Goal: Task Accomplishment & Management: Use online tool/utility

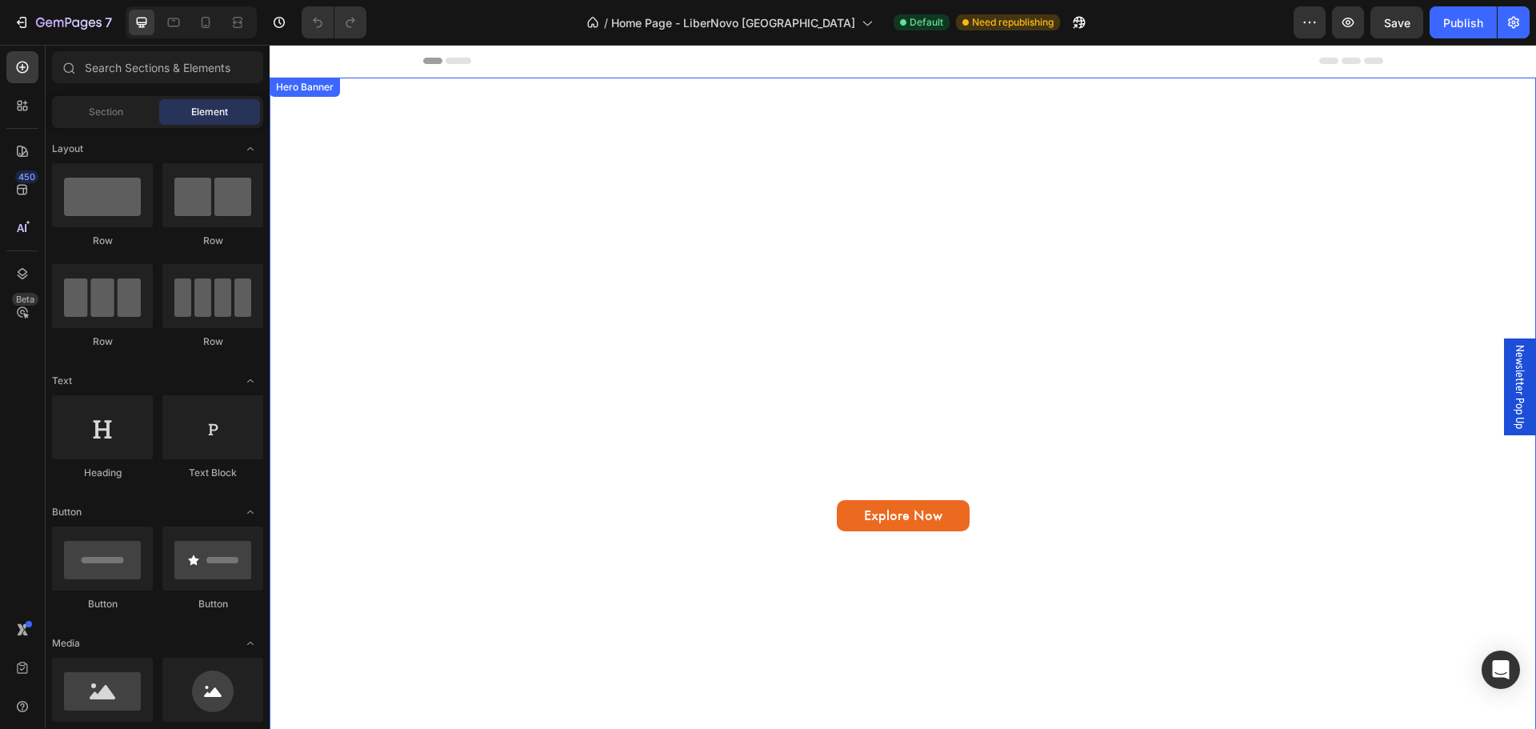
drag, startPoint x: 671, startPoint y: 174, endPoint x: 333, endPoint y: -42, distance: 401.1
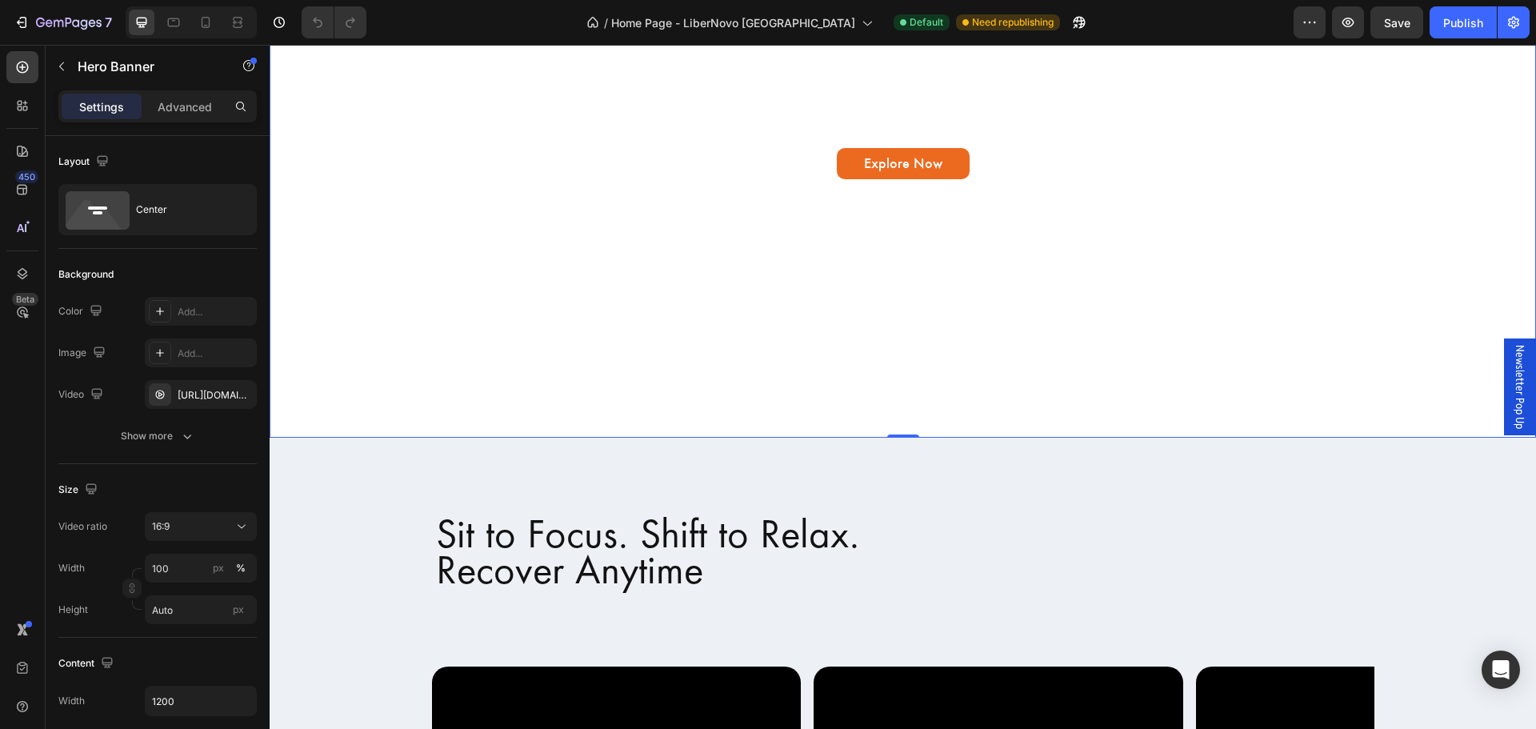
scroll to position [751, 0]
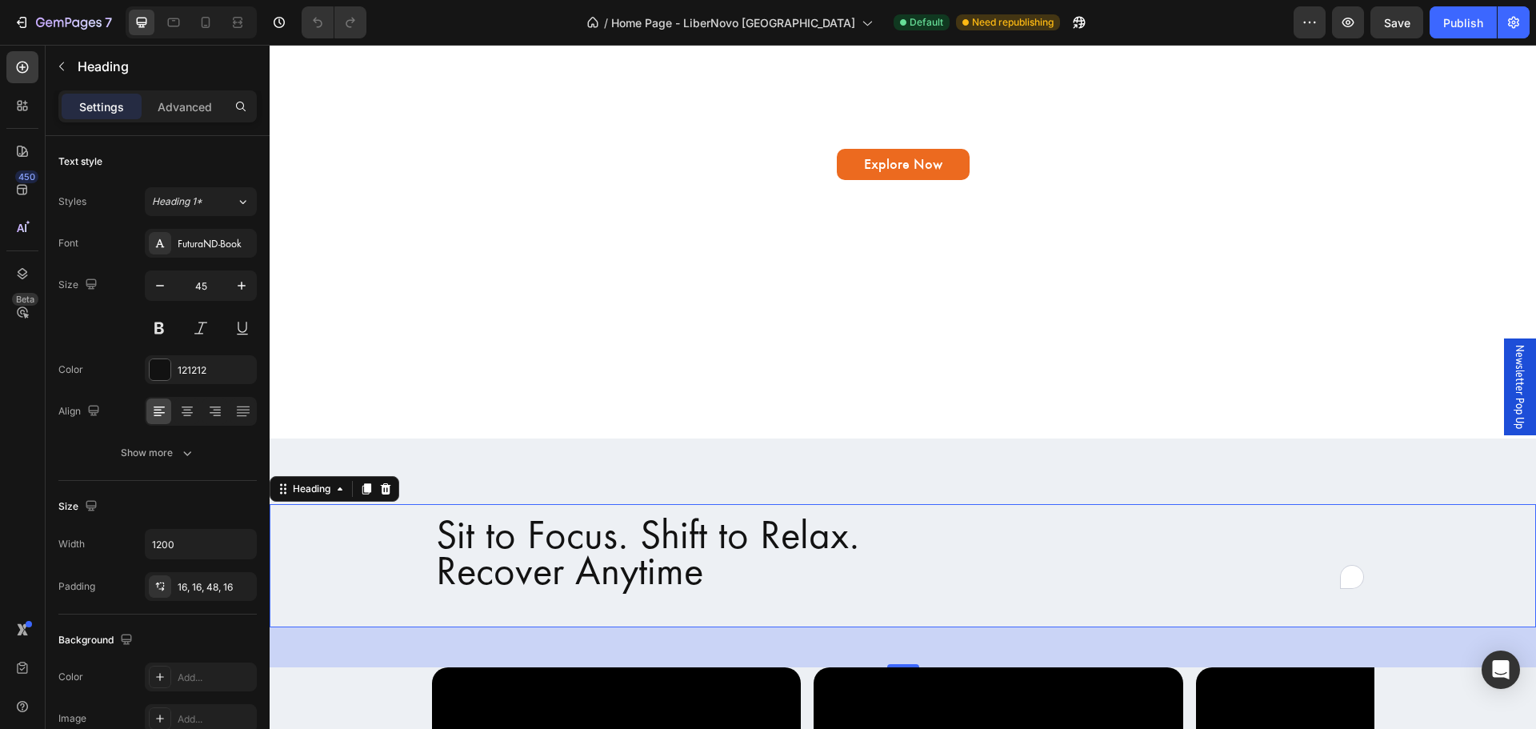
click at [794, 605] on h2 "Sit to Focus. Shift to Relax. Recover Anytime" at bounding box center [903, 565] width 960 height 123
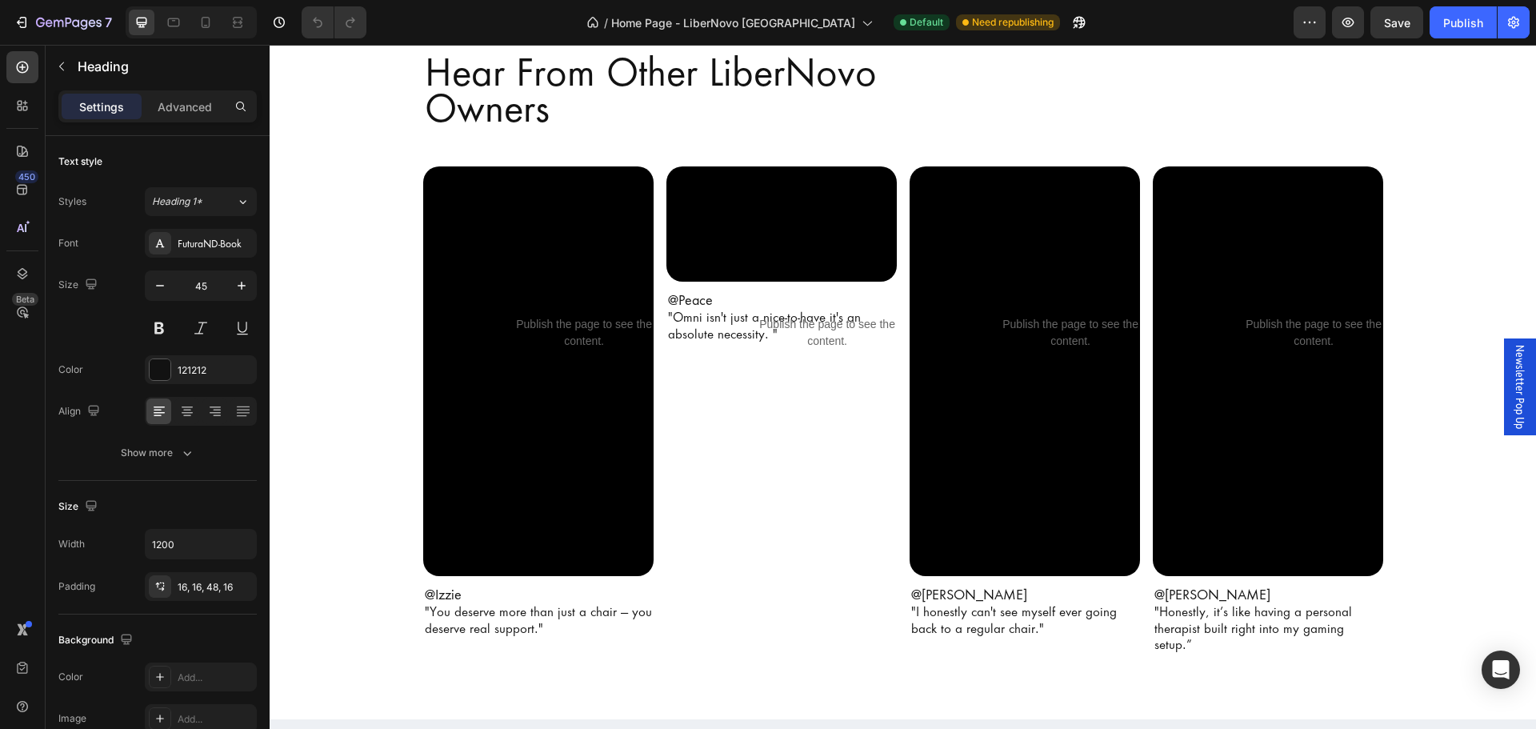
scroll to position [3603, 0]
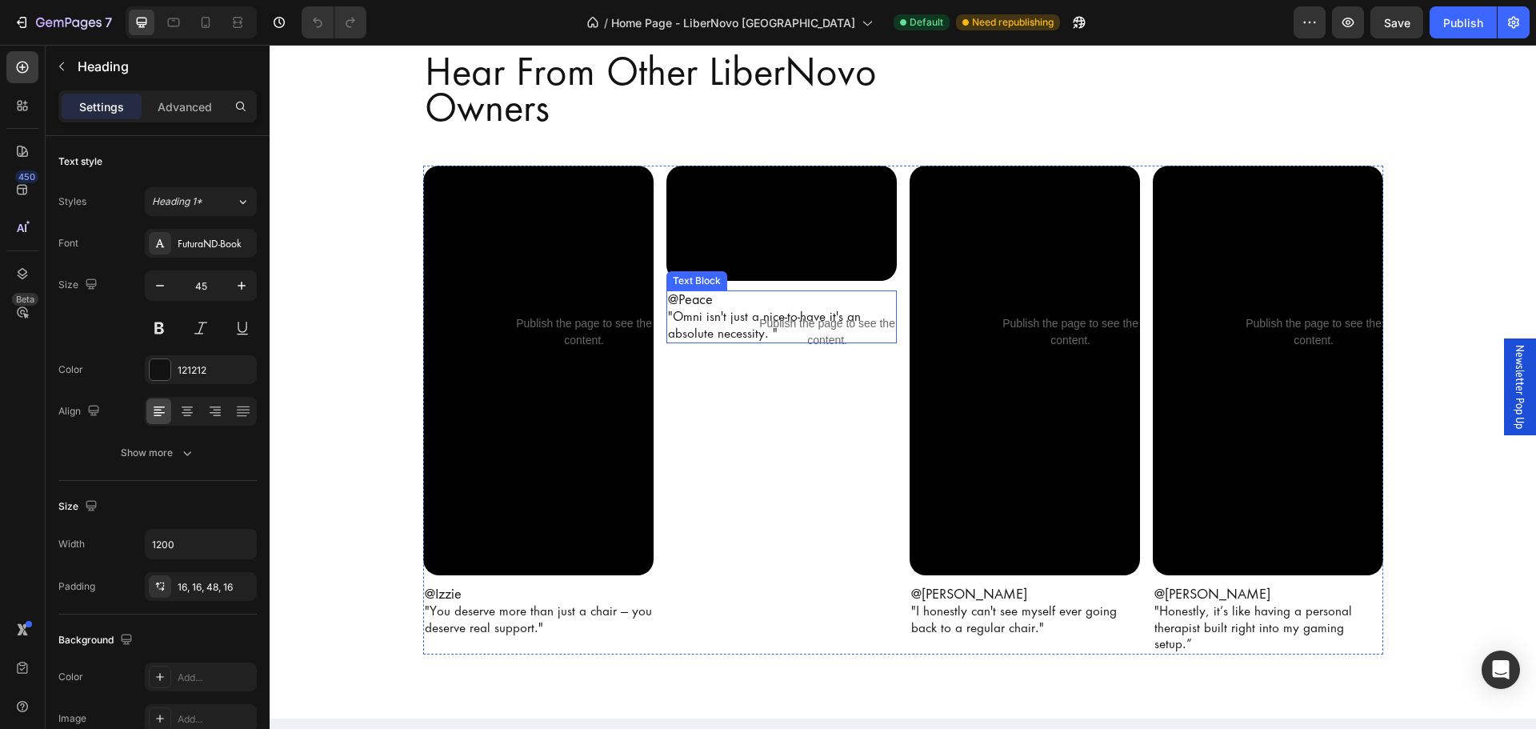
click at [766, 341] on span ""Omni isn't just a nice-to-have it's an absolute necessity. "" at bounding box center [764, 325] width 193 height 32
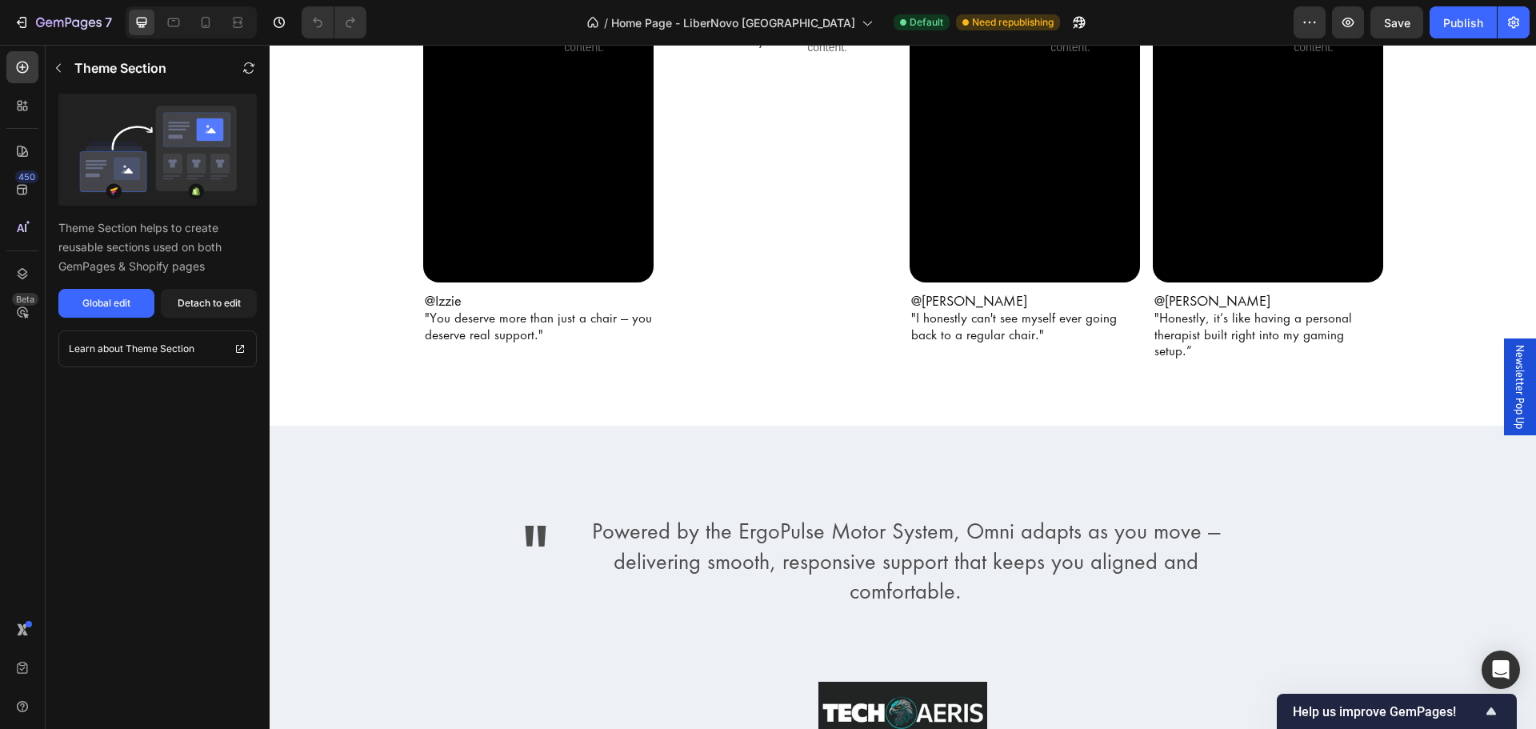
scroll to position [3895, 0]
click at [846, 465] on div "" Text Block Powered by the ErgoPulse Motor System, Omni adapts as you move — d…" at bounding box center [903, 611] width 960 height 292
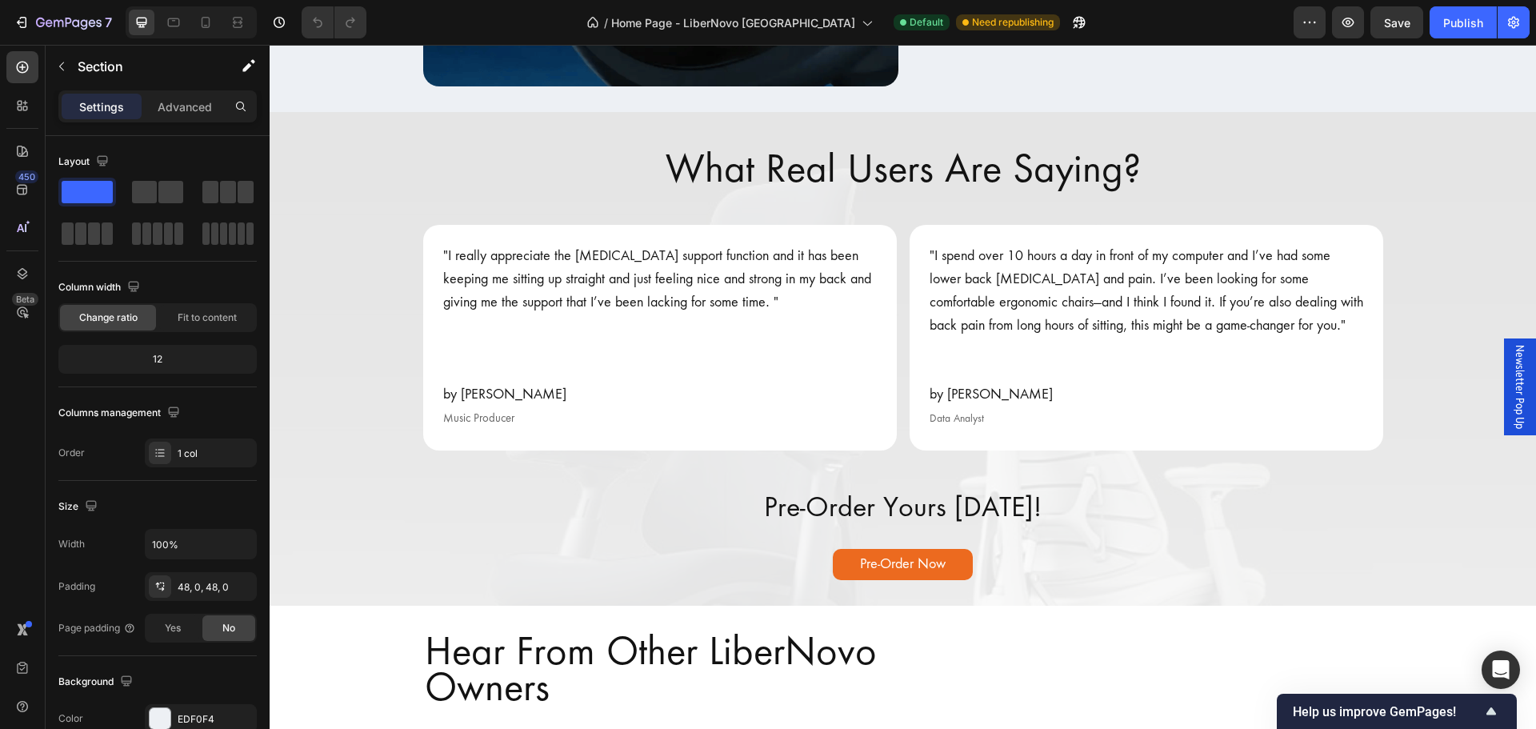
scroll to position [3025, 0]
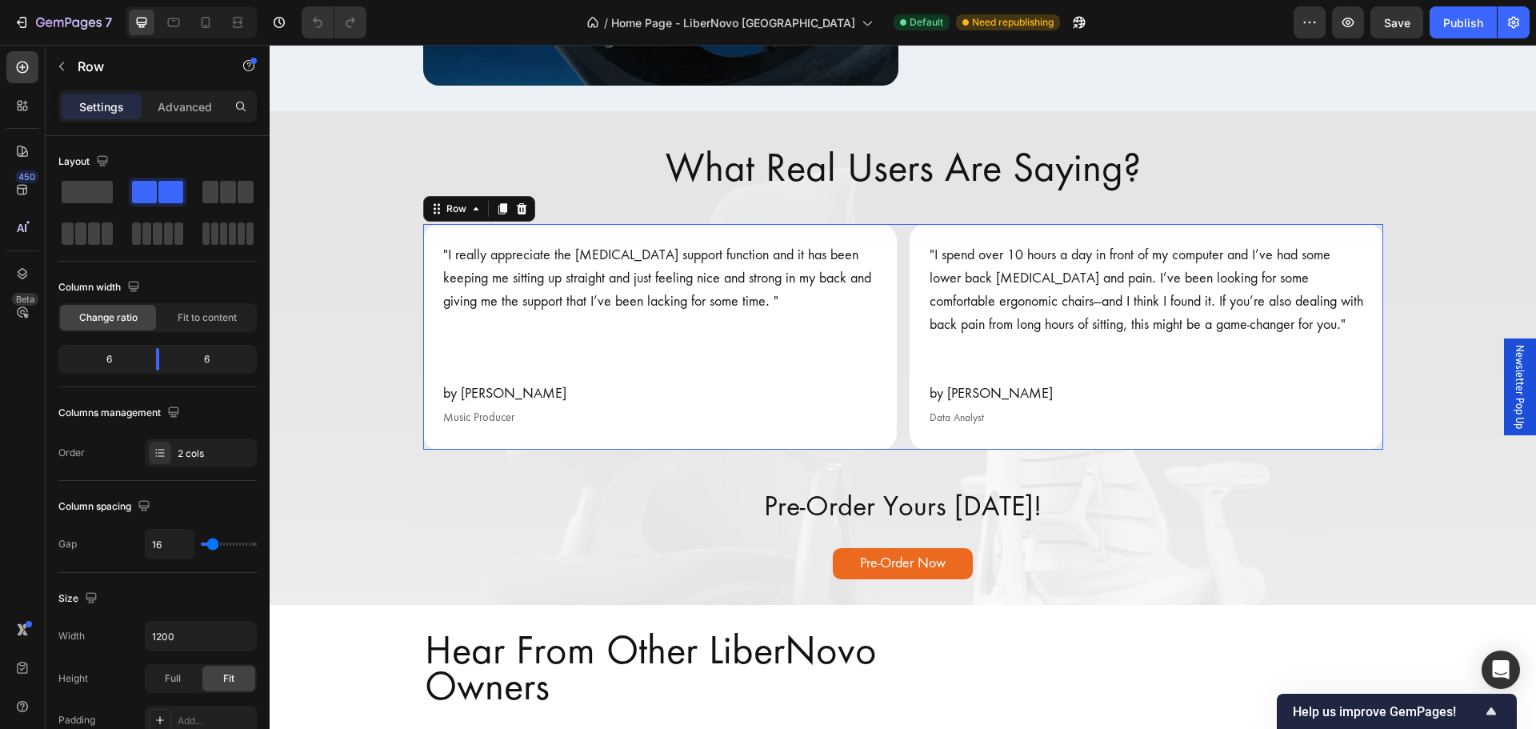
click at [897, 230] on div ""I really appreciate the [MEDICAL_DATA] support function and it has been keepin…" at bounding box center [903, 336] width 960 height 225
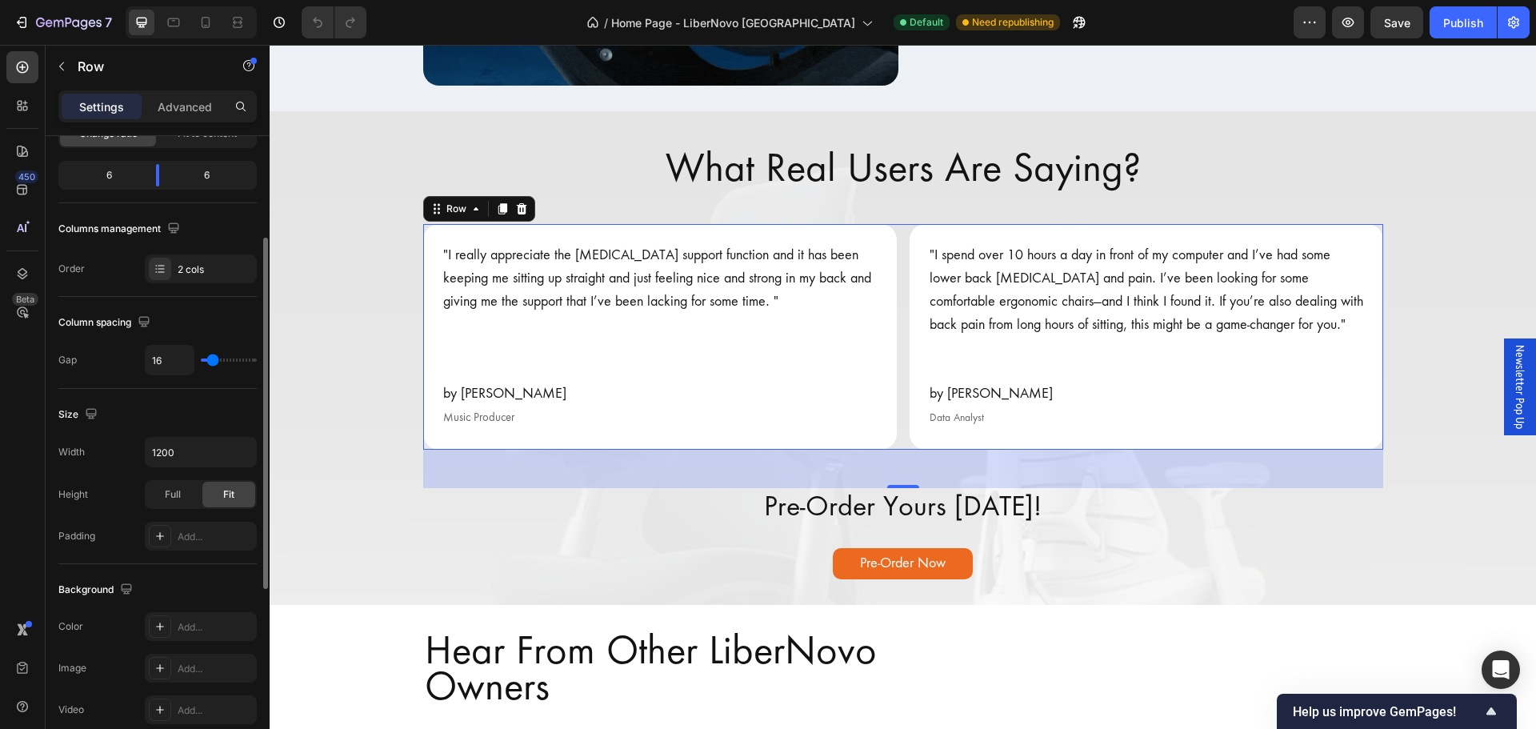
scroll to position [185, 0]
click at [182, 497] on div "Full" at bounding box center [172, 494] width 53 height 26
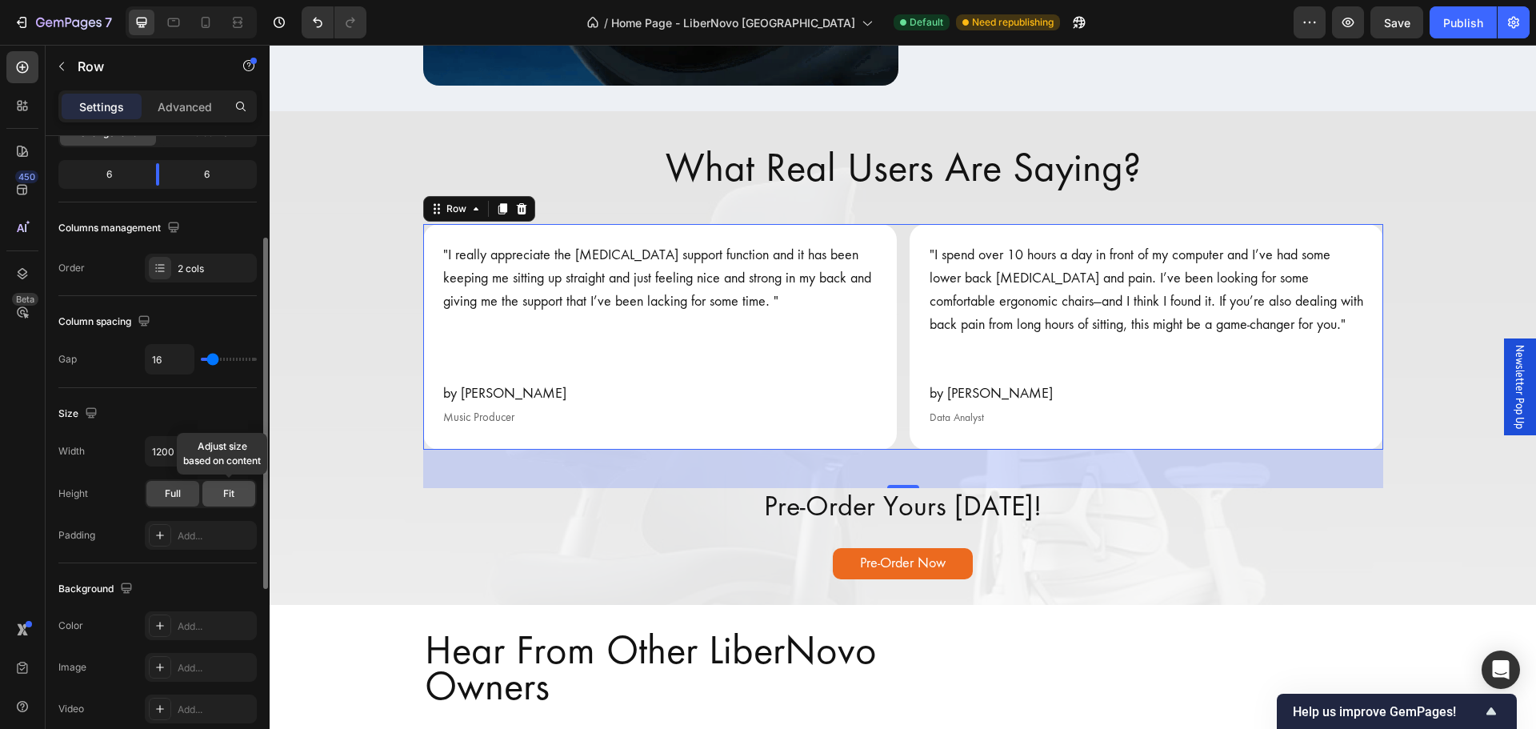
click at [226, 502] on div "Fit" at bounding box center [228, 494] width 53 height 26
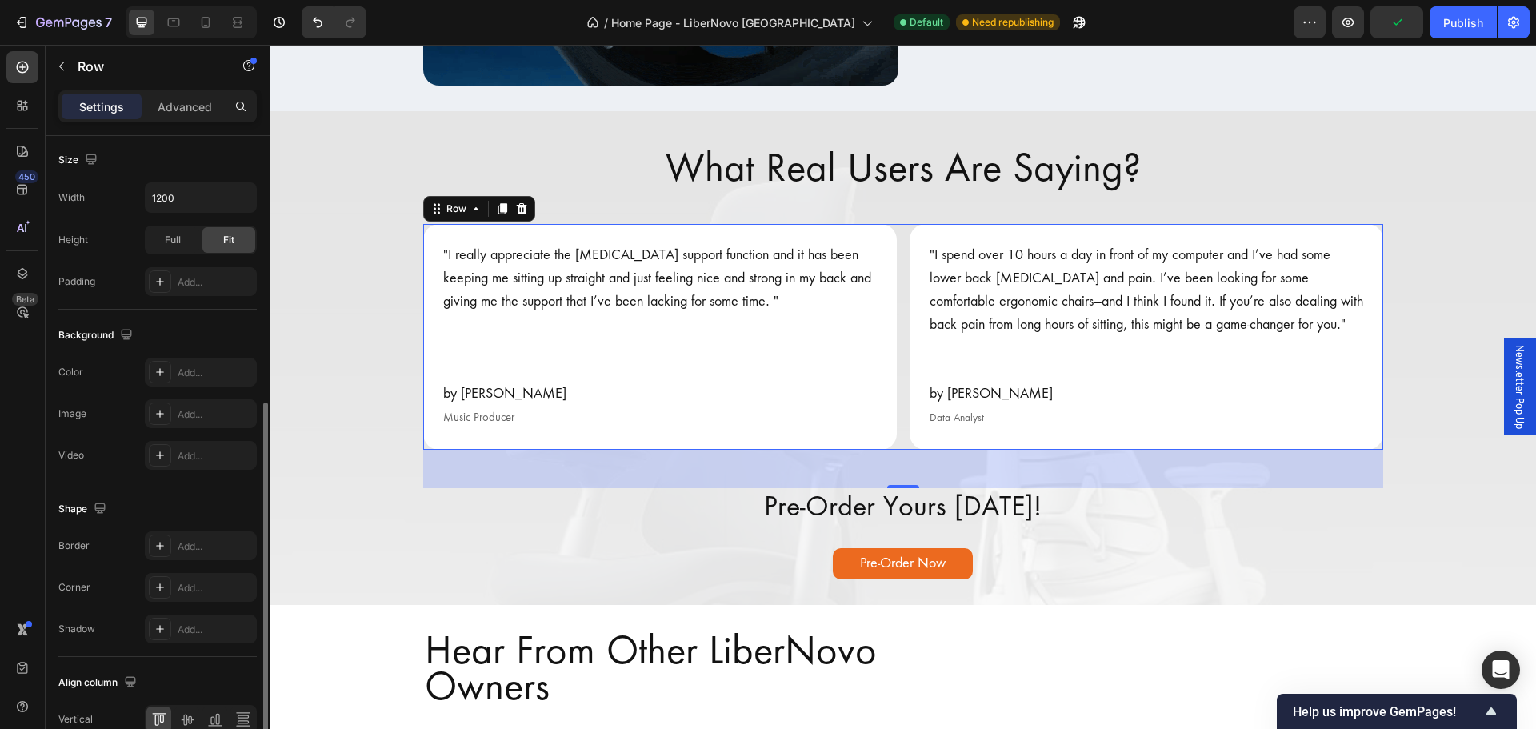
scroll to position [520, 0]
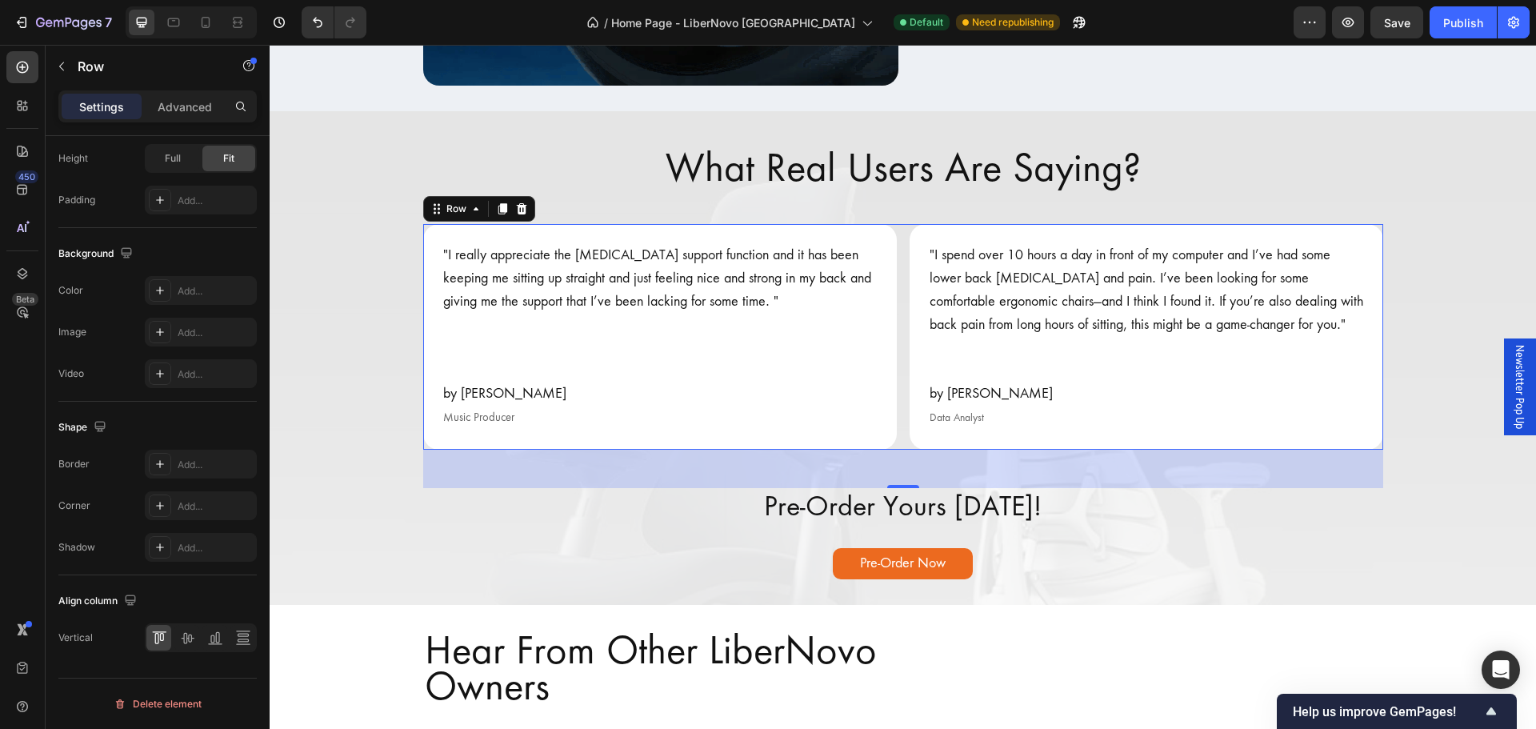
click at [895, 292] on div ""I really appreciate the [MEDICAL_DATA] support function and it has been keepin…" at bounding box center [903, 336] width 960 height 225
drag, startPoint x: 265, startPoint y: 434, endPoint x: 254, endPoint y: 482, distance: 48.5
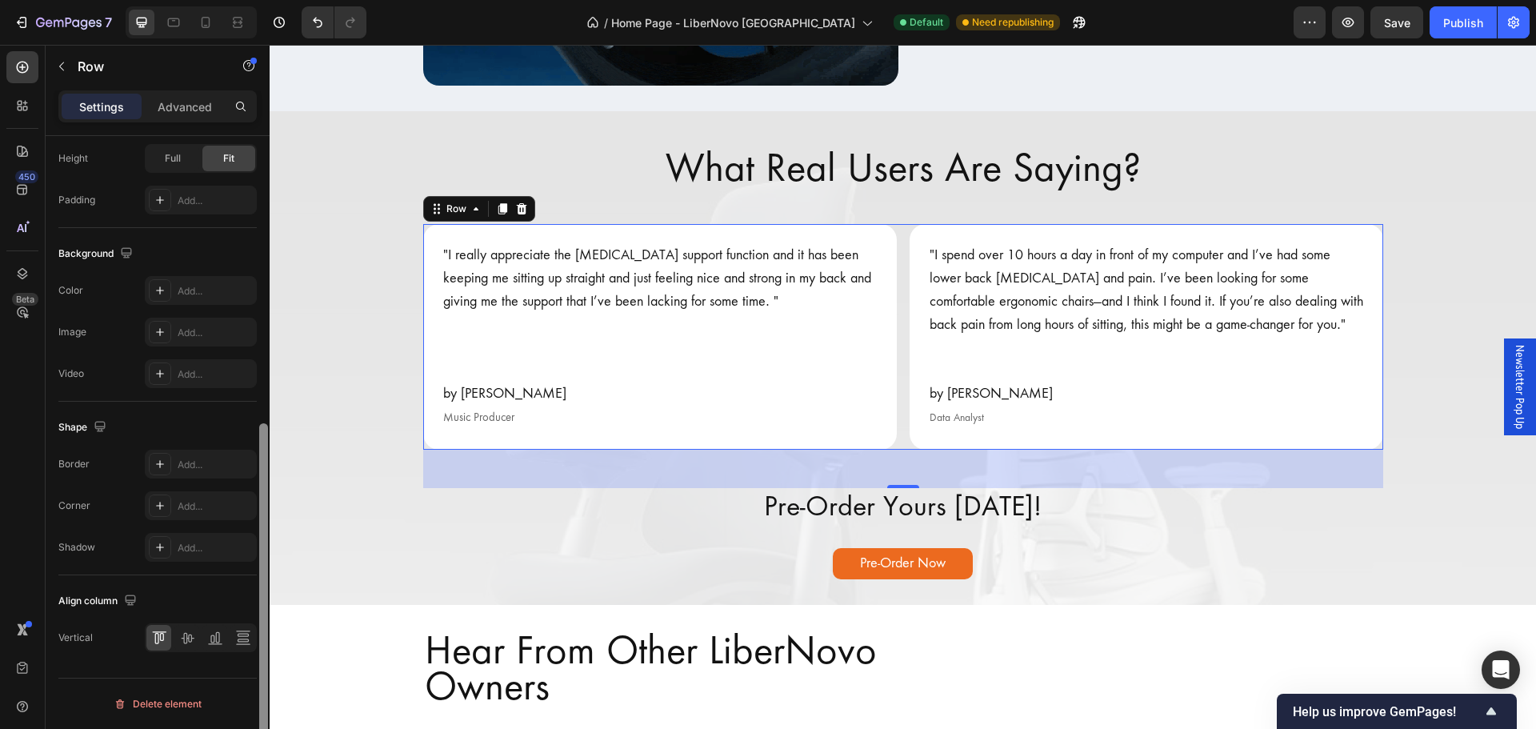
click at [254, 482] on div "Layout Column width Change ratio Fit to content 6 6 Columns management Order 2 …" at bounding box center [158, 455] width 224 height 638
click at [182, 112] on p "Advanced" at bounding box center [185, 106] width 54 height 17
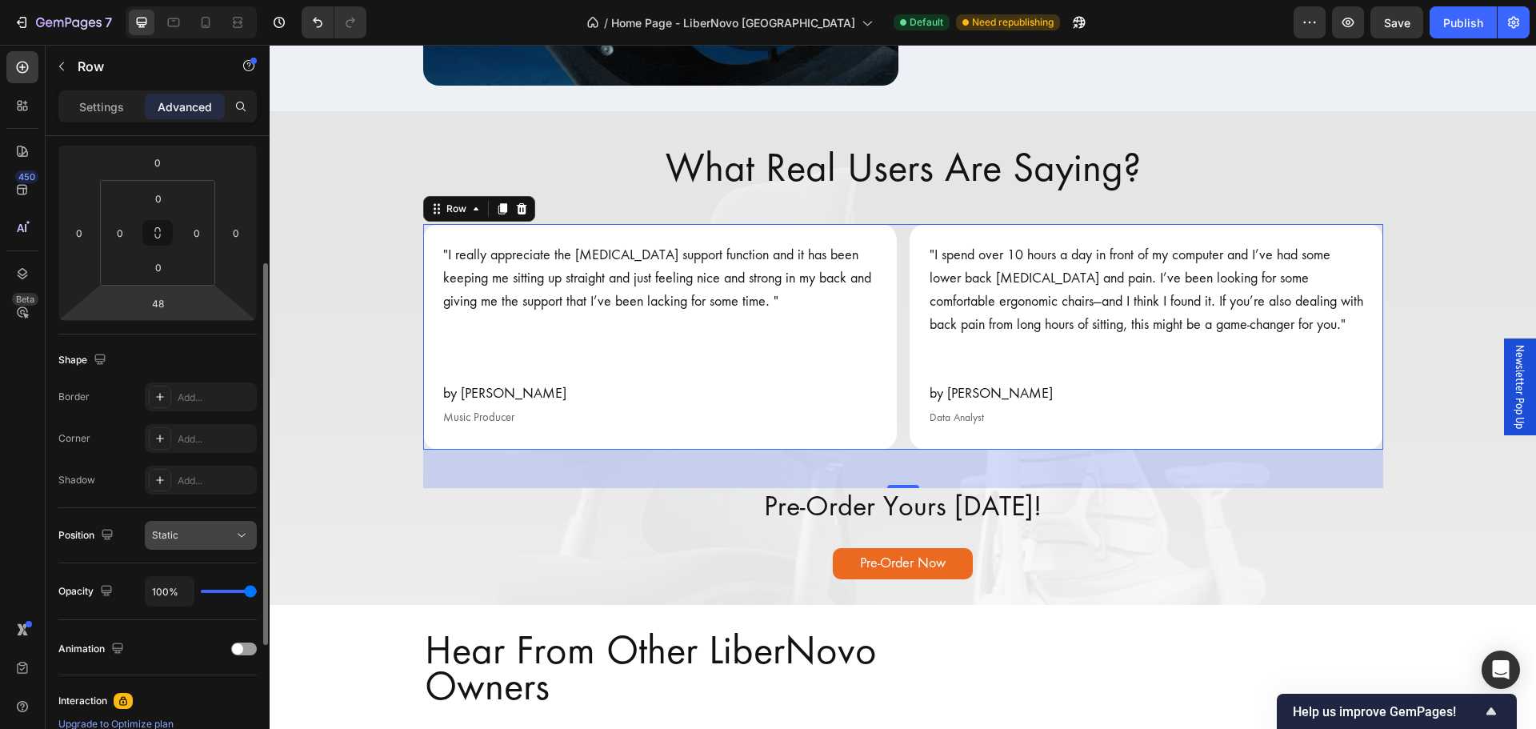
scroll to position [210, 0]
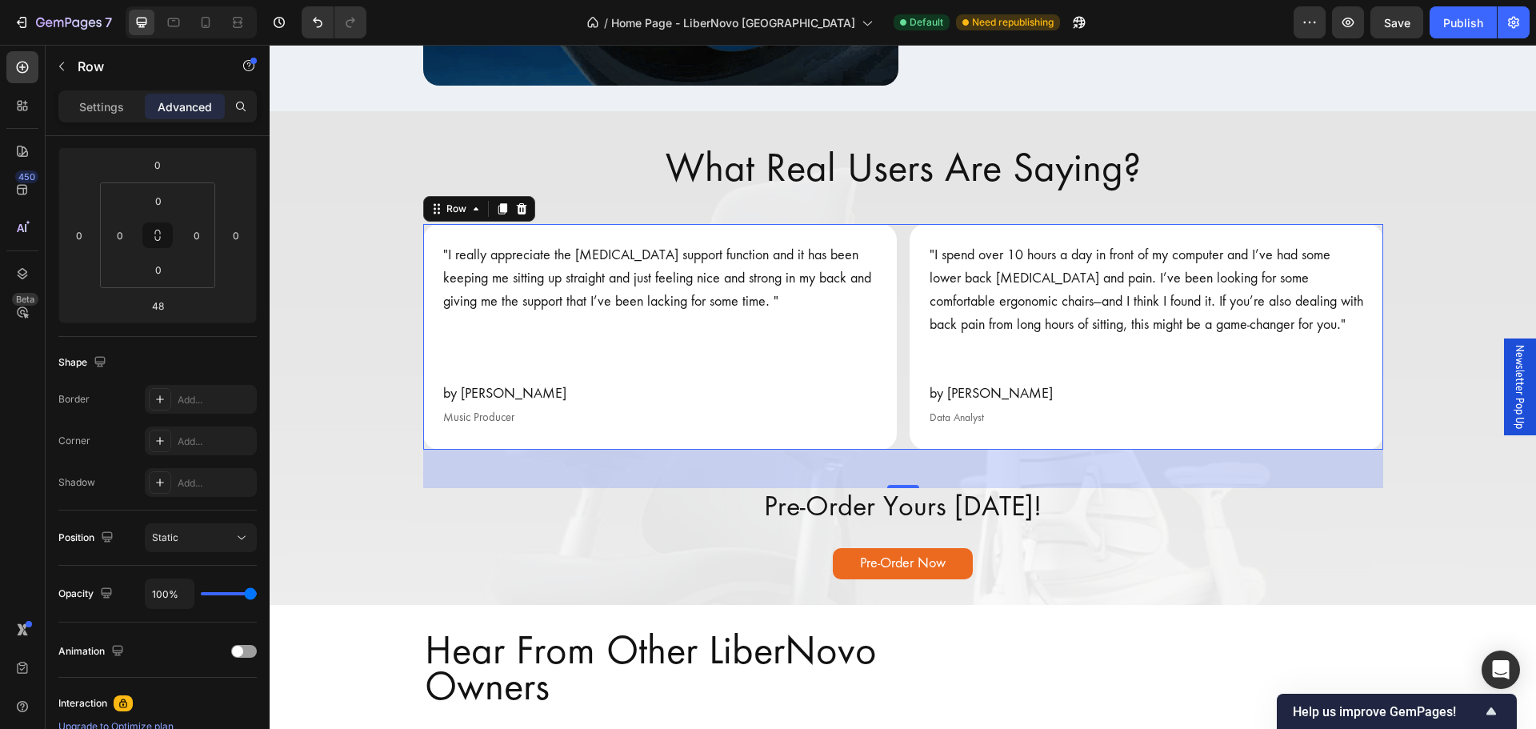
click at [1088, 481] on div "48" at bounding box center [903, 469] width 960 height 38
click at [899, 245] on div ""I really appreciate the [MEDICAL_DATA] support function and it has been keepin…" at bounding box center [903, 336] width 960 height 225
click at [895, 249] on div ""I really appreciate the [MEDICAL_DATA] support function and it has been keepin…" at bounding box center [903, 336] width 960 height 225
click at [894, 328] on div ""I really appreciate the [MEDICAL_DATA] support function and it has been keepin…" at bounding box center [903, 336] width 960 height 225
click at [896, 334] on div ""I really appreciate the [MEDICAL_DATA] support function and it has been keepin…" at bounding box center [903, 336] width 960 height 225
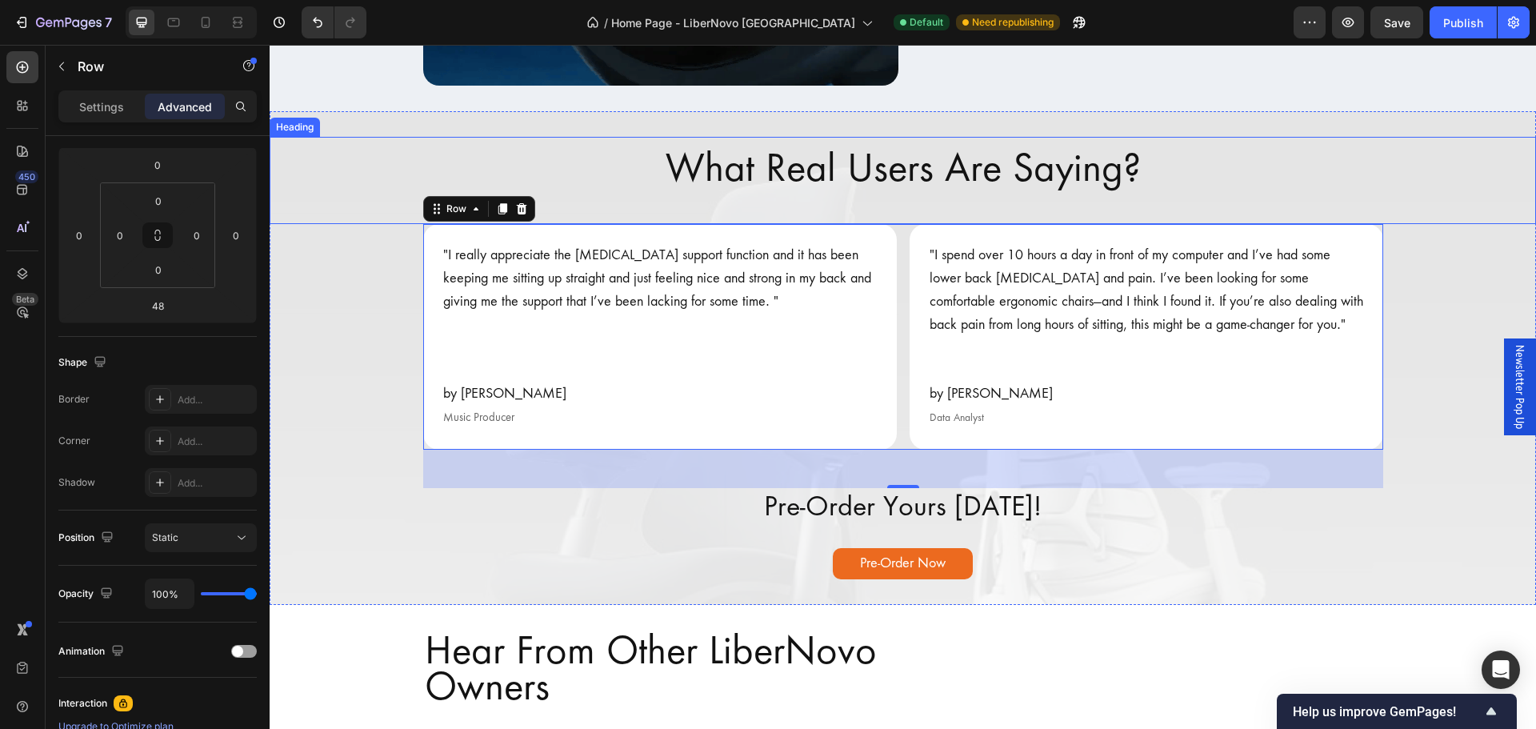
click at [622, 165] on div "What Real Users Are Saying?" at bounding box center [903, 180] width 1266 height 87
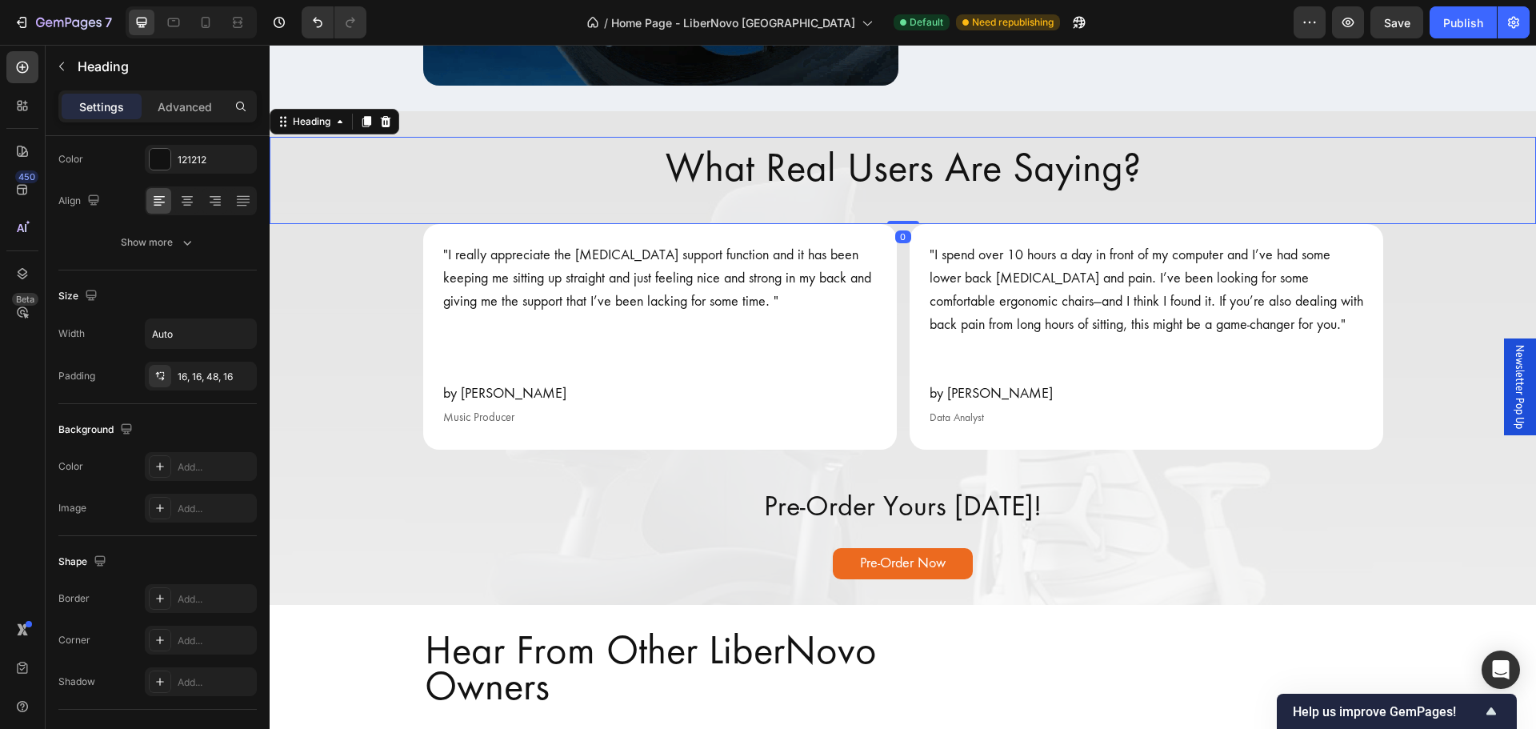
scroll to position [0, 0]
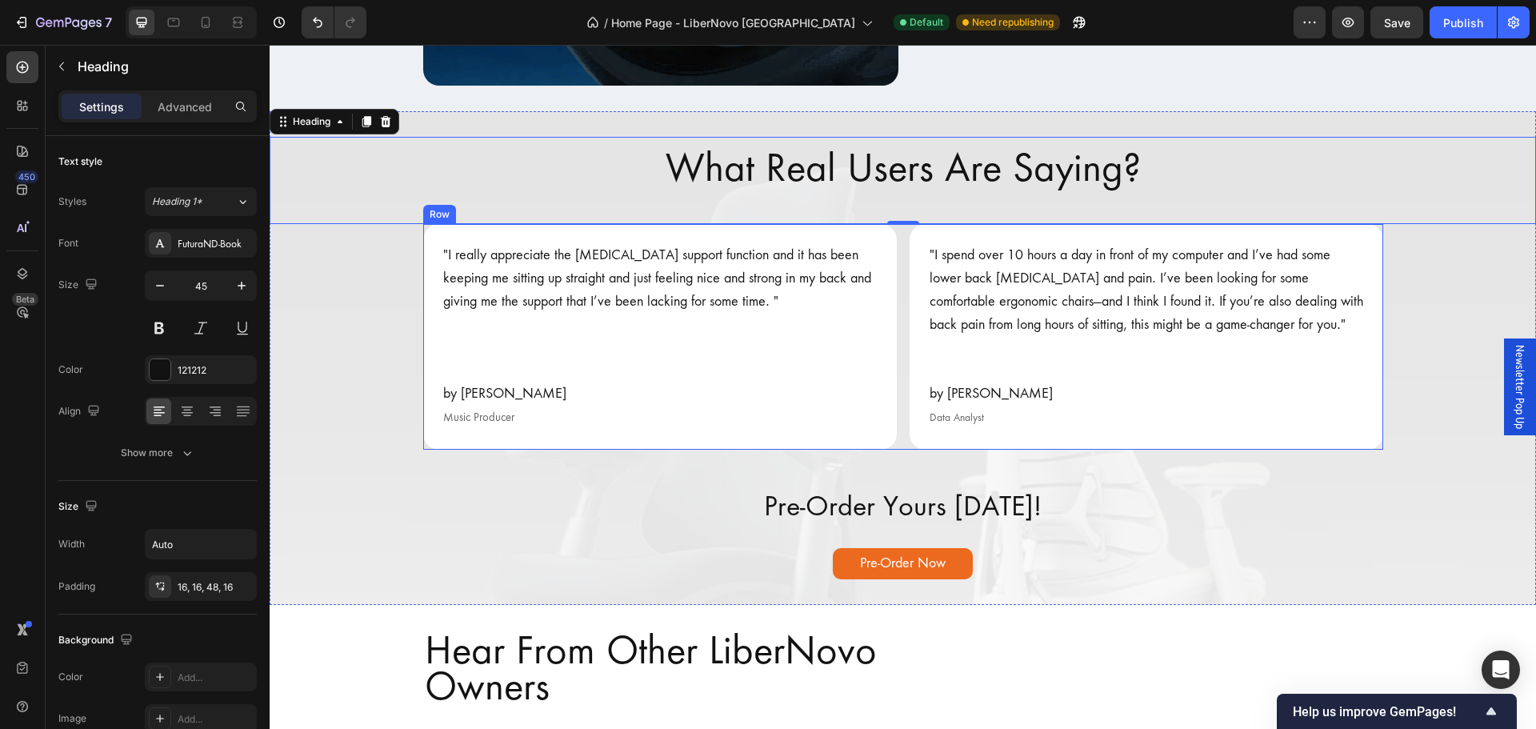
click at [898, 348] on div ""I really appreciate the [MEDICAL_DATA] support function and it has been keepin…" at bounding box center [903, 336] width 960 height 225
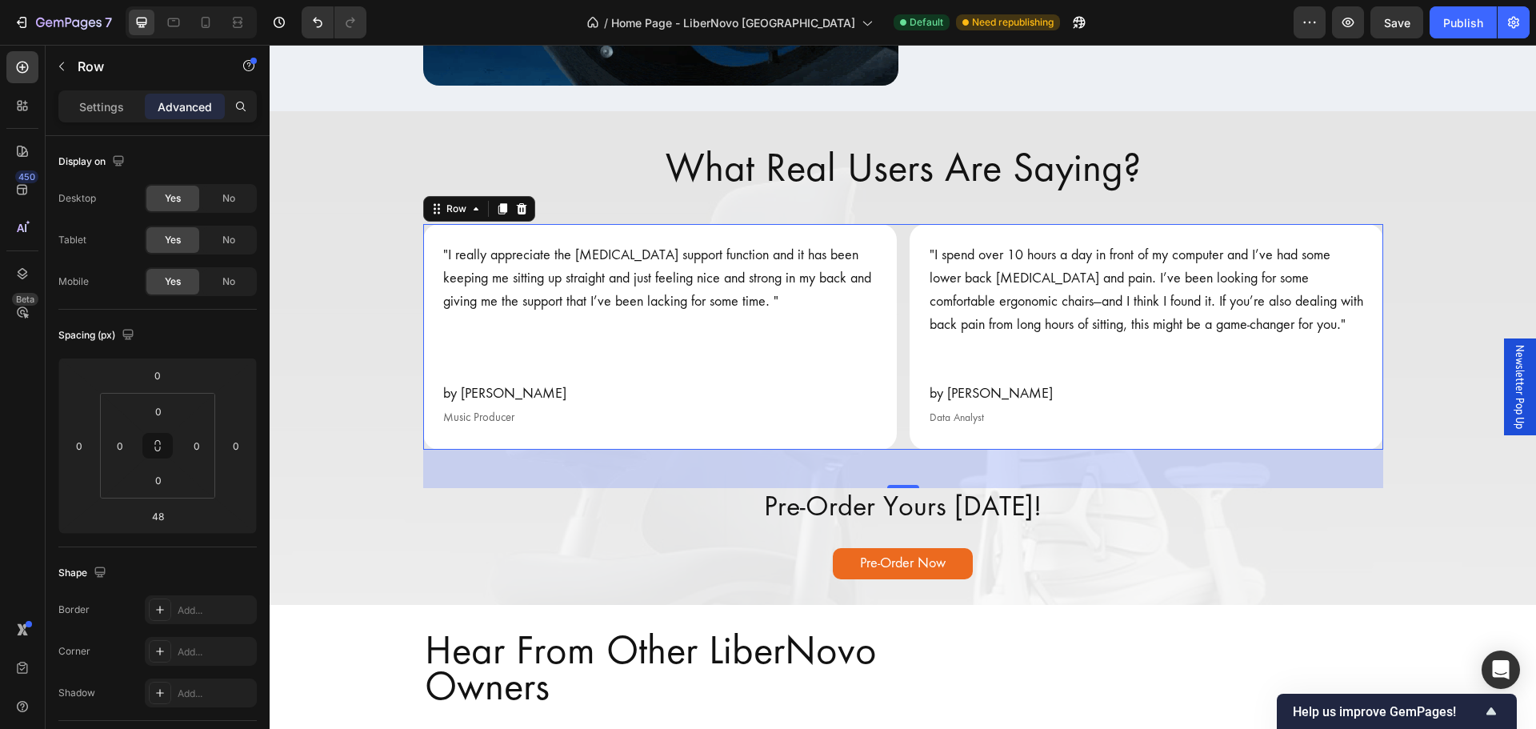
click at [898, 348] on div ""I really appreciate the [MEDICAL_DATA] support function and it has been keepin…" at bounding box center [903, 336] width 960 height 225
click at [897, 330] on div ""I really appreciate the [MEDICAL_DATA] support function and it has been keepin…" at bounding box center [903, 336] width 960 height 225
click at [900, 336] on div ""I really appreciate the [MEDICAL_DATA] support function and it has been keepin…" at bounding box center [903, 336] width 960 height 225
click at [750, 250] on p ""I really appreciate the [MEDICAL_DATA] support function and it has been keepin…" at bounding box center [660, 278] width 434 height 69
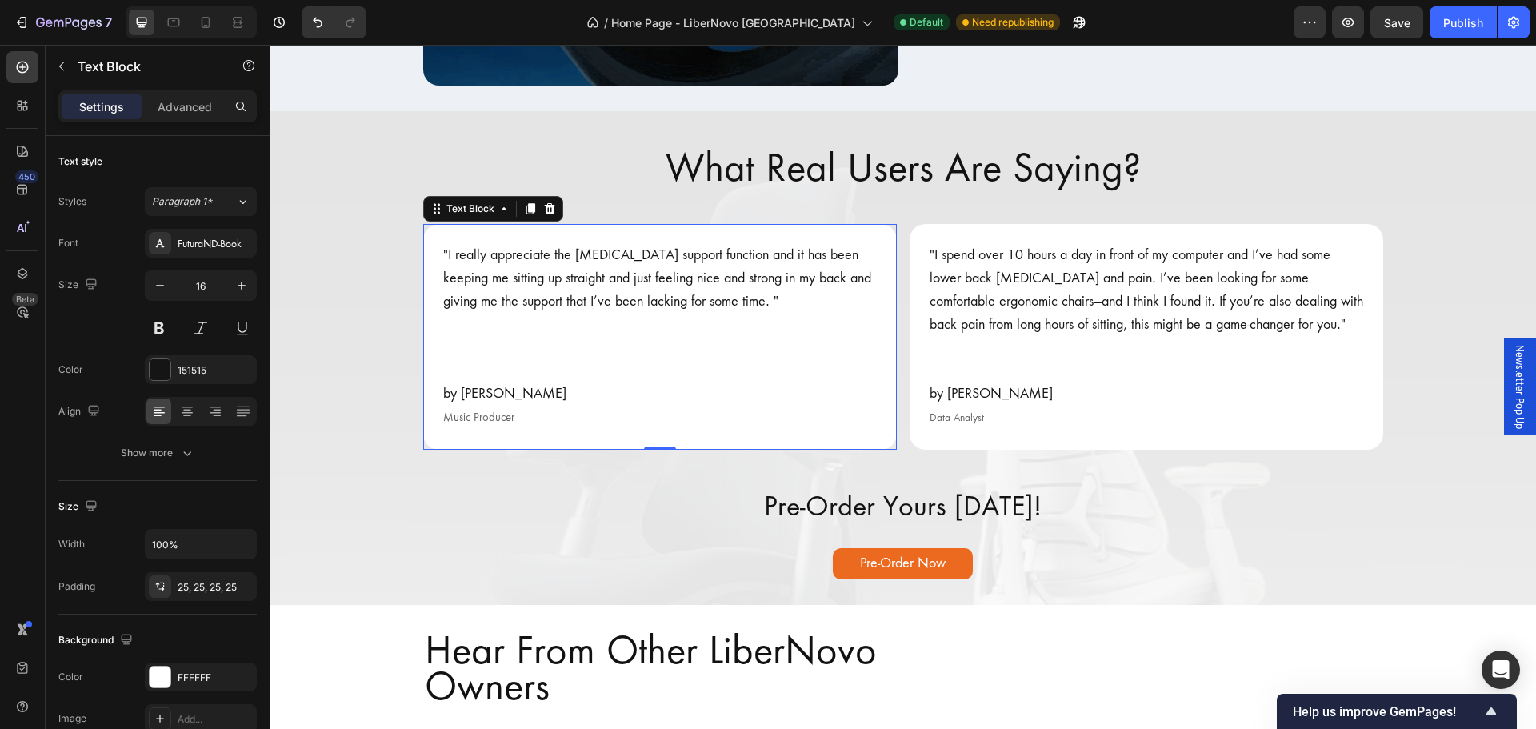
click at [736, 254] on p ""I really appreciate the [MEDICAL_DATA] support function and it has been keepin…" at bounding box center [660, 278] width 434 height 69
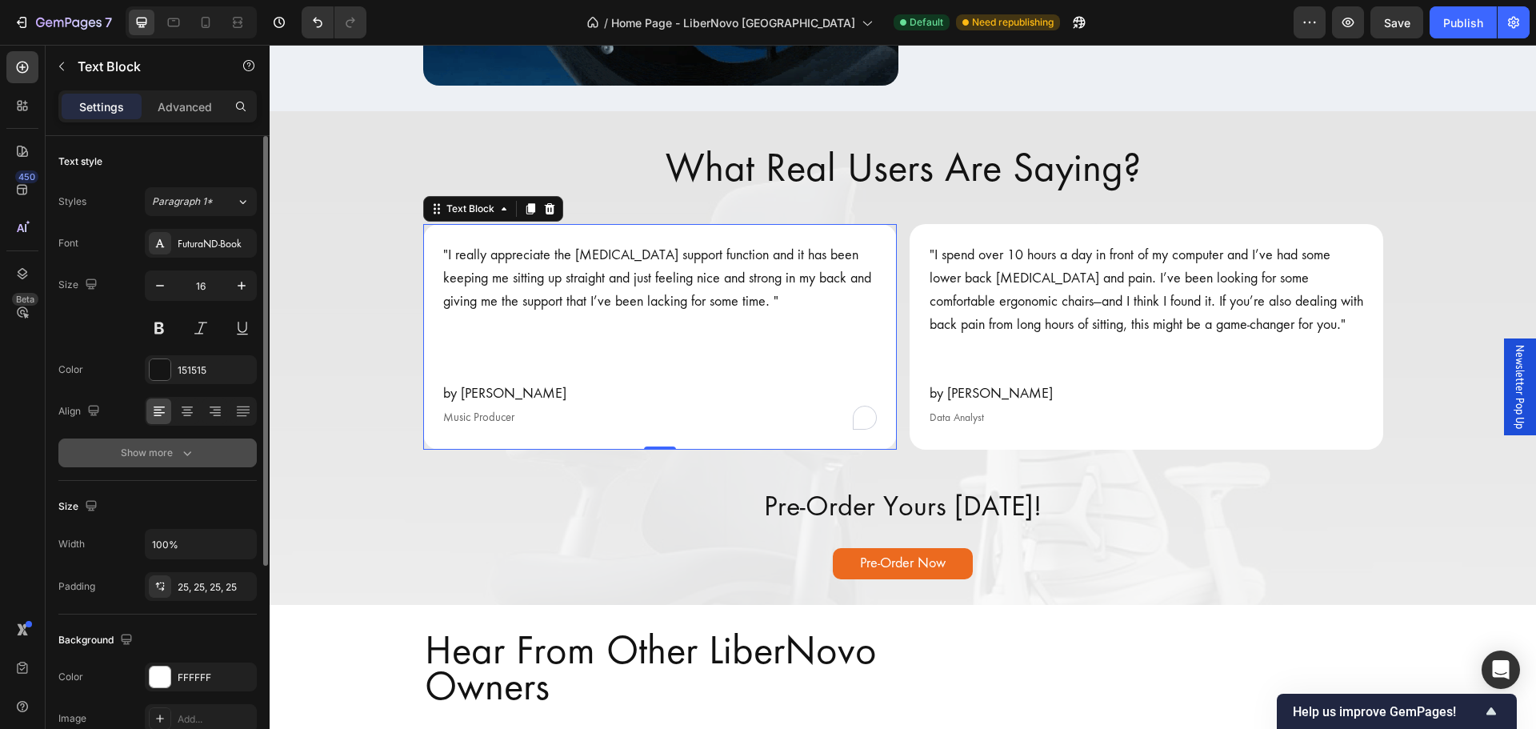
click at [146, 451] on div "Show more" at bounding box center [158, 453] width 74 height 16
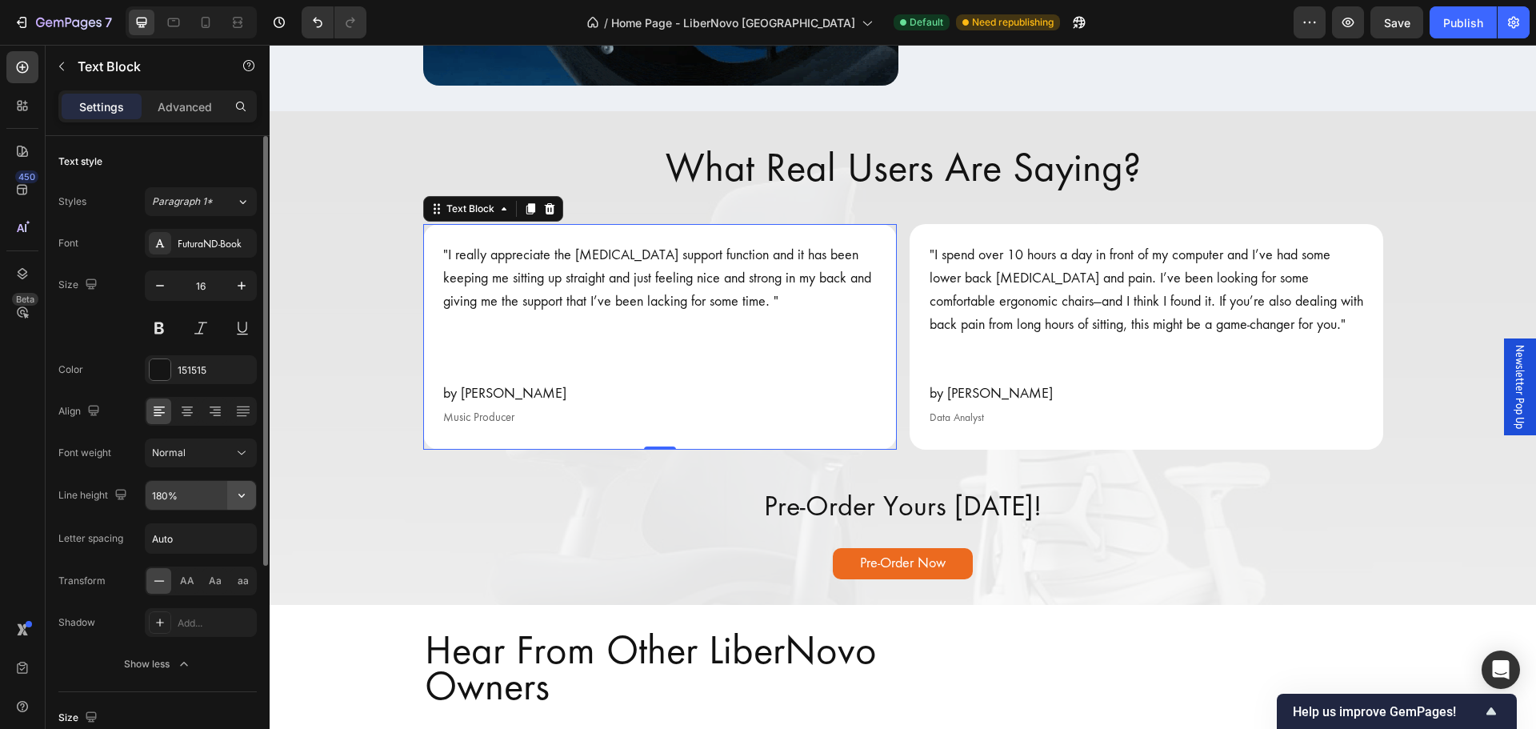
click at [238, 498] on icon "button" at bounding box center [242, 495] width 16 height 16
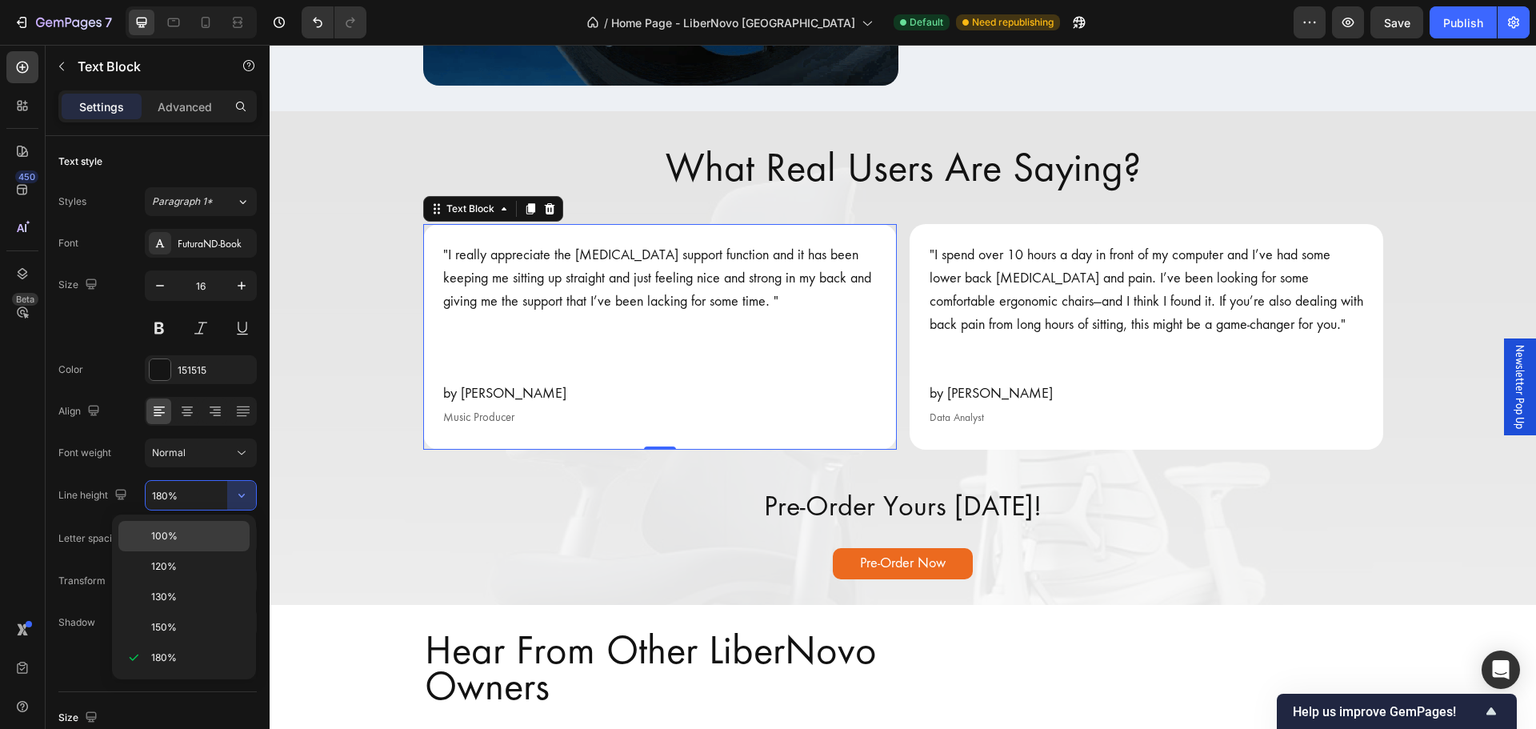
click at [191, 539] on p "100%" at bounding box center [196, 536] width 91 height 14
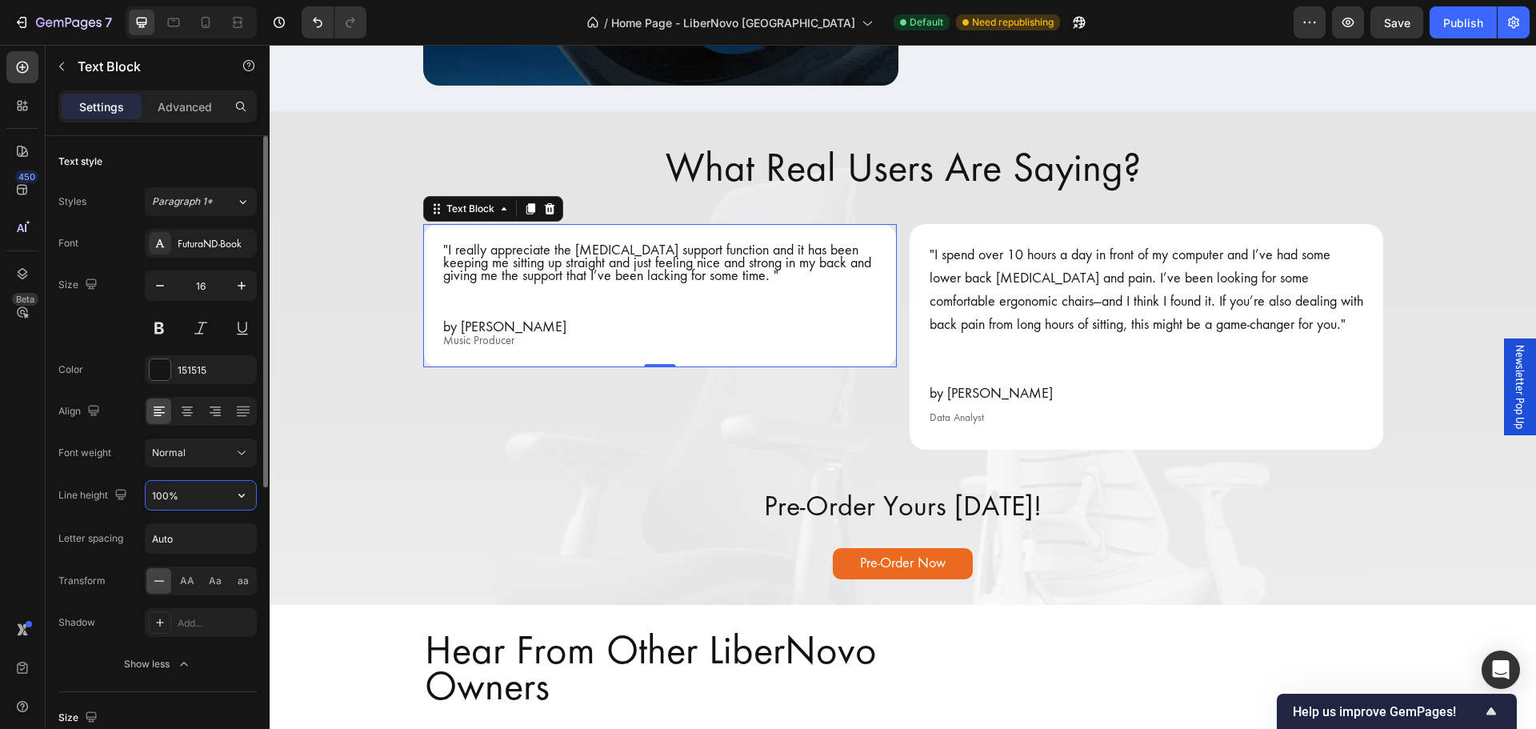
click at [225, 491] on input "100%" at bounding box center [201, 495] width 110 height 29
click at [238, 495] on icon "button" at bounding box center [242, 495] width 16 height 16
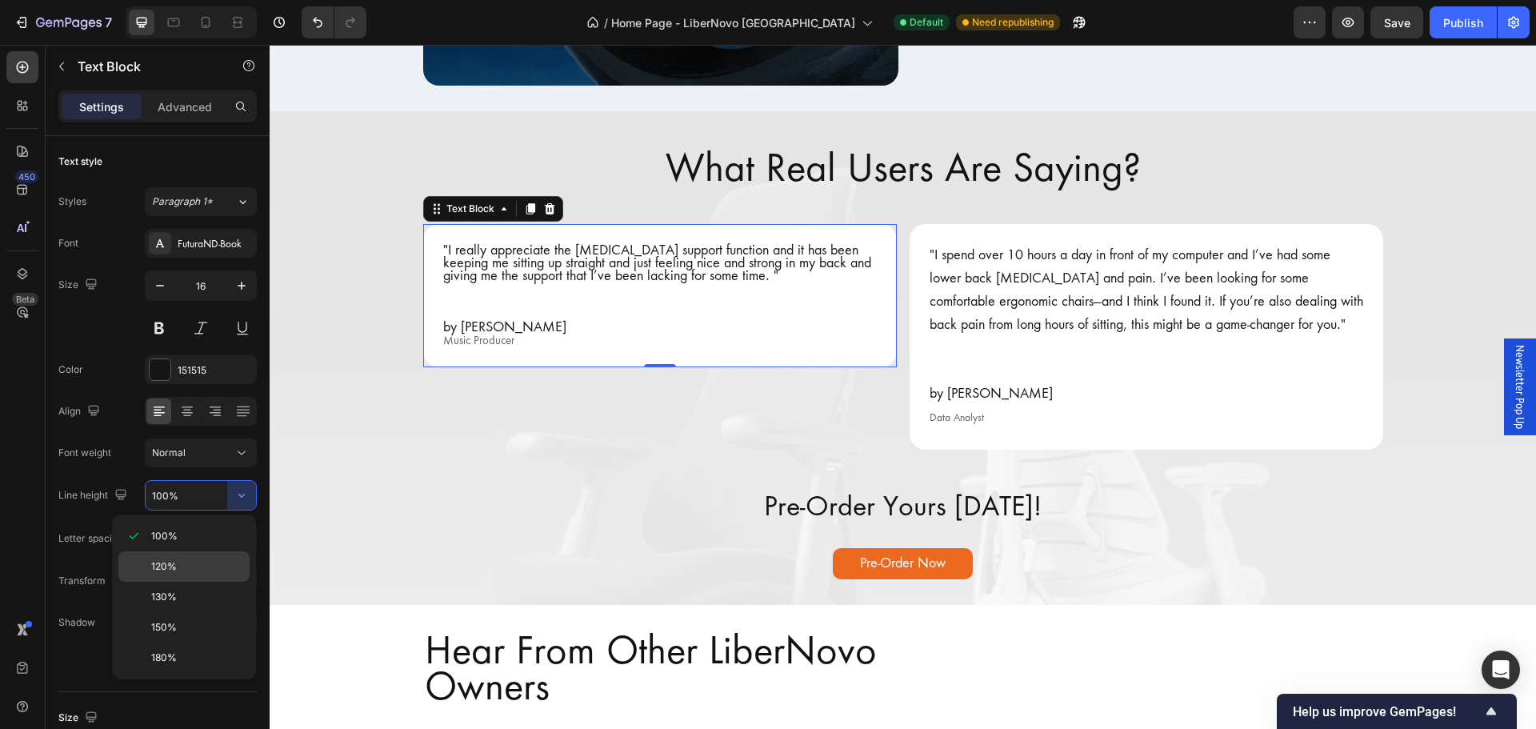
click at [210, 554] on div "120%" at bounding box center [183, 566] width 131 height 30
type input "120%"
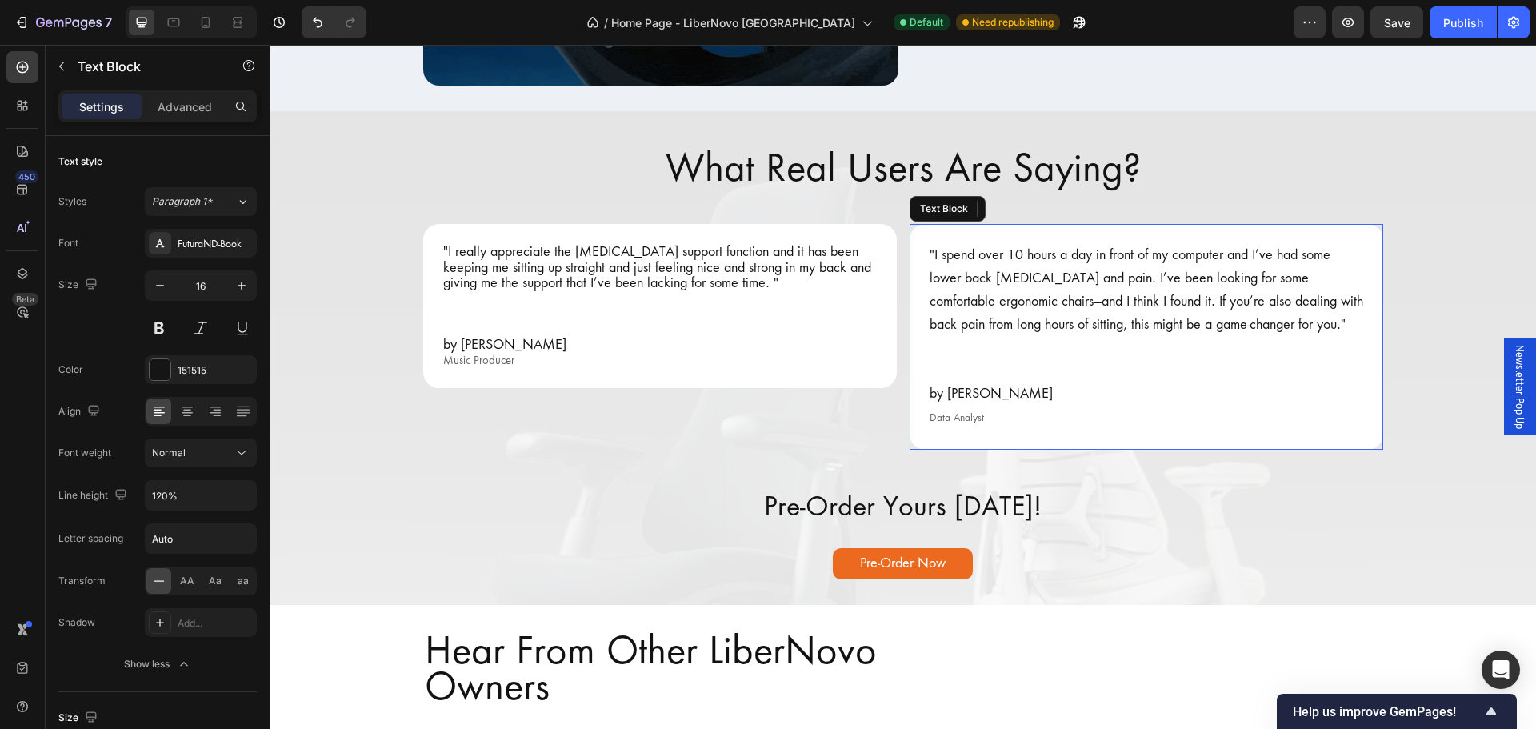
click at [1046, 326] on p ""I spend over 10 hours a day in front of my computer and I’ve had some lower ba…" at bounding box center [1147, 290] width 434 height 92
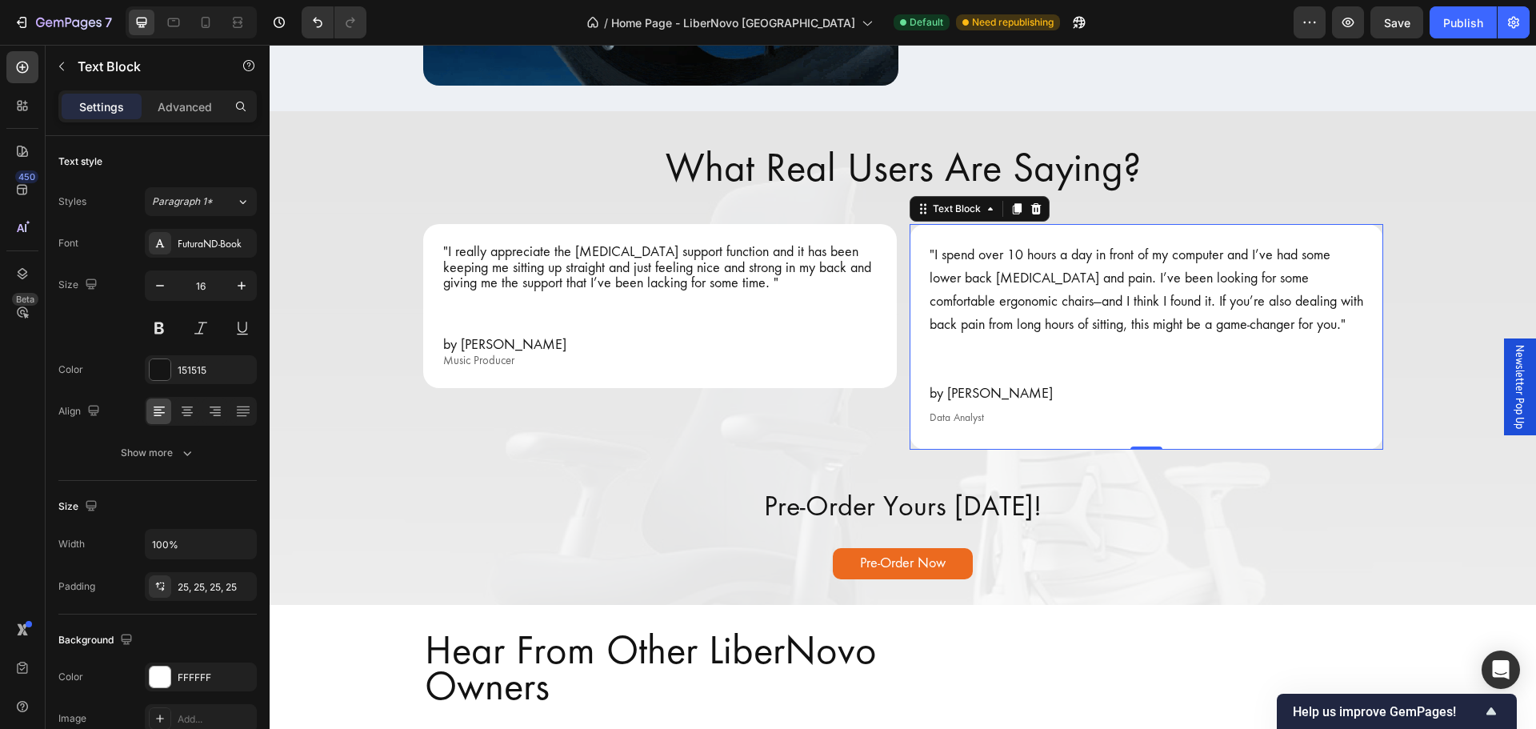
click at [1146, 299] on p ""I spend over 10 hours a day in front of my computer and I’ve had some lower ba…" at bounding box center [1147, 290] width 434 height 92
click at [974, 347] on p "To enrich screen reader interactions, please activate Accessibility in Grammarl…" at bounding box center [1147, 348] width 434 height 23
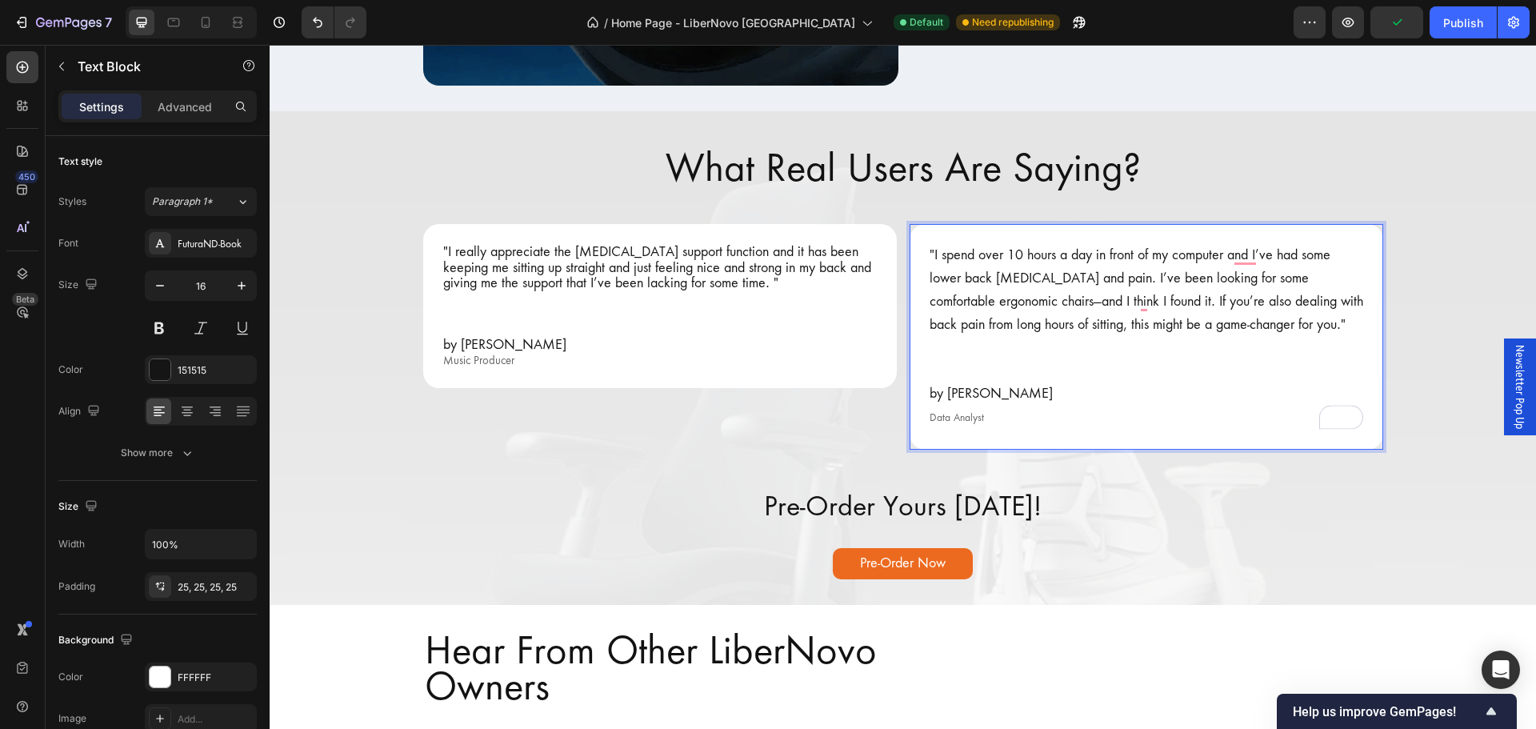
click at [955, 299] on p ""I spend over 10 hours a day in front of my computer and I’ve had some lower ba…" at bounding box center [1147, 290] width 434 height 92
click at [1196, 481] on div "What Real Users Are Saying? Heading "I really appreciate the [MEDICAL_DATA] sup…" at bounding box center [903, 358] width 1266 height 442
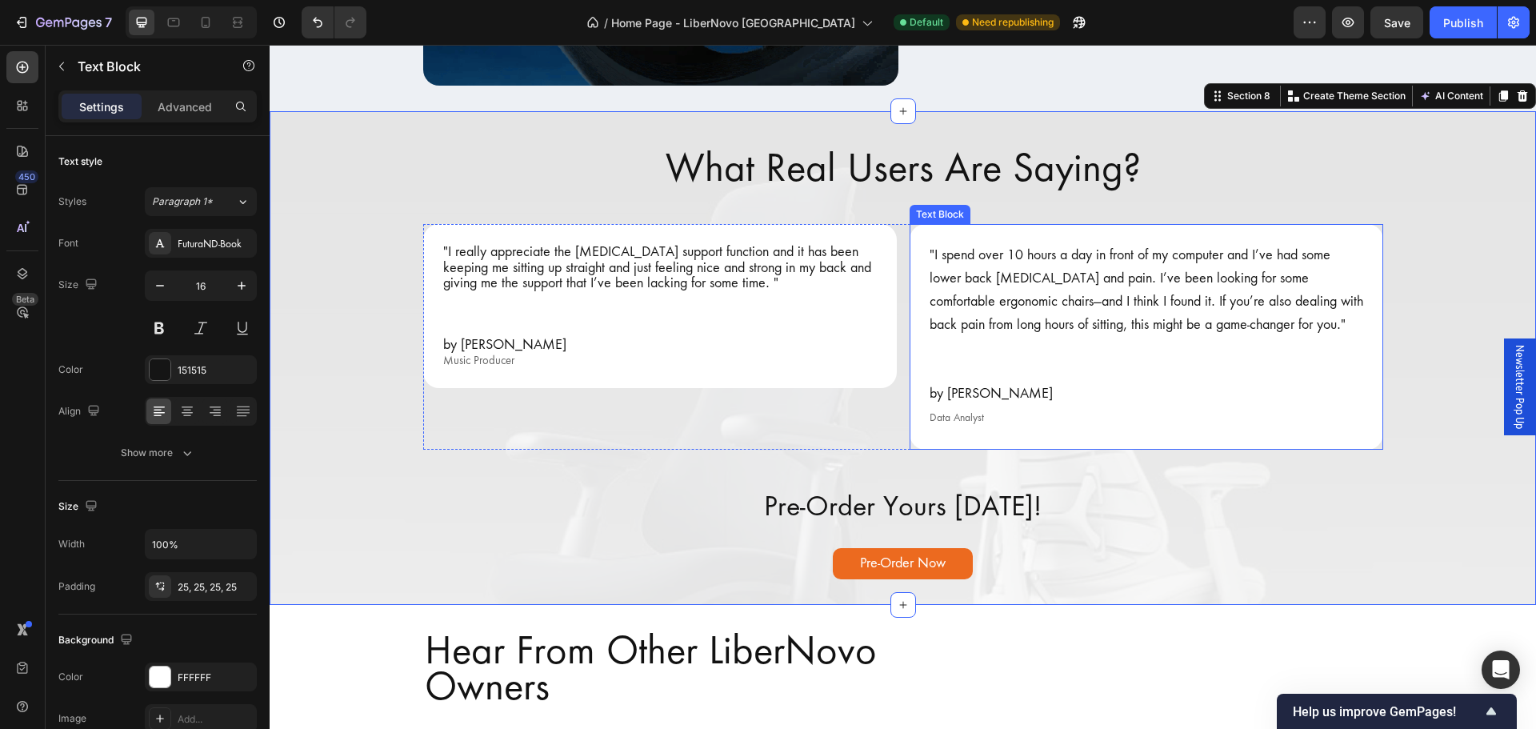
click at [1149, 339] on p "To enrich screen reader interactions, please activate Accessibility in Grammarl…" at bounding box center [1147, 348] width 434 height 23
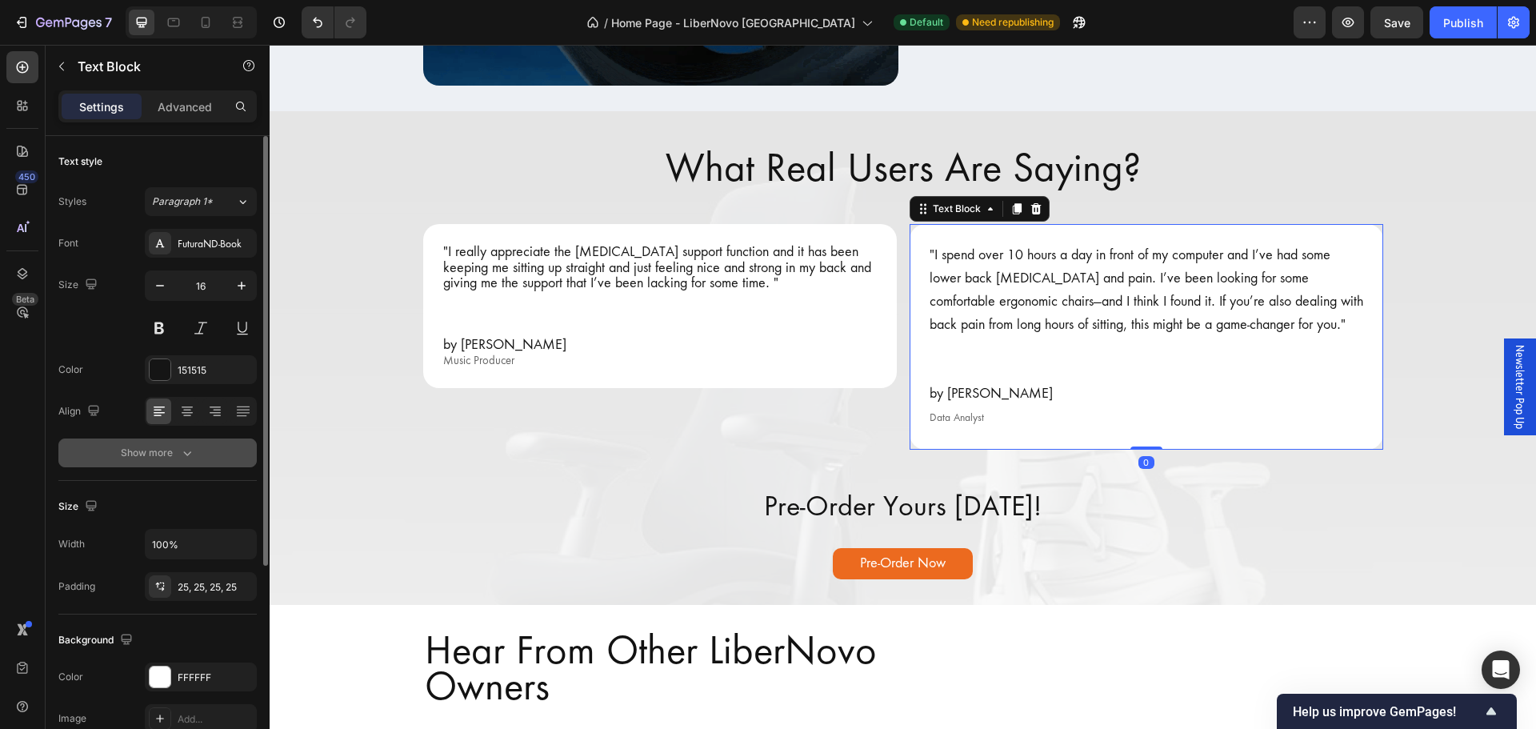
click at [161, 454] on div "Show more" at bounding box center [158, 453] width 74 height 16
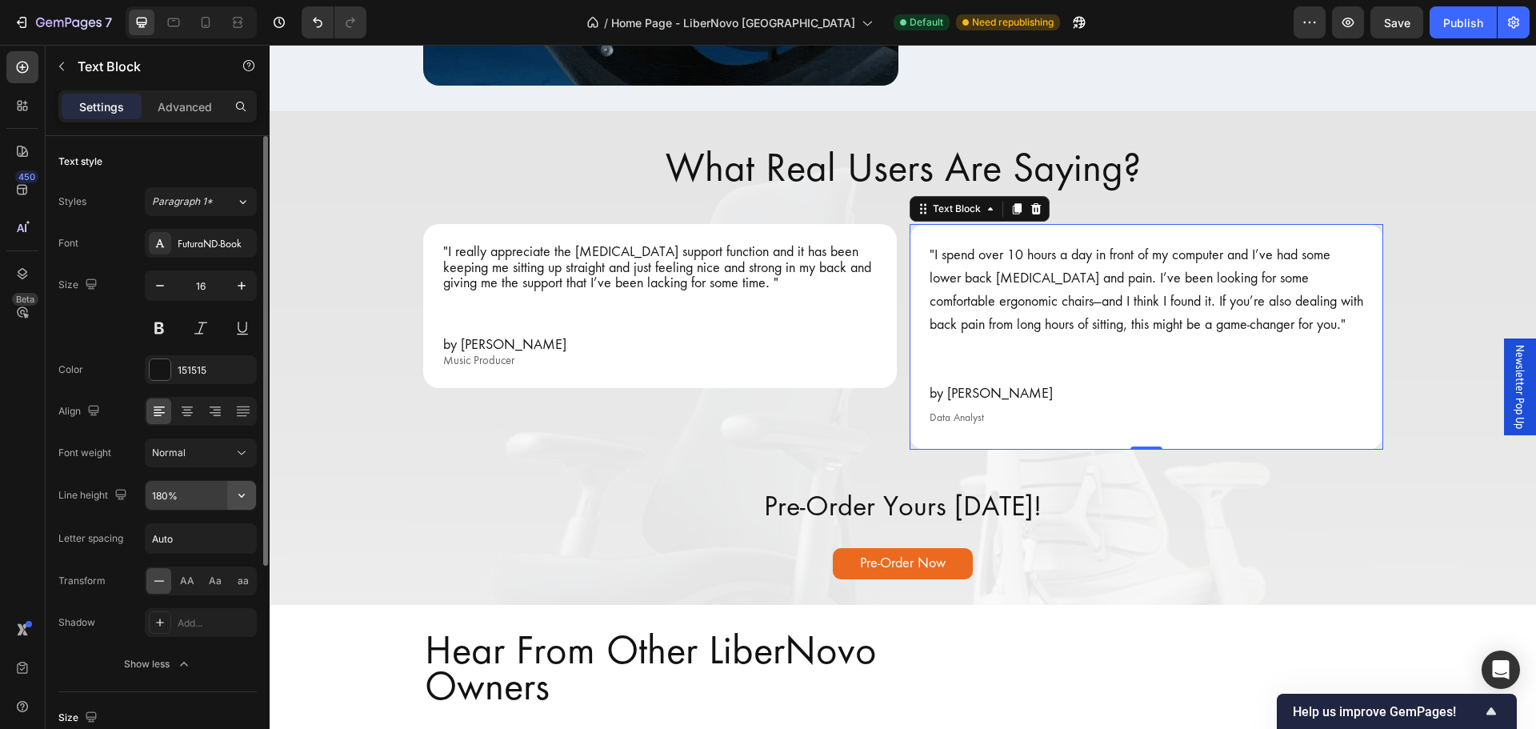
click at [243, 495] on icon "button" at bounding box center [241, 496] width 6 height 4
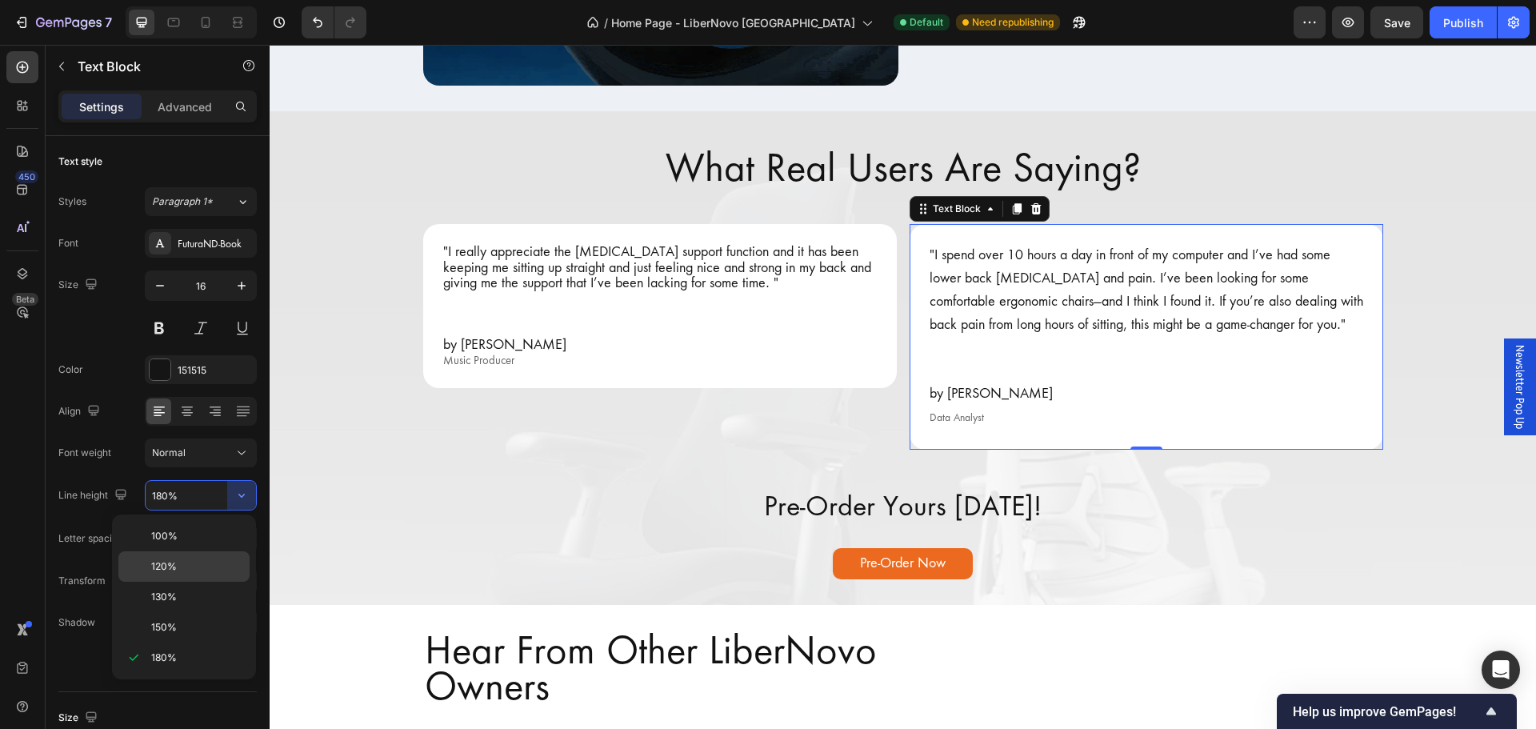
click at [187, 560] on p "120%" at bounding box center [196, 566] width 91 height 14
type input "120%"
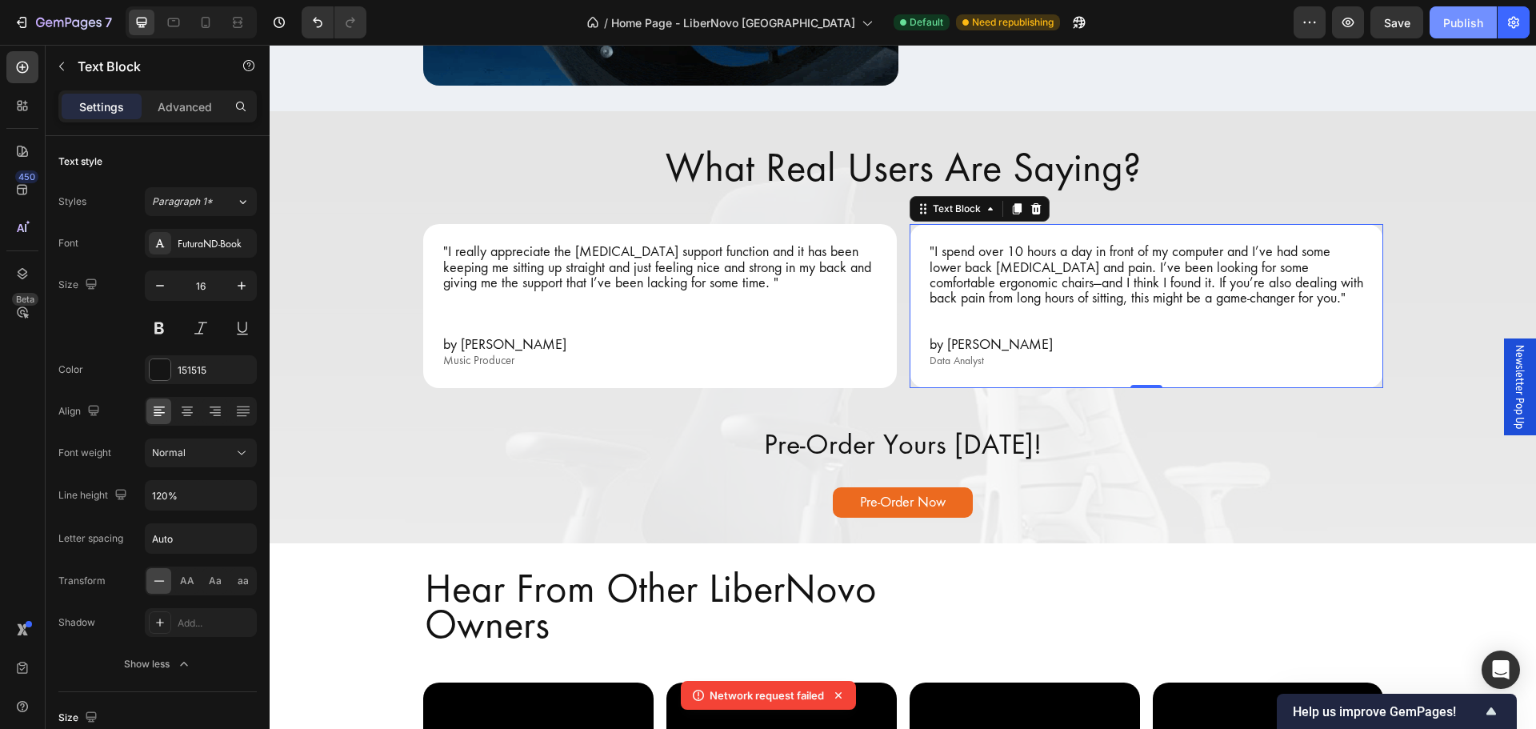
click at [1474, 31] on button "Publish" at bounding box center [1463, 22] width 67 height 32
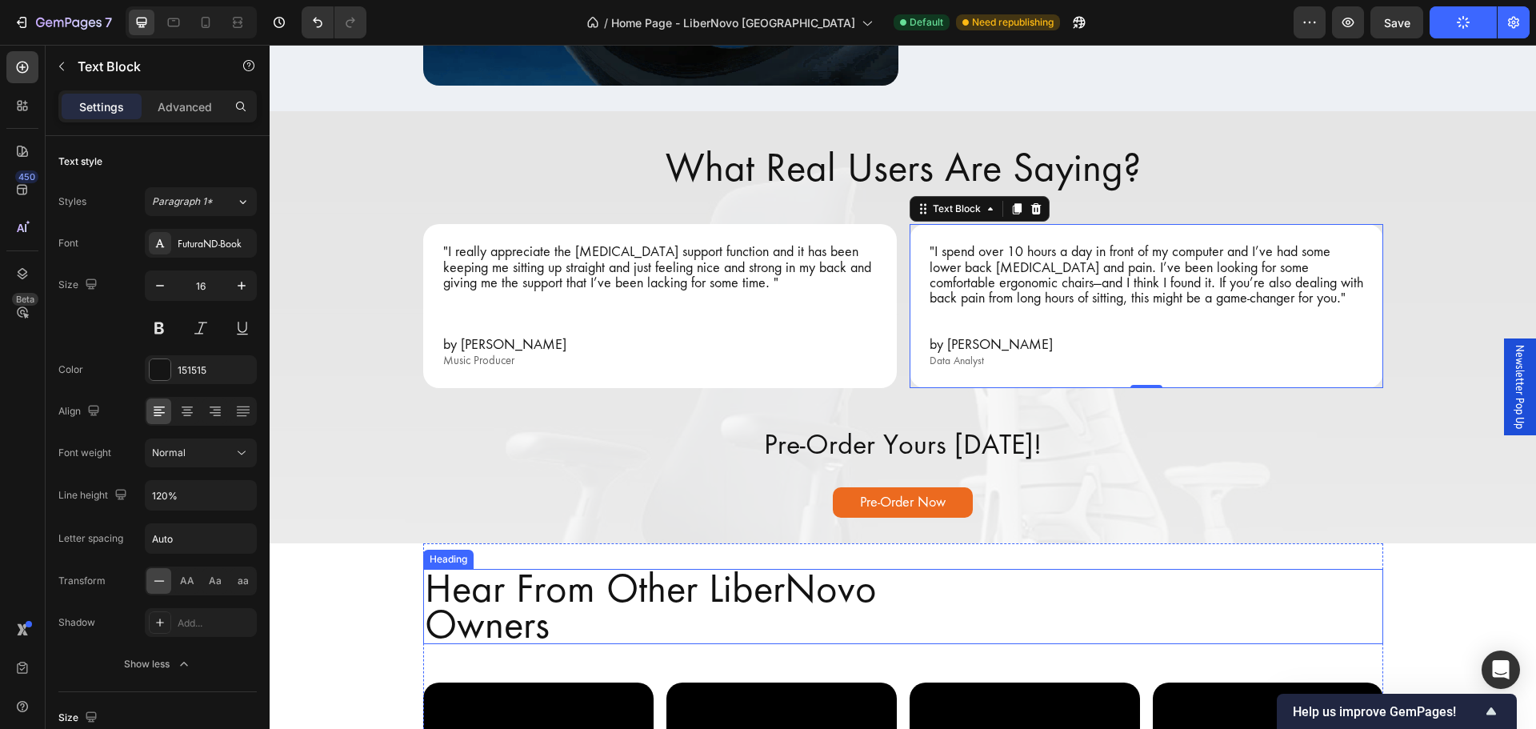
click at [949, 618] on h2 "Hear From Other LiberNovo Owners" at bounding box center [903, 606] width 960 height 75
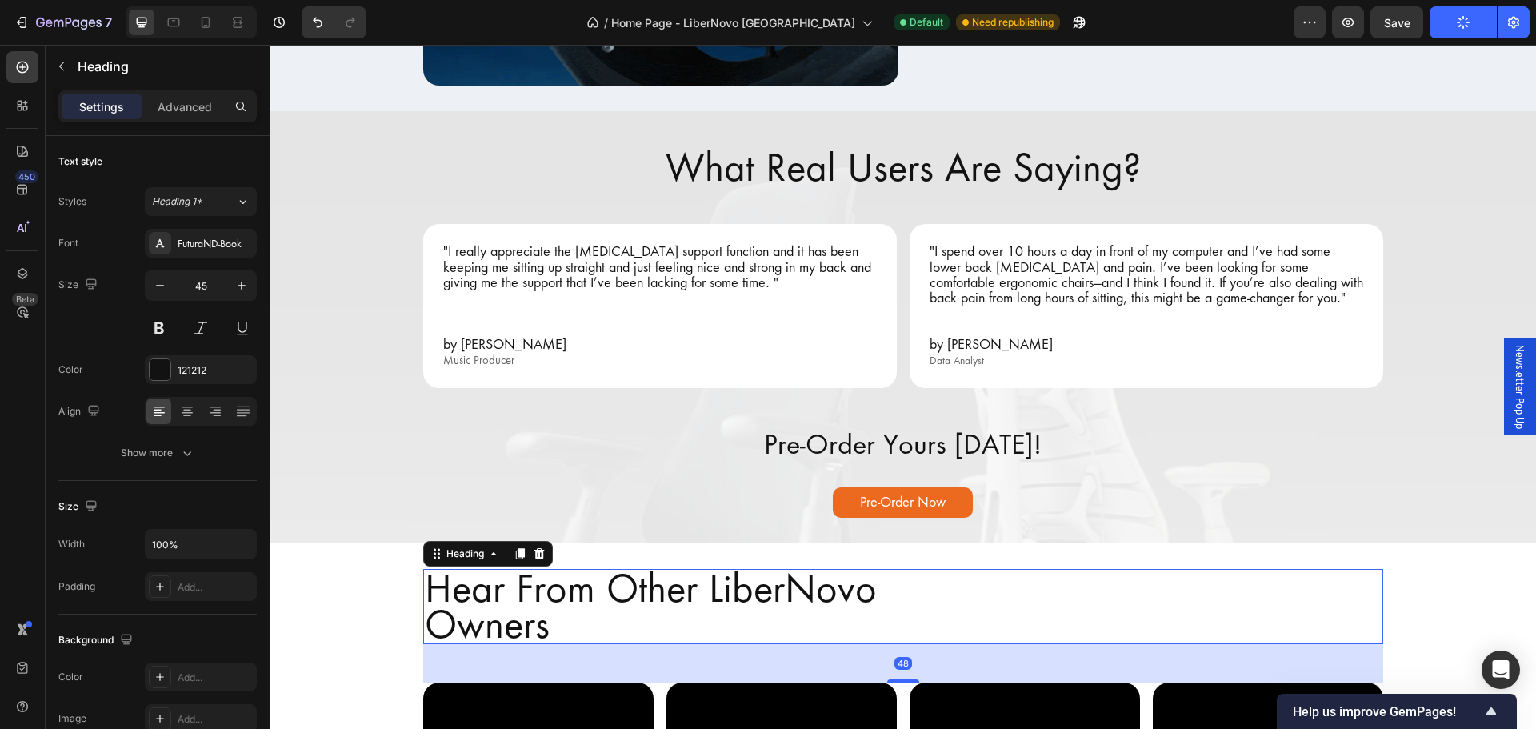
click at [949, 618] on h2 "Hear From Other LiberNovo Owners" at bounding box center [903, 606] width 960 height 75
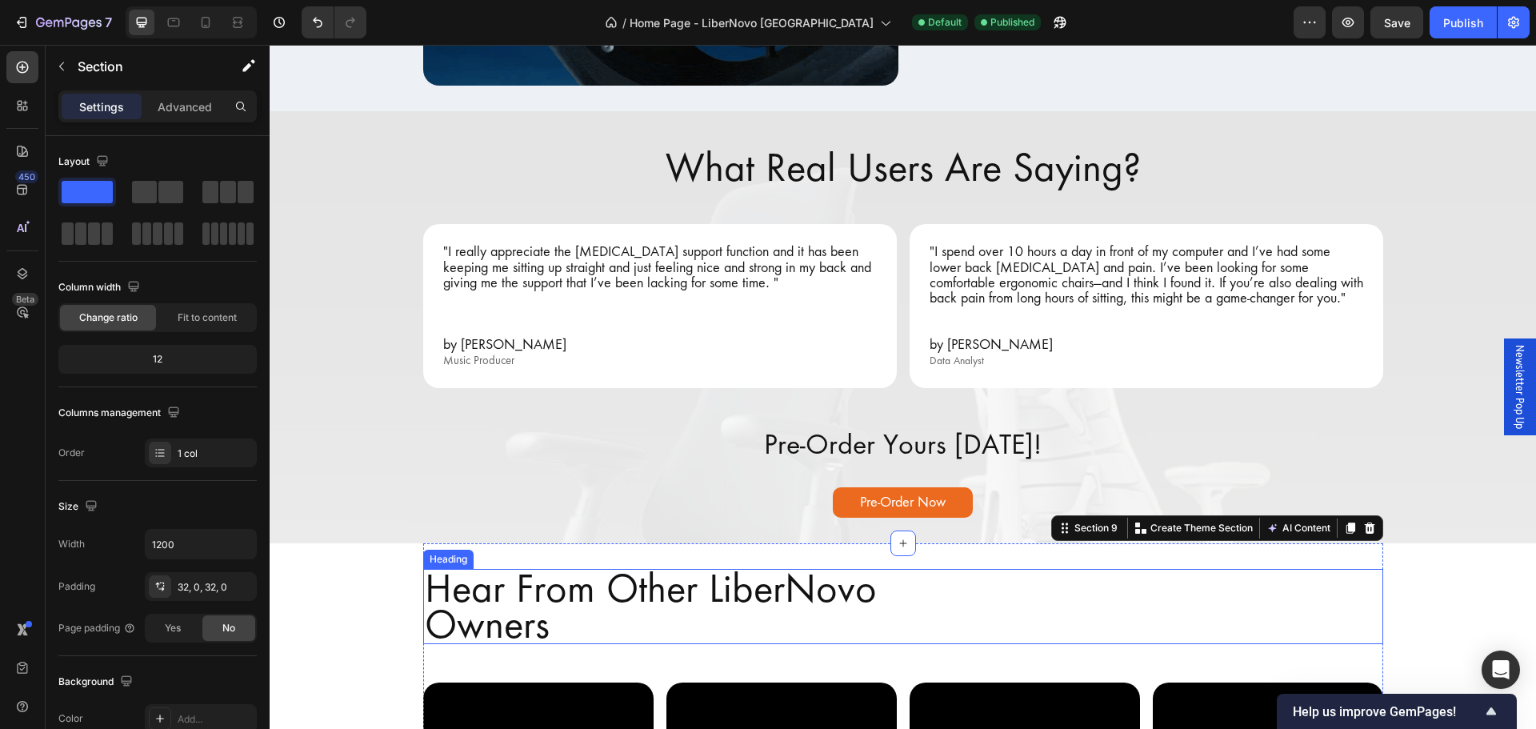
click at [902, 614] on p "Hear From Other LiberNovo Owners" at bounding box center [903, 606] width 957 height 72
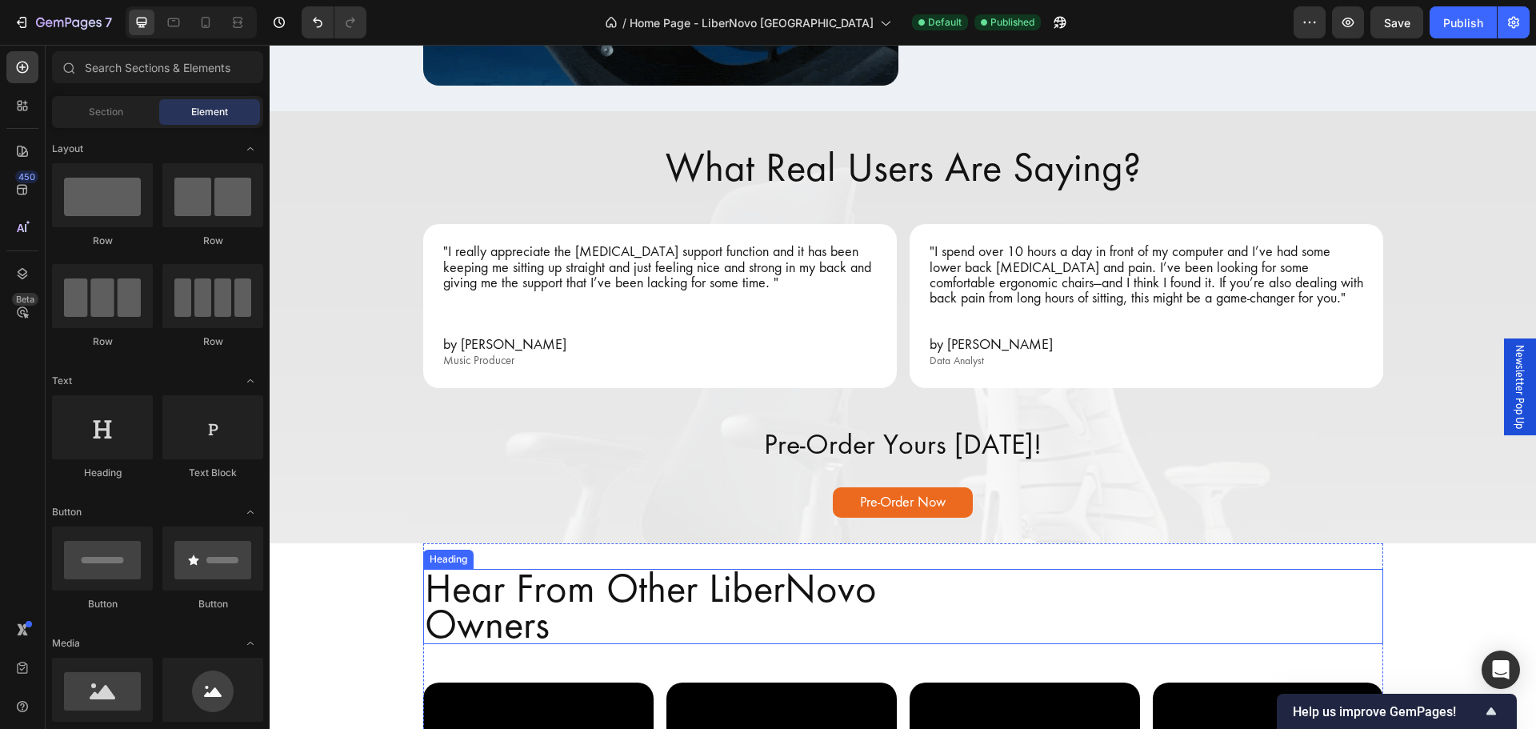
click at [599, 635] on p "Hear From Other LiberNovo Owners" at bounding box center [903, 606] width 957 height 72
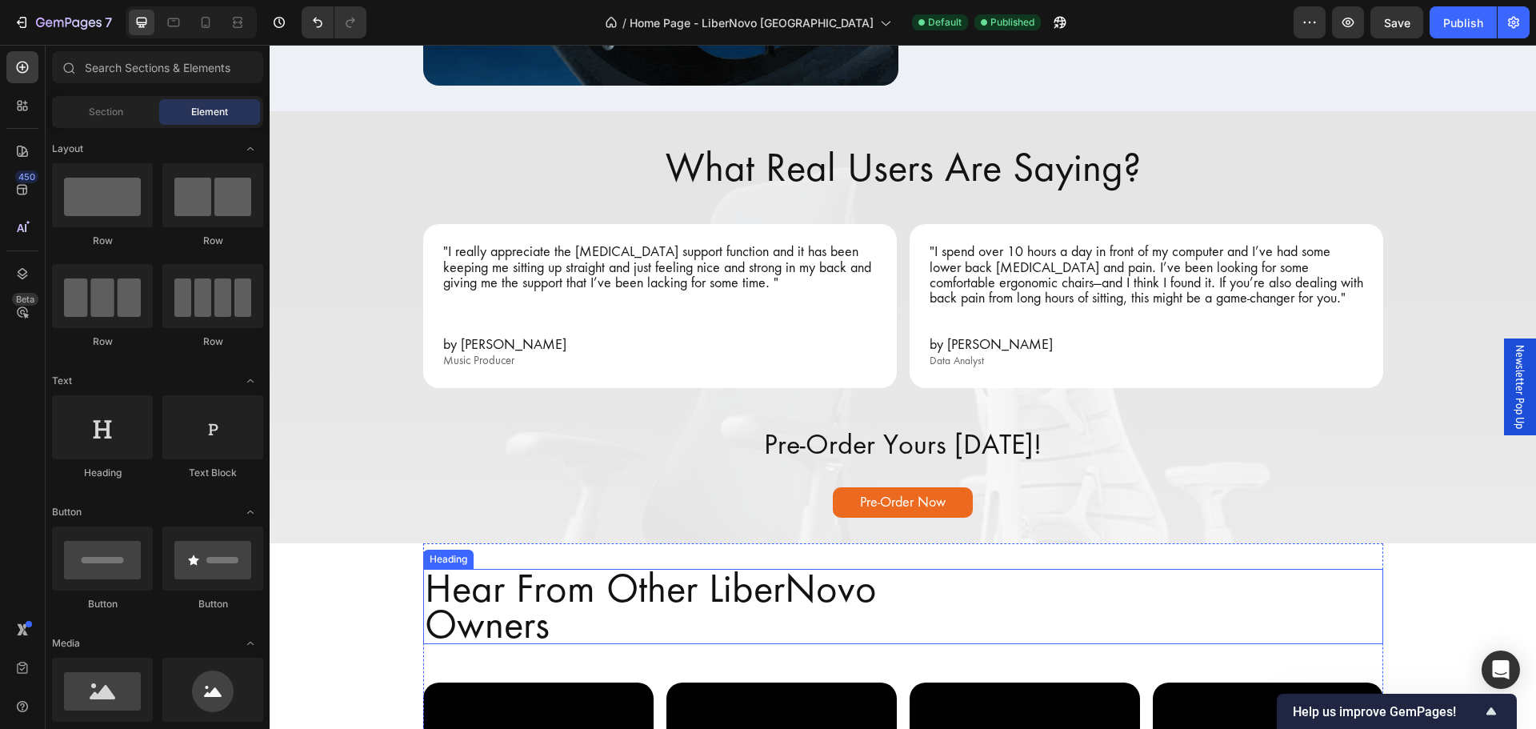
click at [638, 610] on p "Hear From Other LiberNovo Owners" at bounding box center [903, 606] width 957 height 72
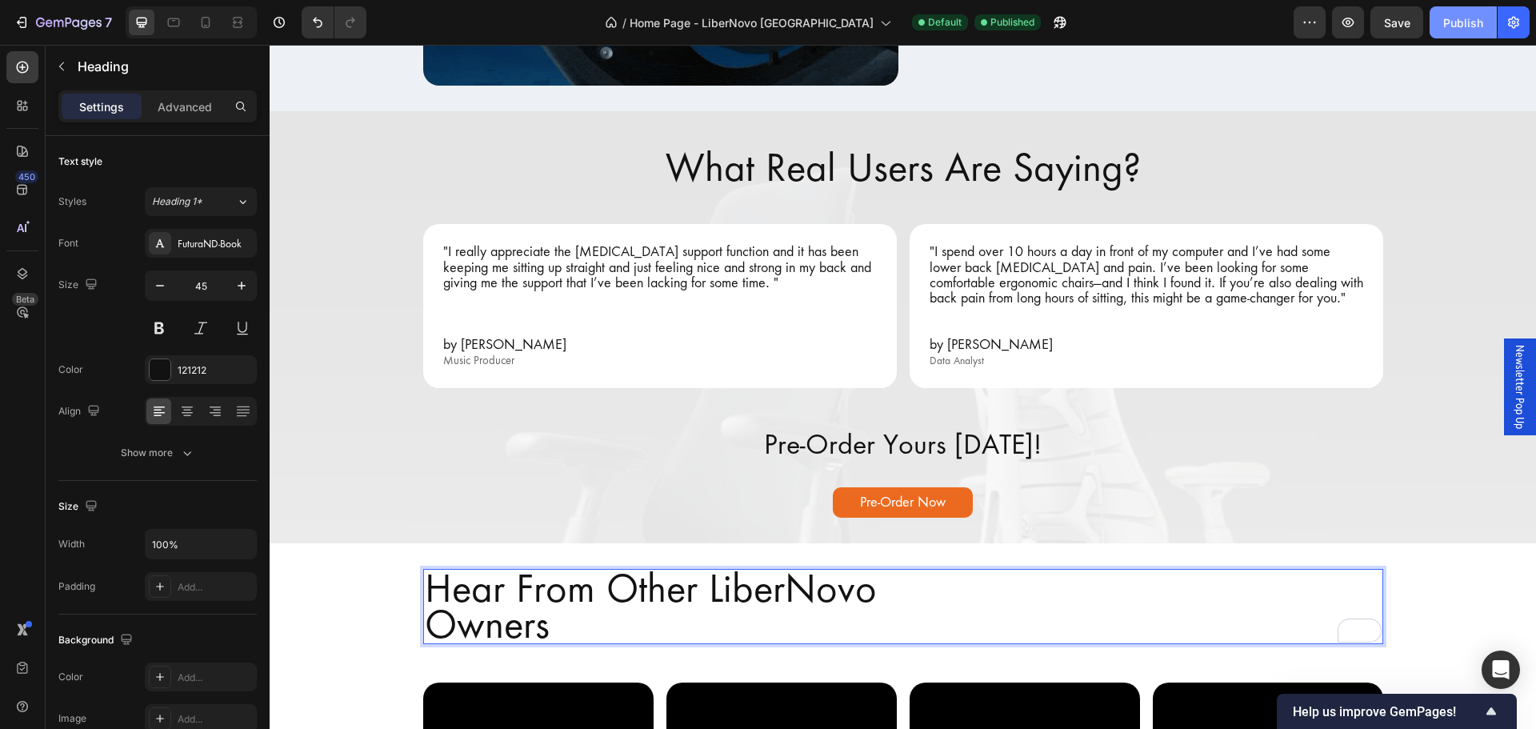
click at [1439, 21] on button "Publish" at bounding box center [1463, 22] width 67 height 32
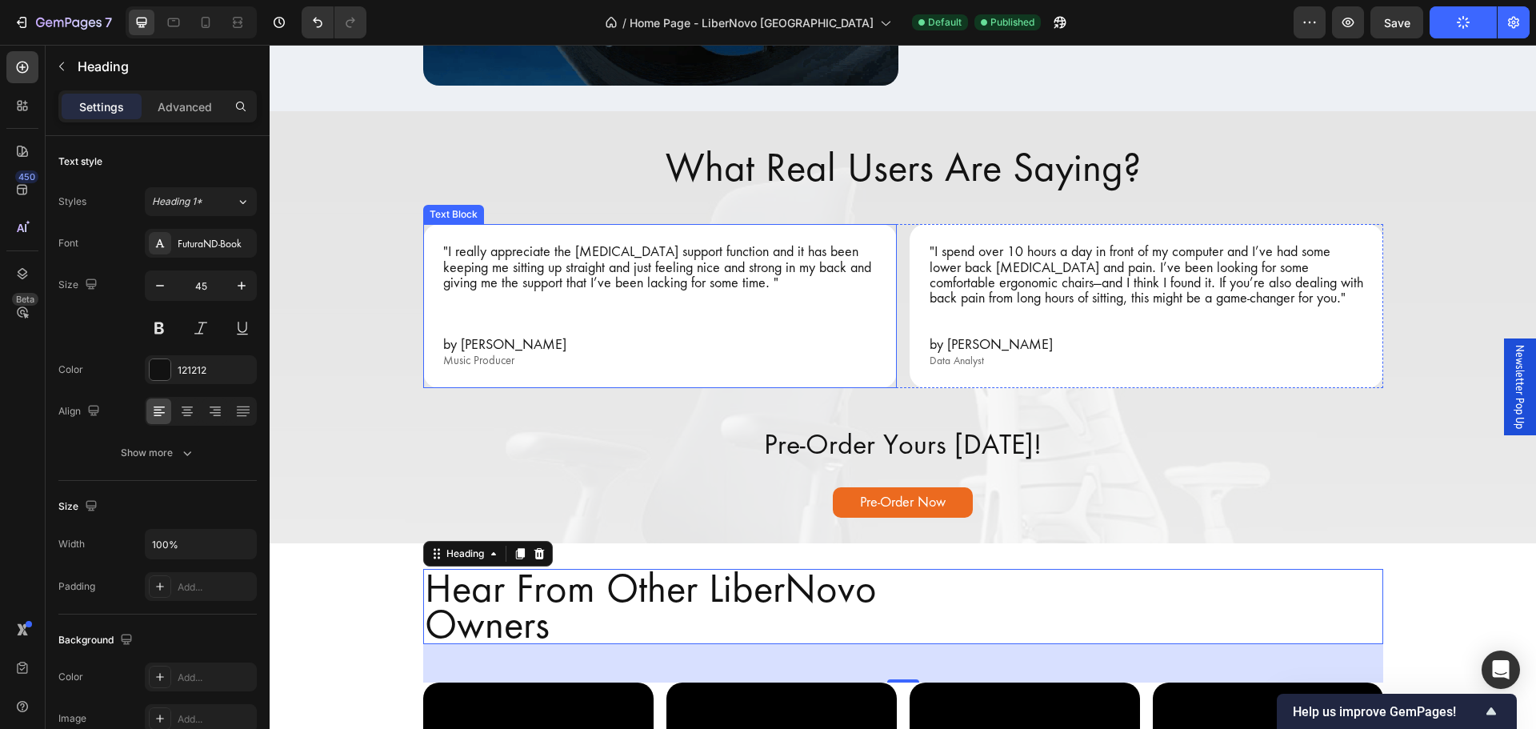
click at [714, 342] on p "by [PERSON_NAME]" at bounding box center [660, 344] width 434 height 15
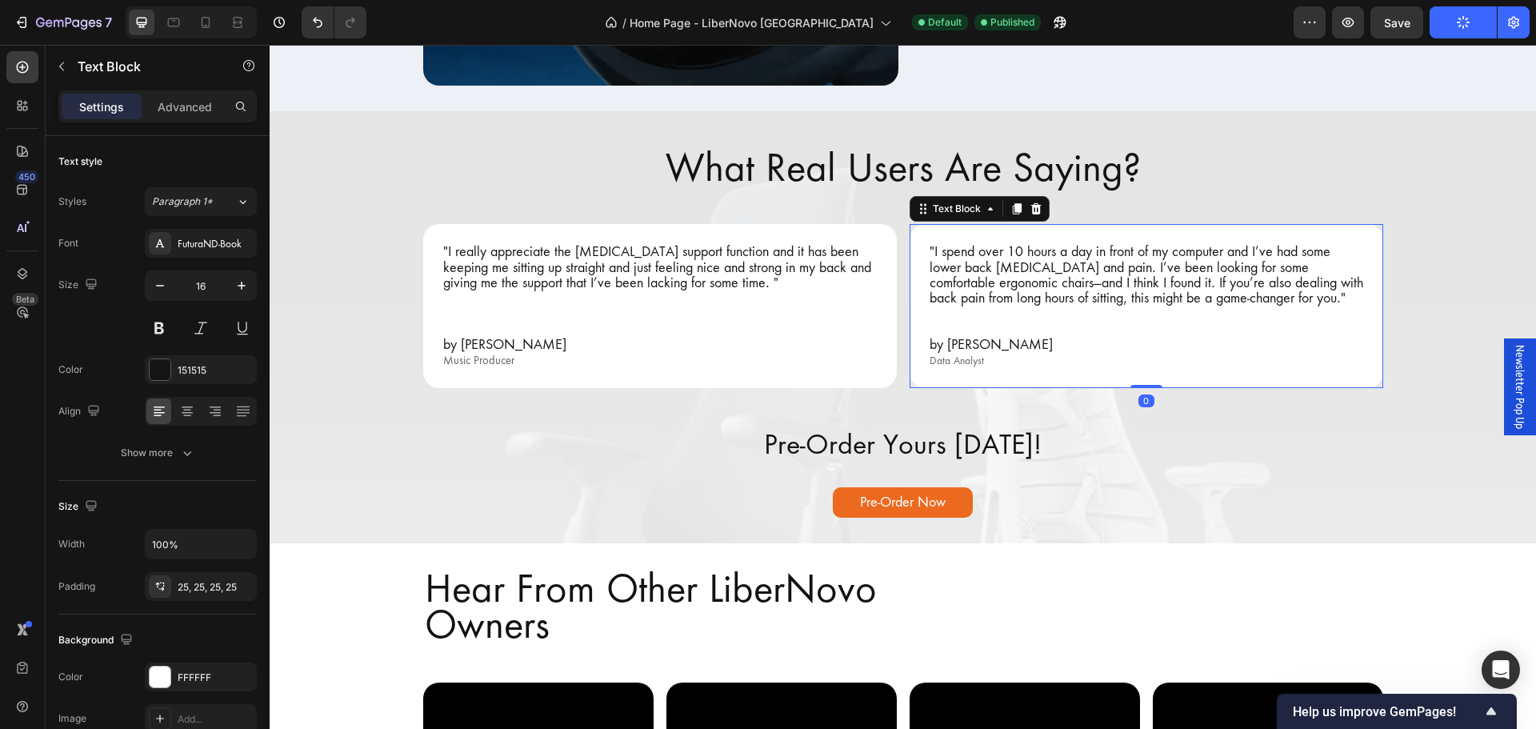
click at [1044, 342] on p "by [PERSON_NAME]" at bounding box center [1147, 344] width 434 height 15
click at [723, 352] on p "Music Producer" at bounding box center [660, 360] width 434 height 16
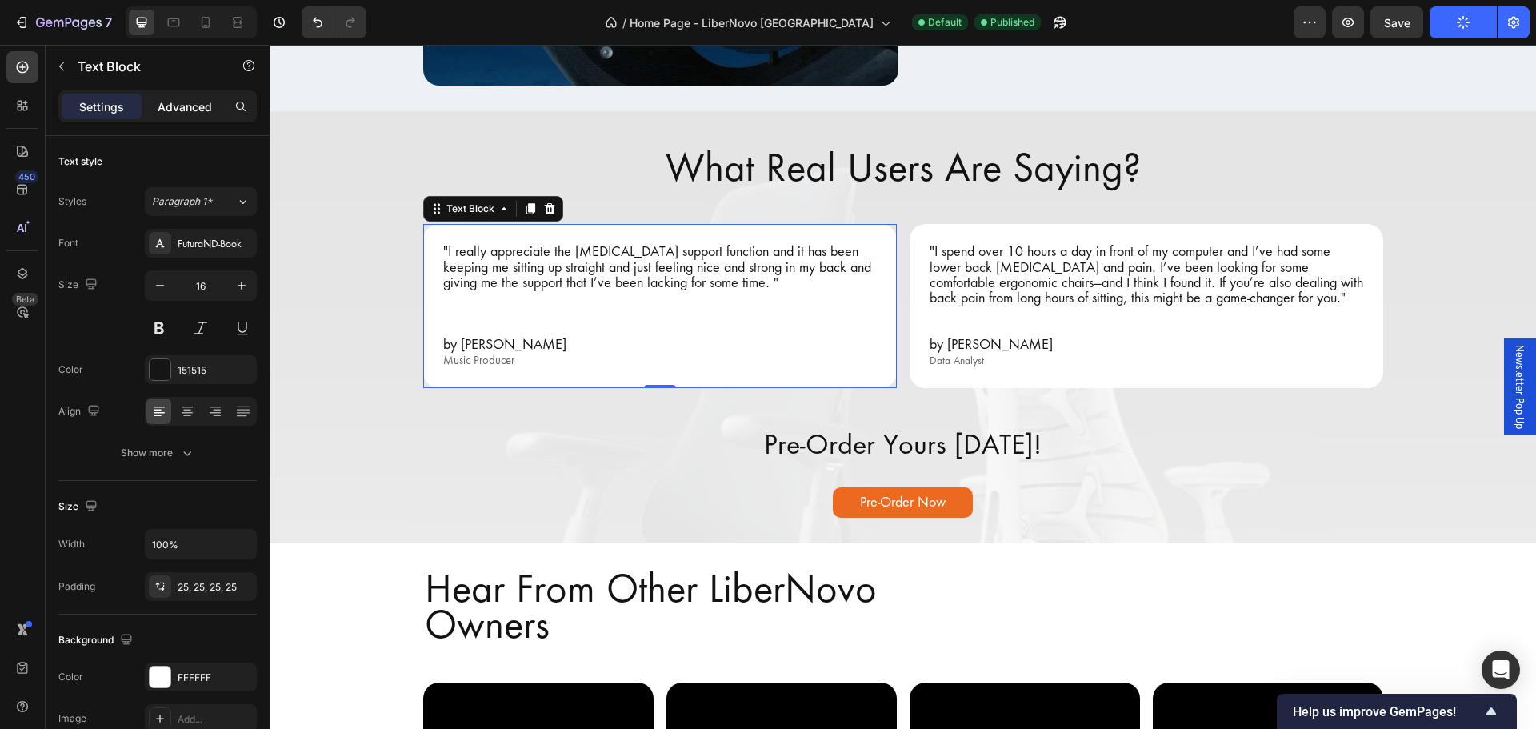
click at [187, 94] on div "Advanced" at bounding box center [185, 107] width 80 height 26
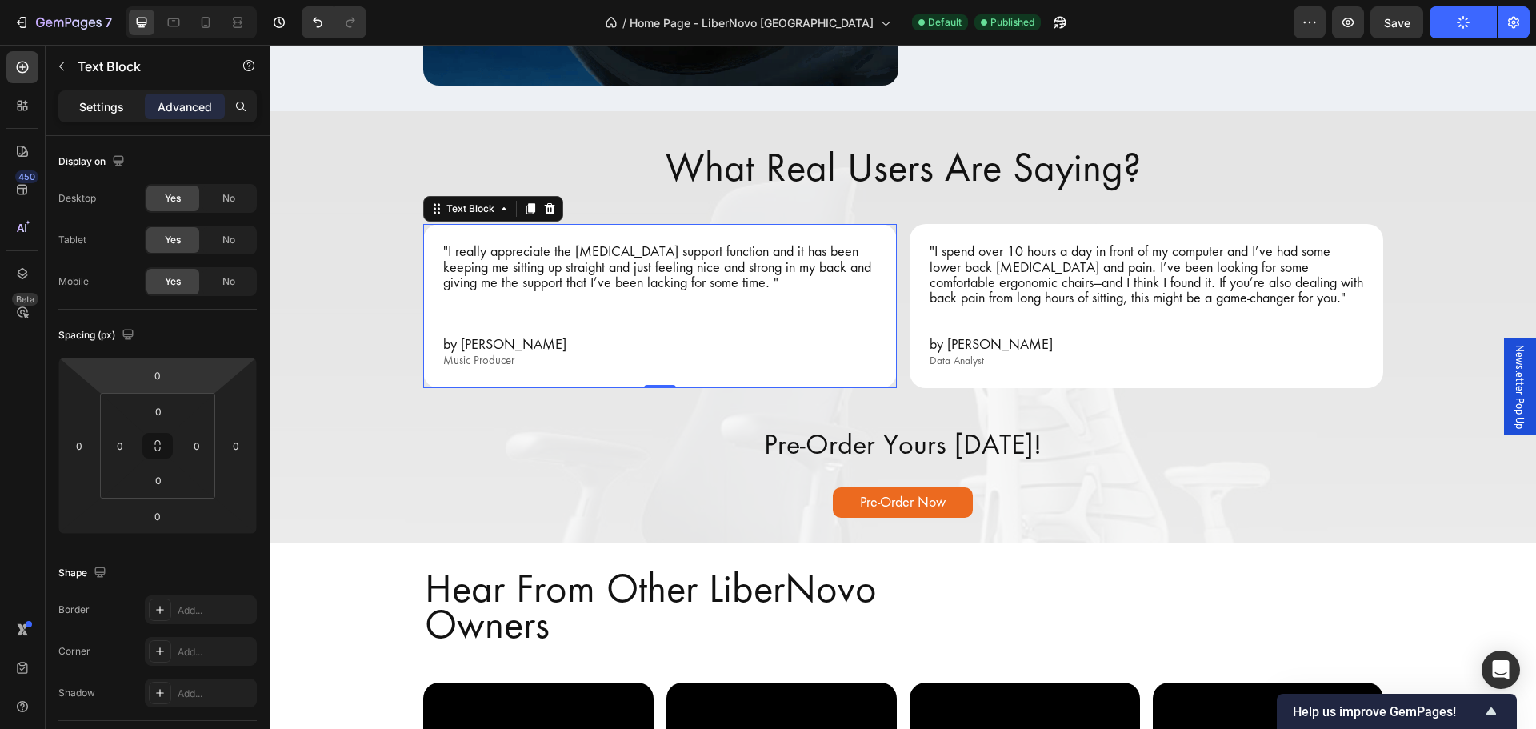
click at [102, 113] on p "Settings" at bounding box center [101, 106] width 45 height 17
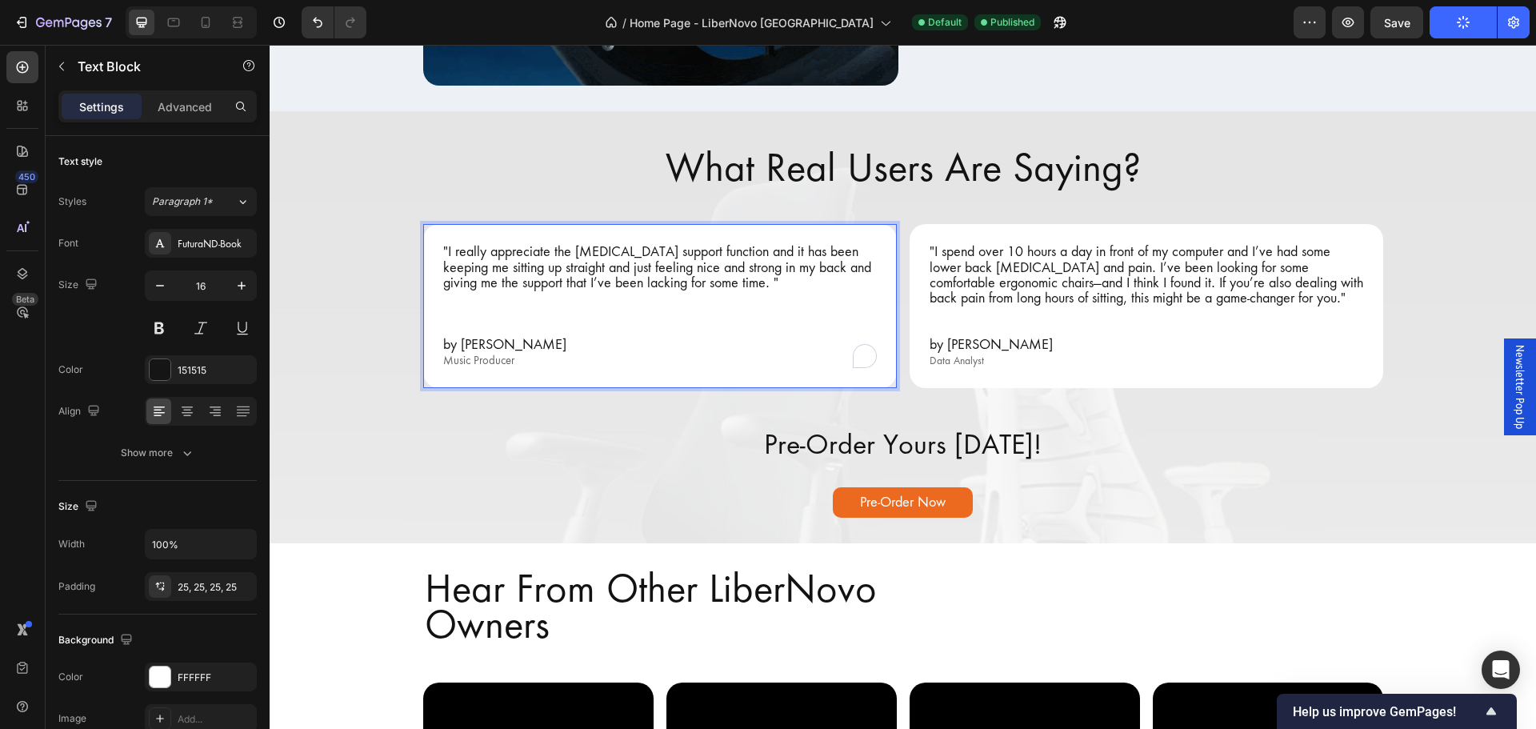
click at [513, 354] on p "Music Producer" at bounding box center [660, 360] width 434 height 16
click at [546, 473] on div "What Real Users Are Saying? Heading "I really appreciate the [MEDICAL_DATA] sup…" at bounding box center [903, 327] width 1266 height 381
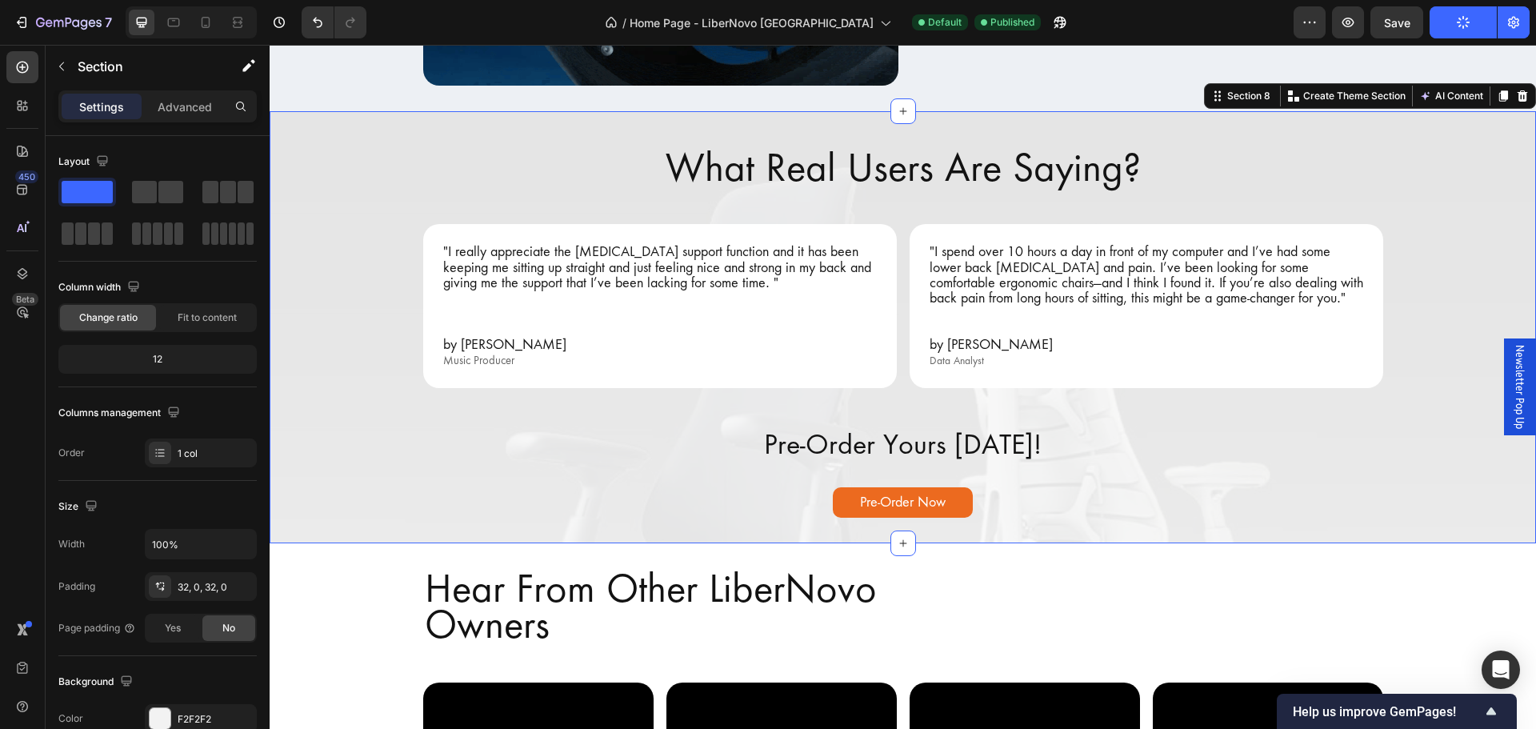
click at [591, 337] on p "by [PERSON_NAME]" at bounding box center [660, 344] width 434 height 15
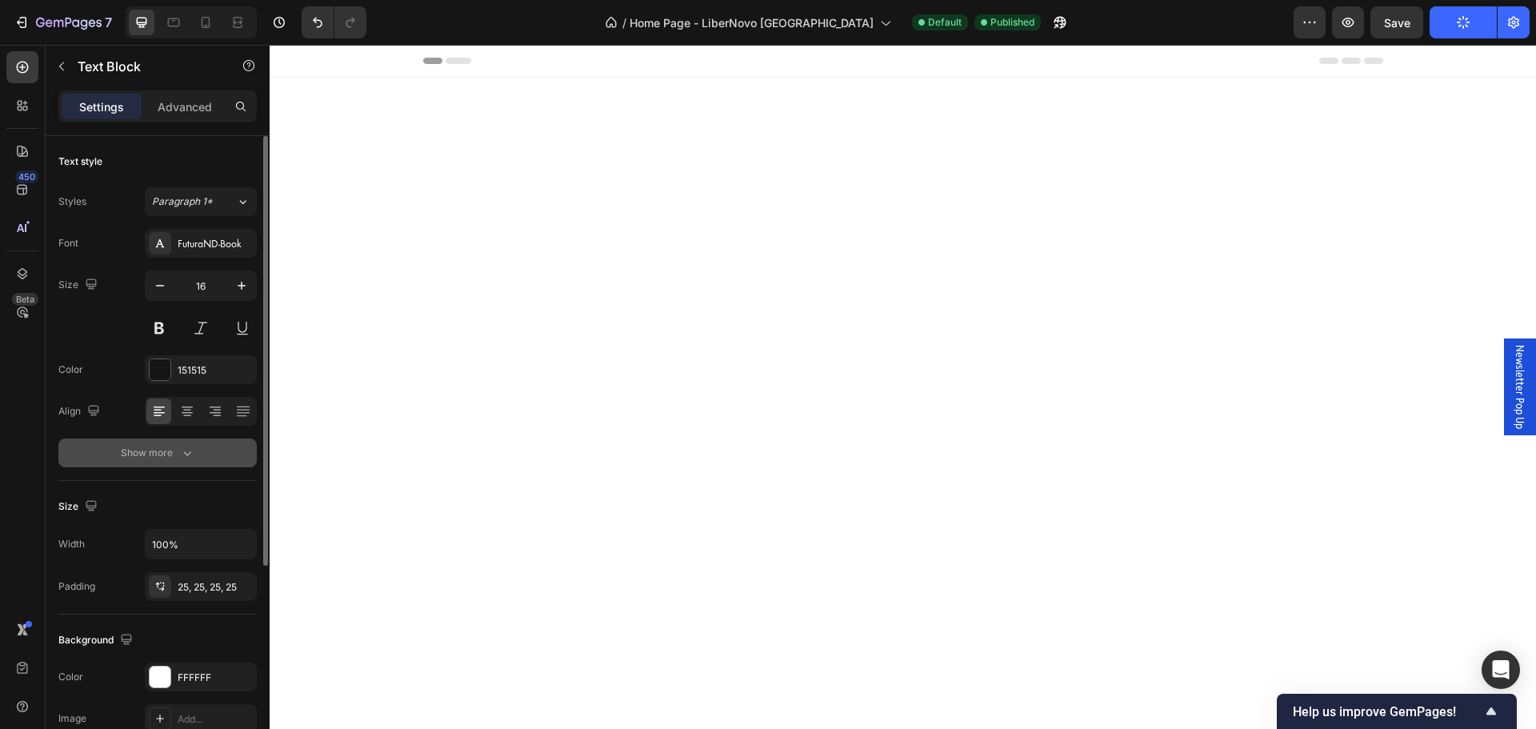
scroll to position [3025, 0]
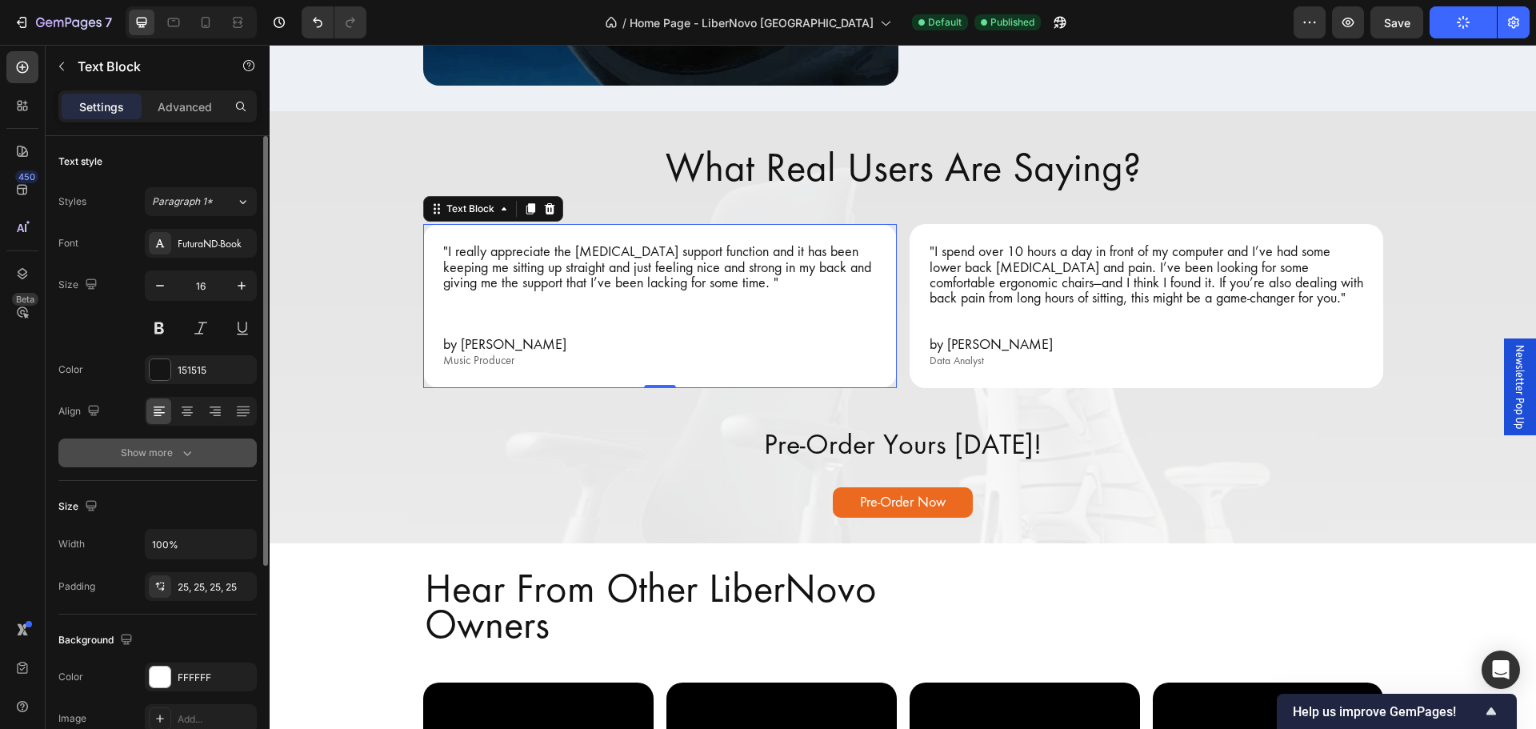
click at [165, 451] on div "Show more" at bounding box center [158, 453] width 74 height 16
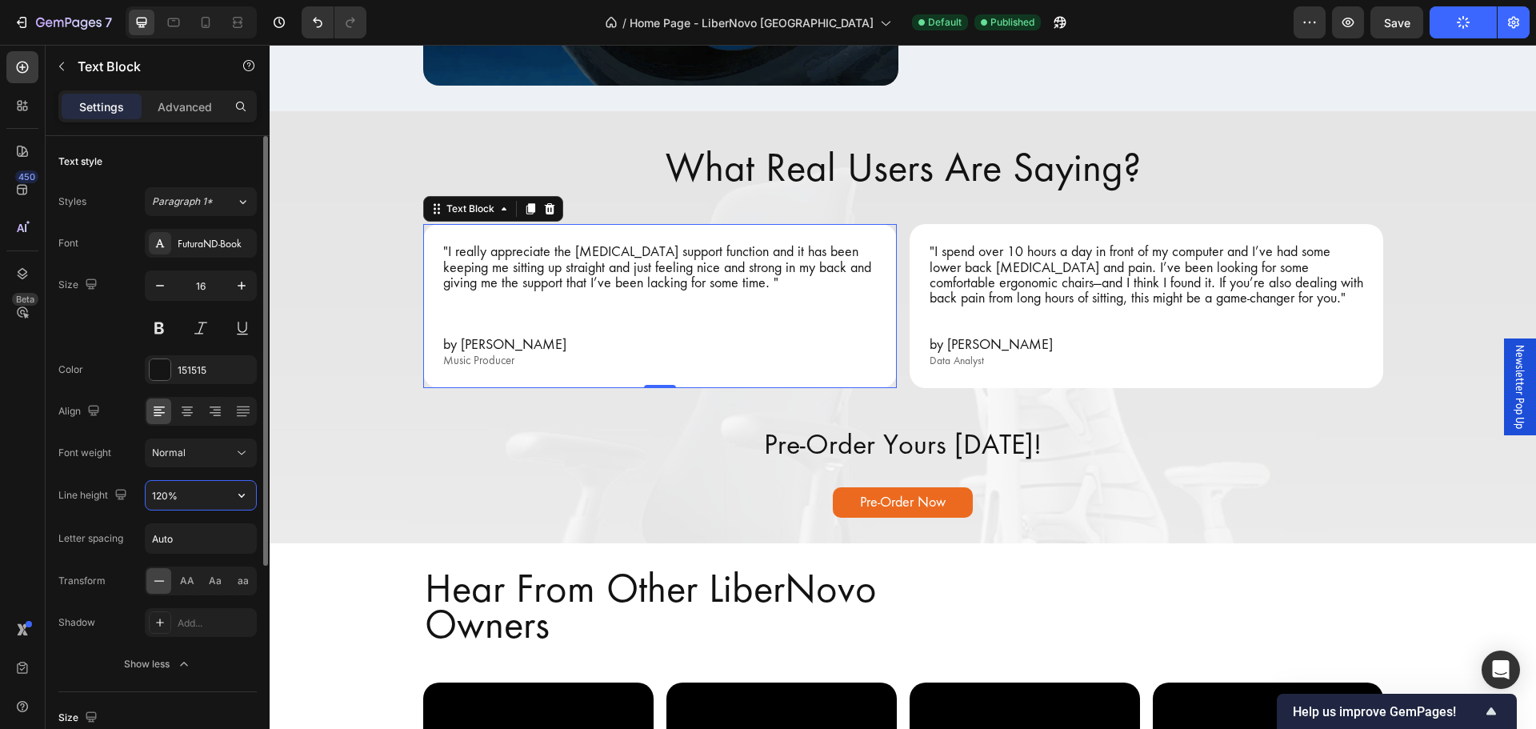
drag, startPoint x: 207, startPoint y: 503, endPoint x: 174, endPoint y: 504, distance: 32.8
click at [174, 504] on input "120%" at bounding box center [201, 495] width 110 height 29
click at [246, 501] on icon "button" at bounding box center [242, 495] width 16 height 16
click at [244, 198] on icon at bounding box center [243, 202] width 14 height 16
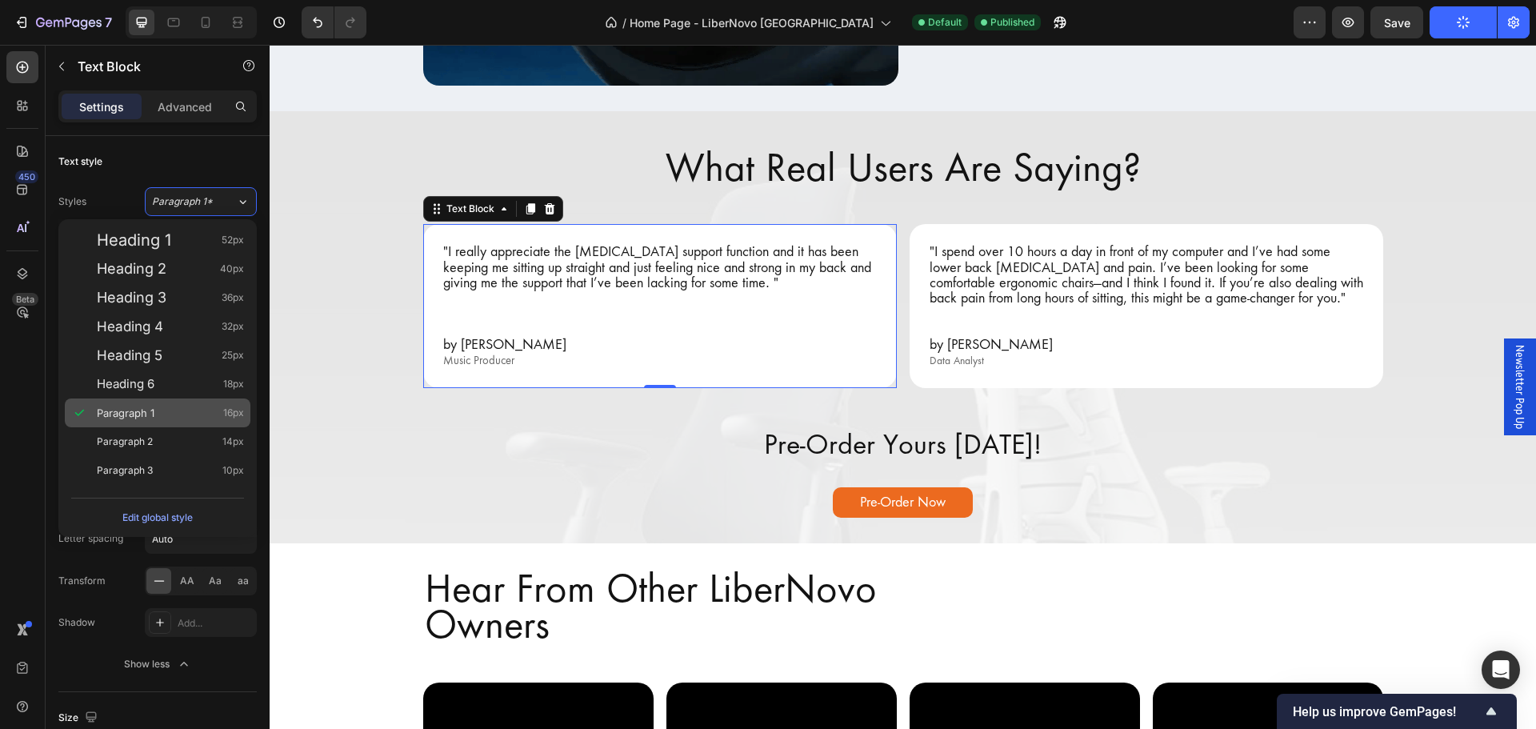
click at [127, 416] on span "Paragraph 1" at bounding box center [126, 413] width 58 height 16
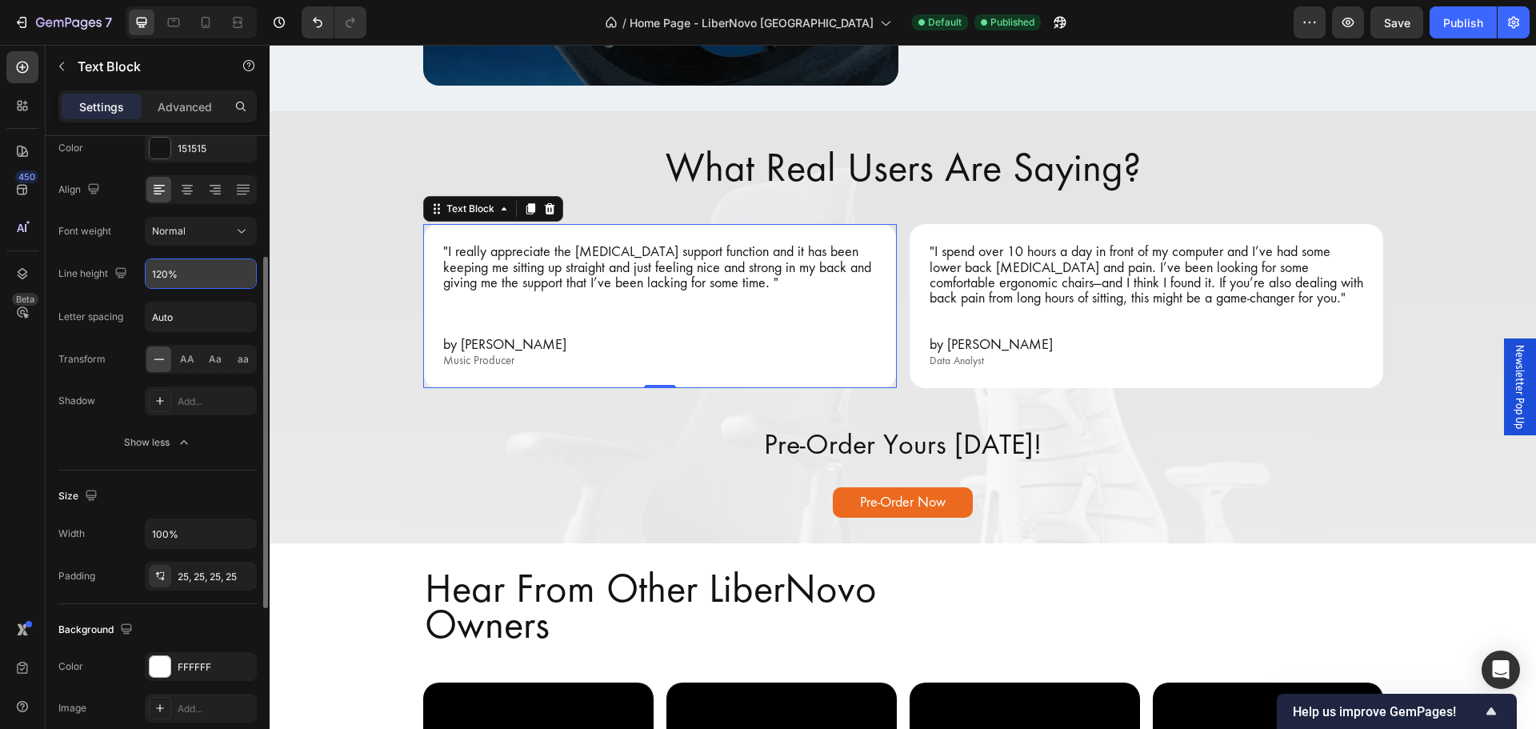
scroll to position [0, 0]
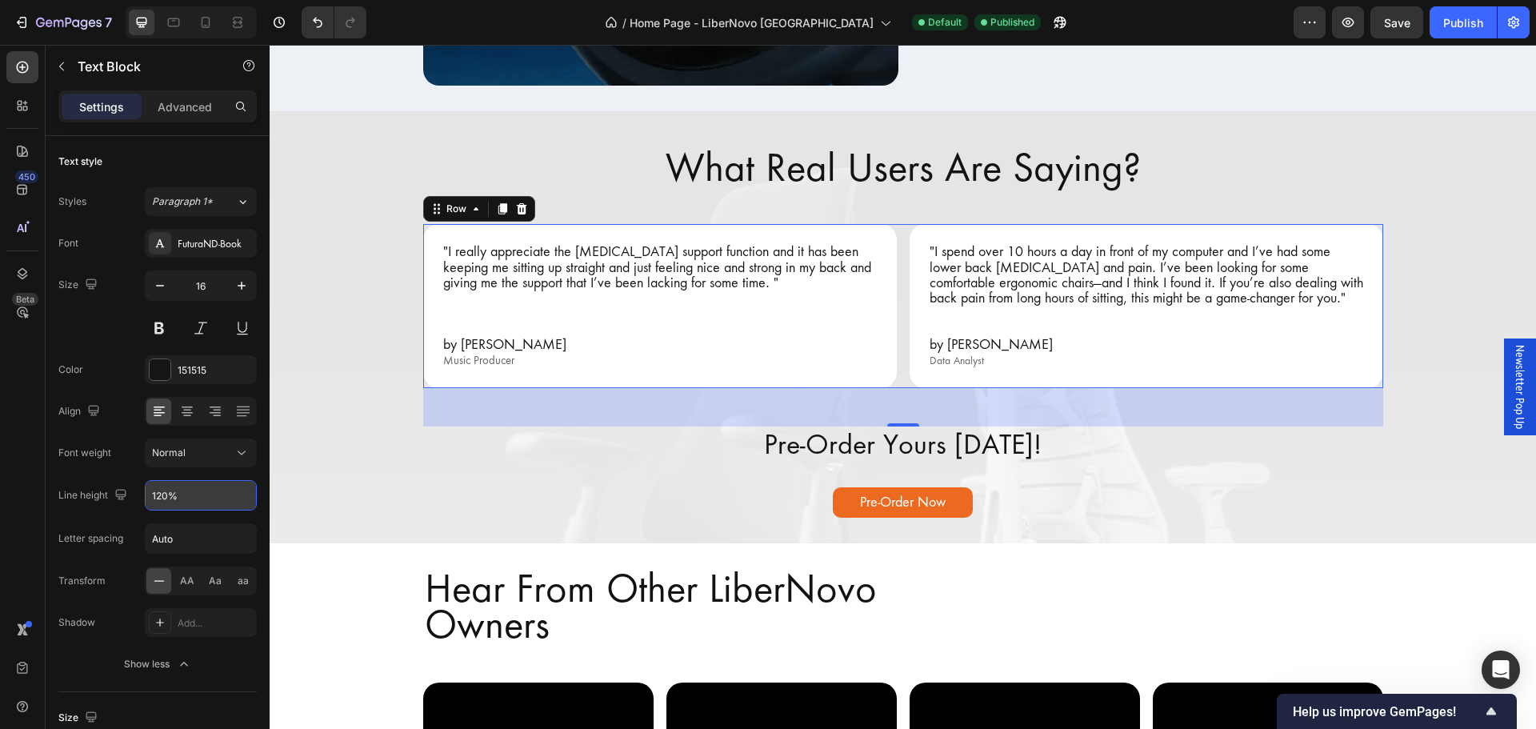
click at [898, 386] on div ""I really appreciate the lumbar support function and it has been keeping me sit…" at bounding box center [903, 306] width 960 height 164
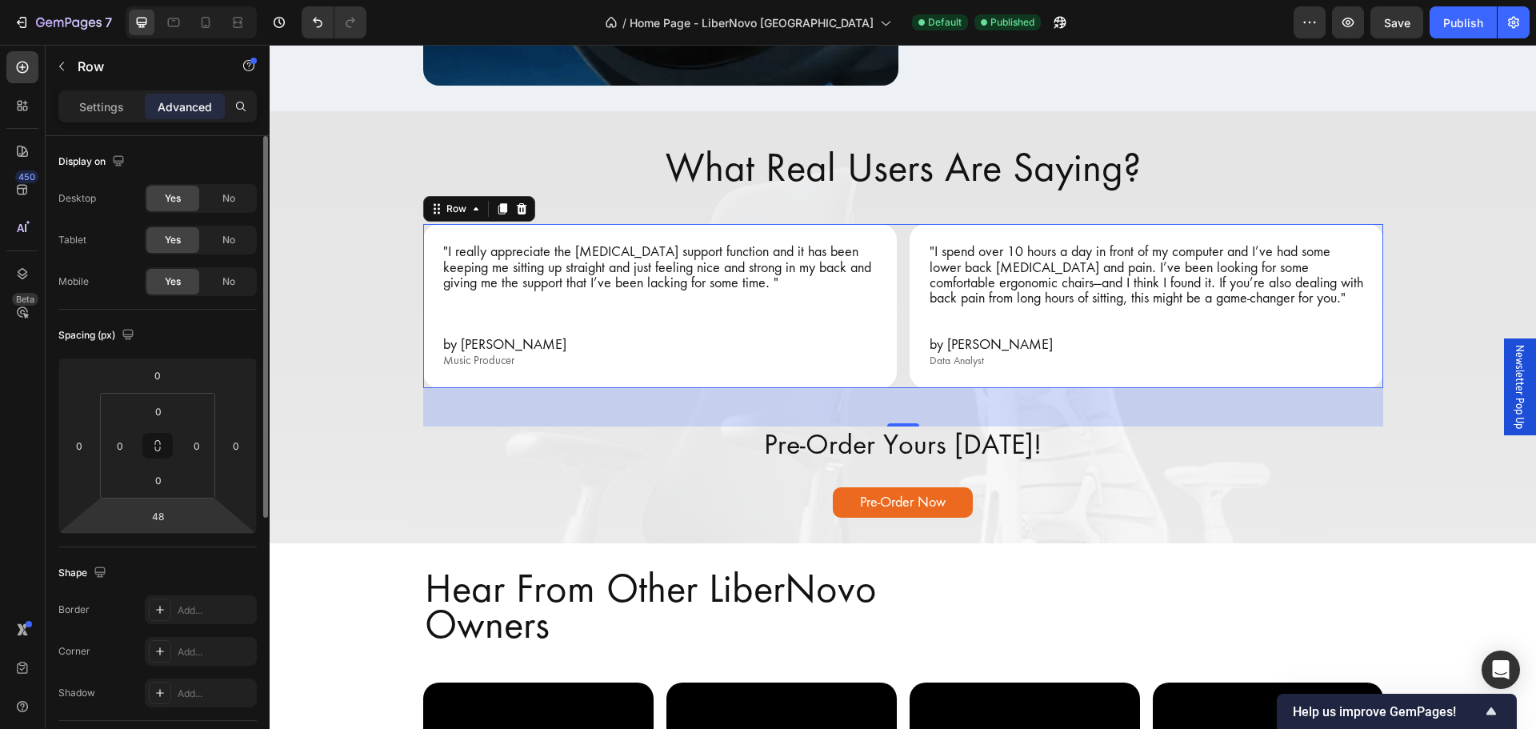
click at [181, 0] on html "7 Version history / Home Page - LiberNovo Malaysia Default Published Preview Sa…" at bounding box center [768, 0] width 1536 height 0
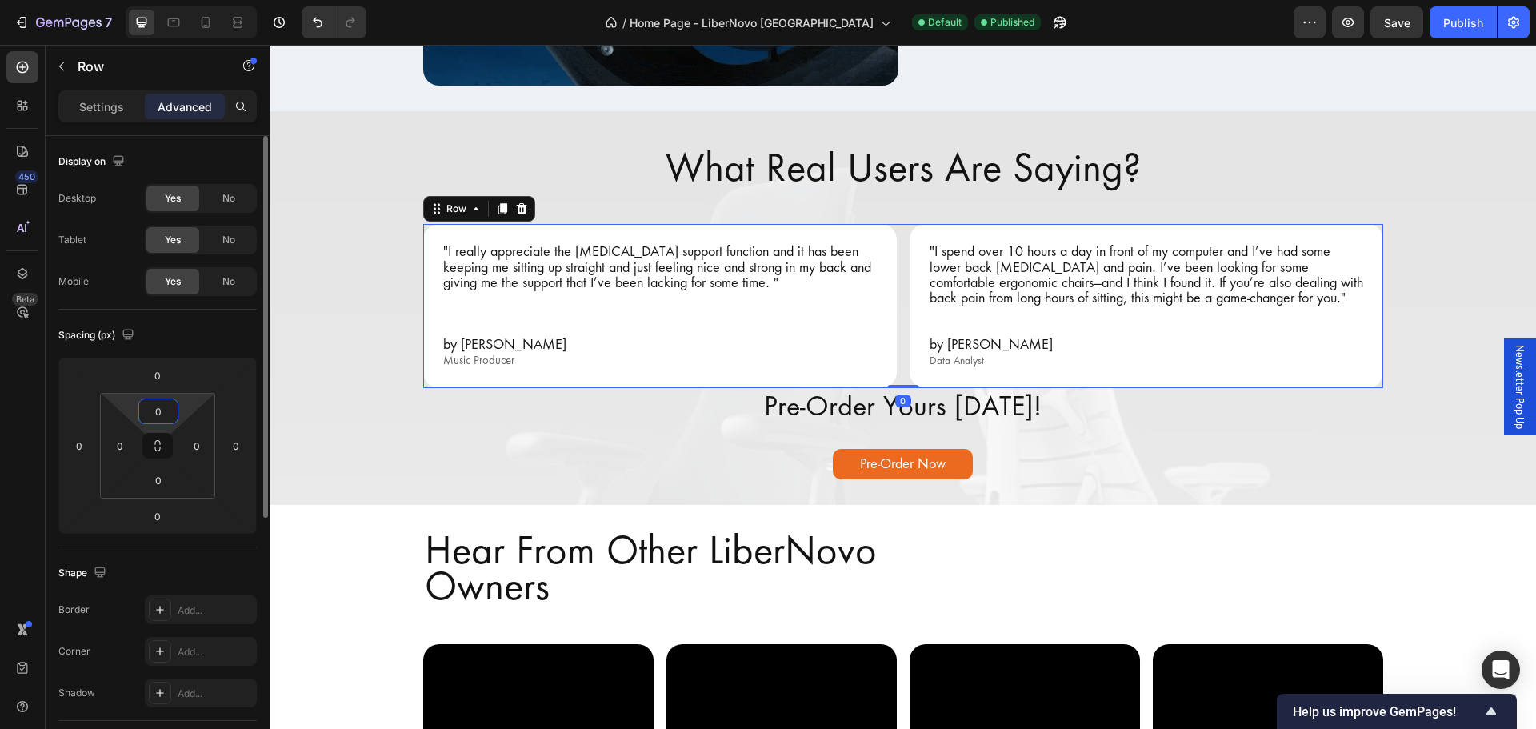
click at [190, 0] on html "7 Version history / Home Page - LiberNovo Malaysia Default Published Preview Sa…" at bounding box center [768, 0] width 1536 height 0
click at [1468, 21] on div "Publish" at bounding box center [1463, 22] width 40 height 17
click at [160, 519] on input "0" at bounding box center [158, 516] width 32 height 24
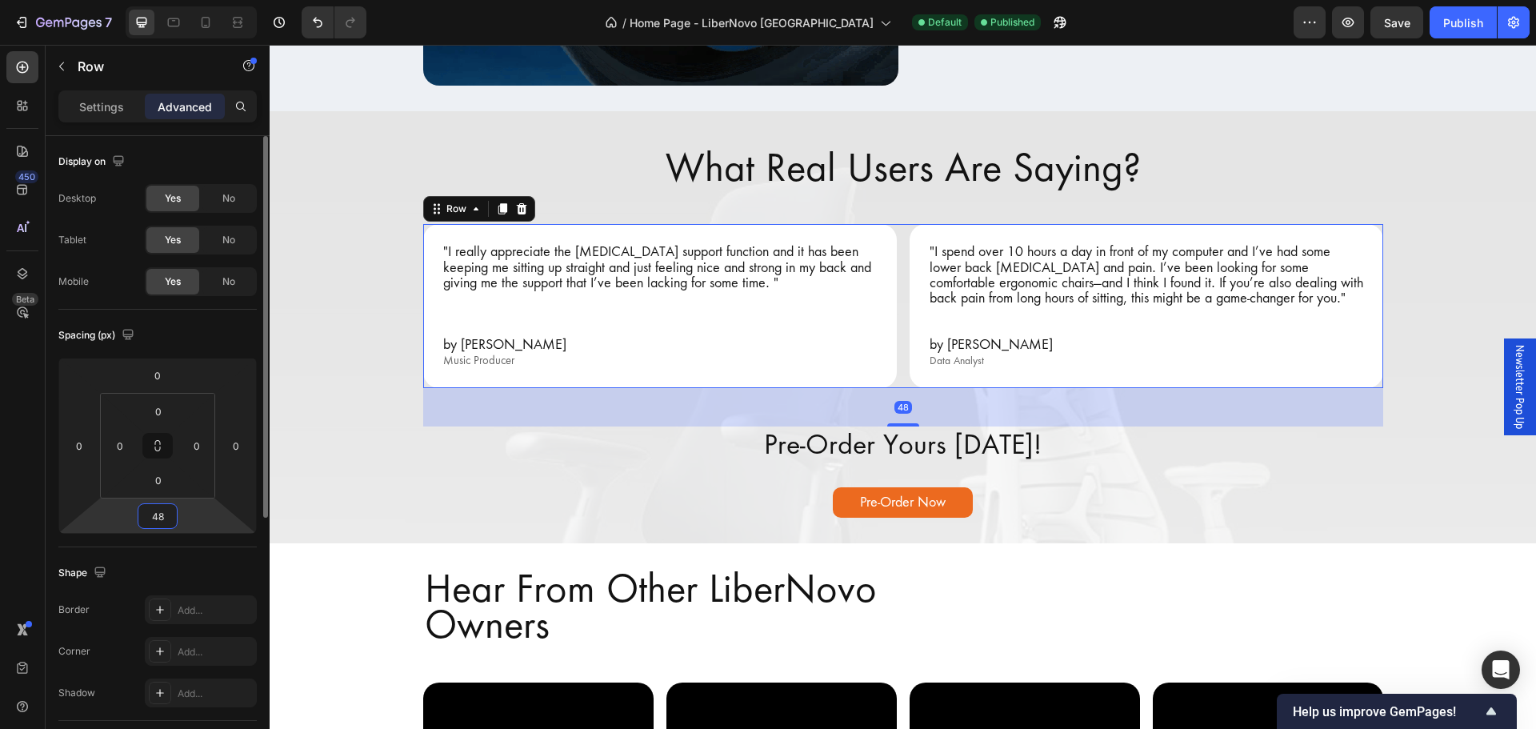
type input "48"
click at [200, 322] on div "Spacing (px)" at bounding box center [157, 335] width 198 height 26
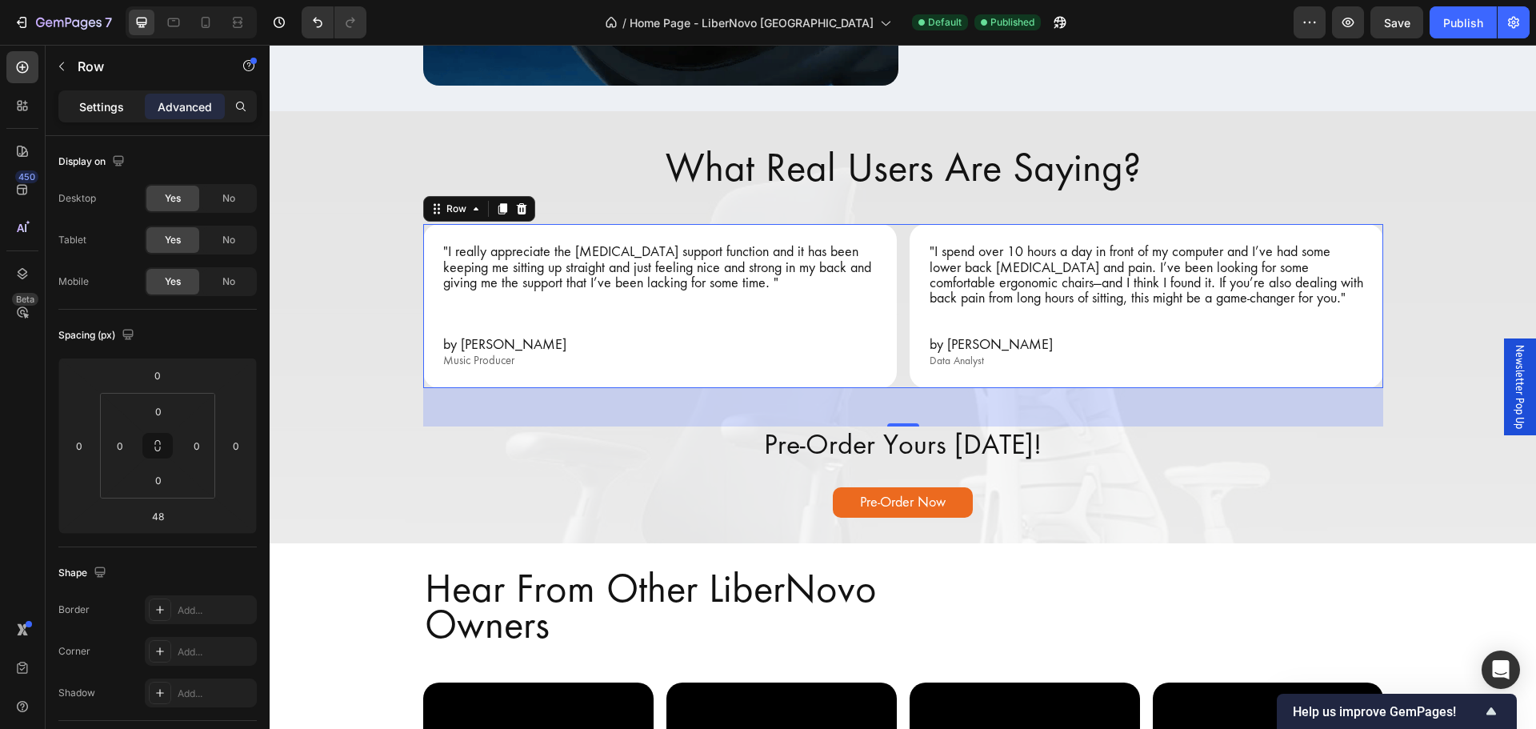
click at [111, 99] on p "Settings" at bounding box center [101, 106] width 45 height 17
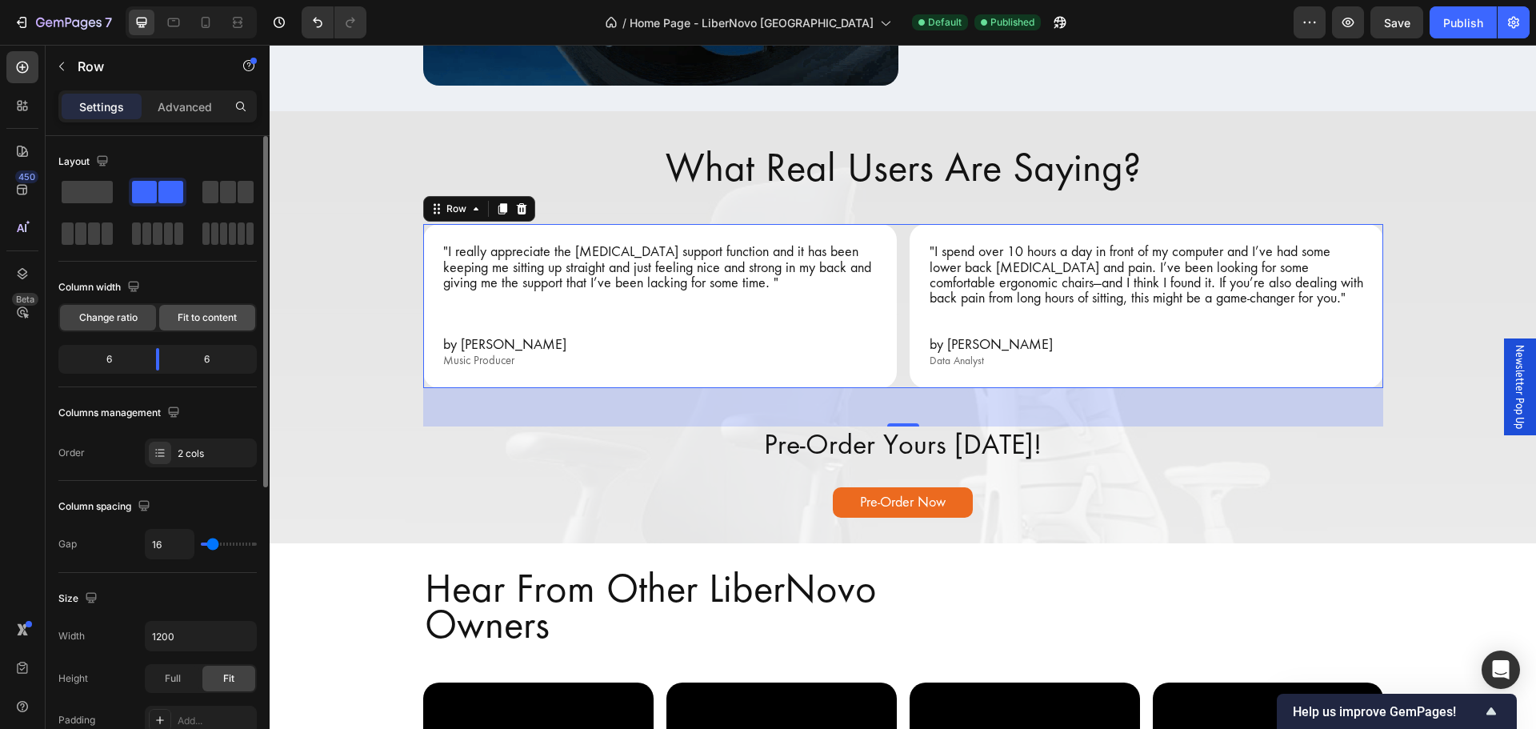
click at [200, 318] on span "Fit to content" at bounding box center [207, 317] width 59 height 14
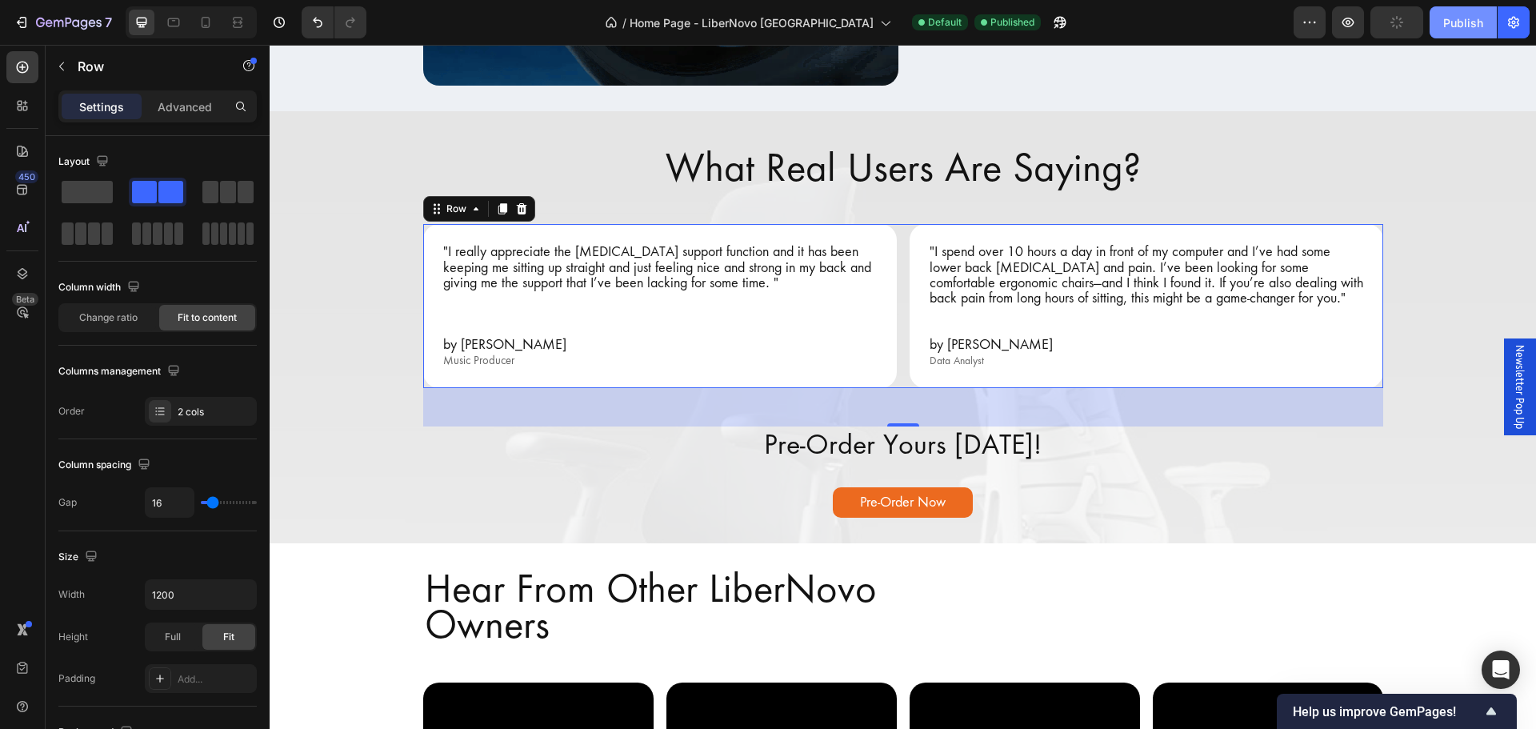
click at [1460, 22] on div "Publish" at bounding box center [1463, 22] width 40 height 17
click at [140, 319] on div "Change ratio" at bounding box center [108, 318] width 96 height 26
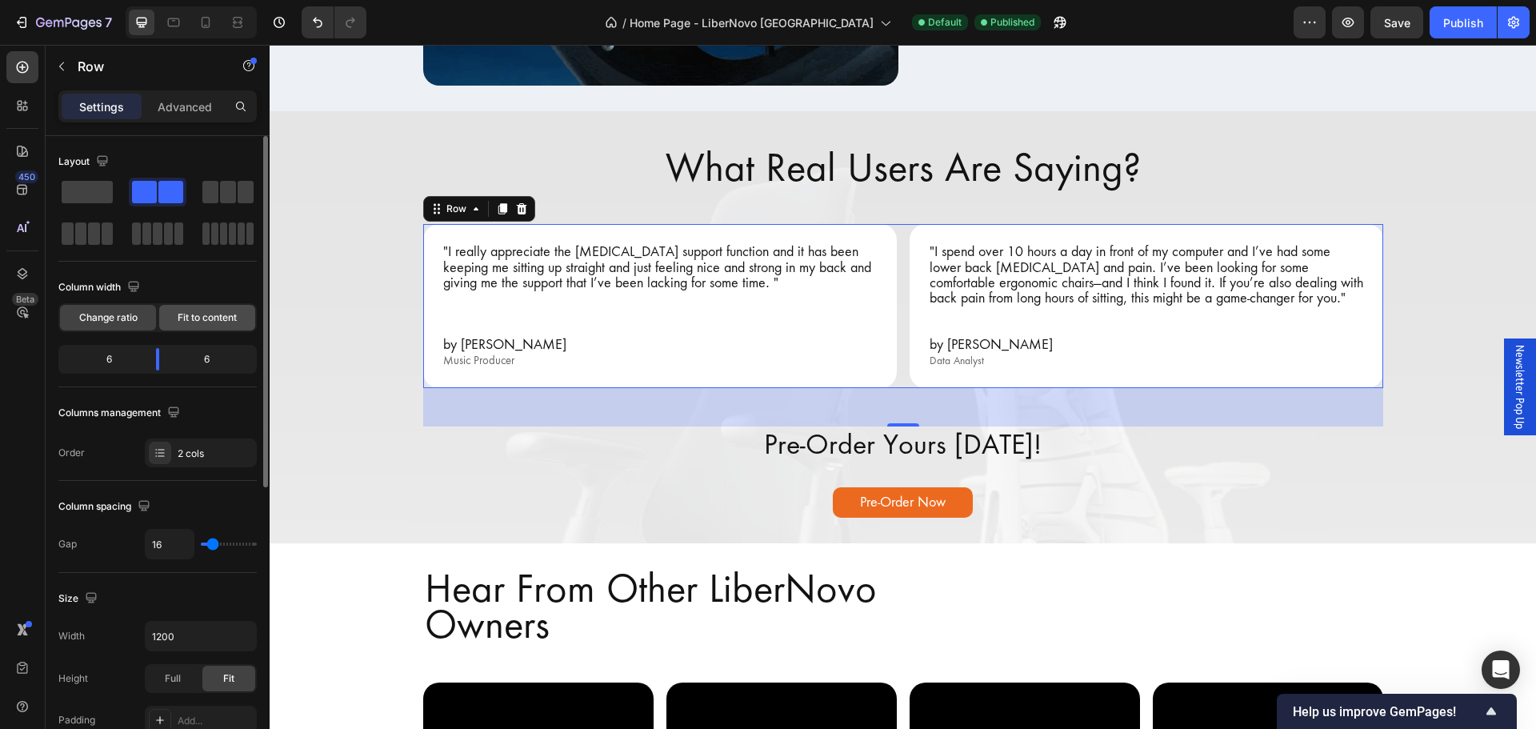
click at [193, 319] on span "Fit to content" at bounding box center [207, 317] width 59 height 14
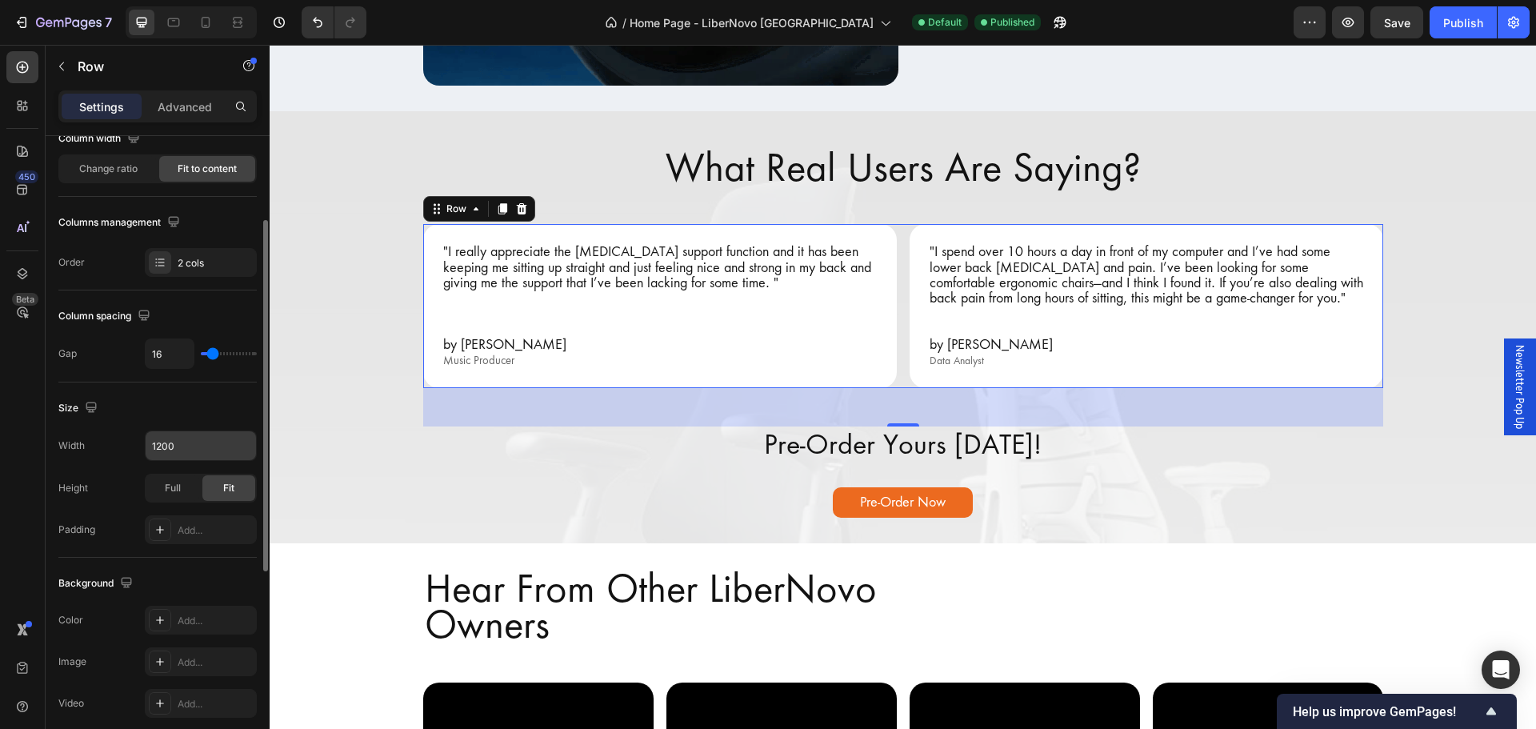
scroll to position [150, 0]
click at [170, 478] on div "Full" at bounding box center [172, 487] width 53 height 26
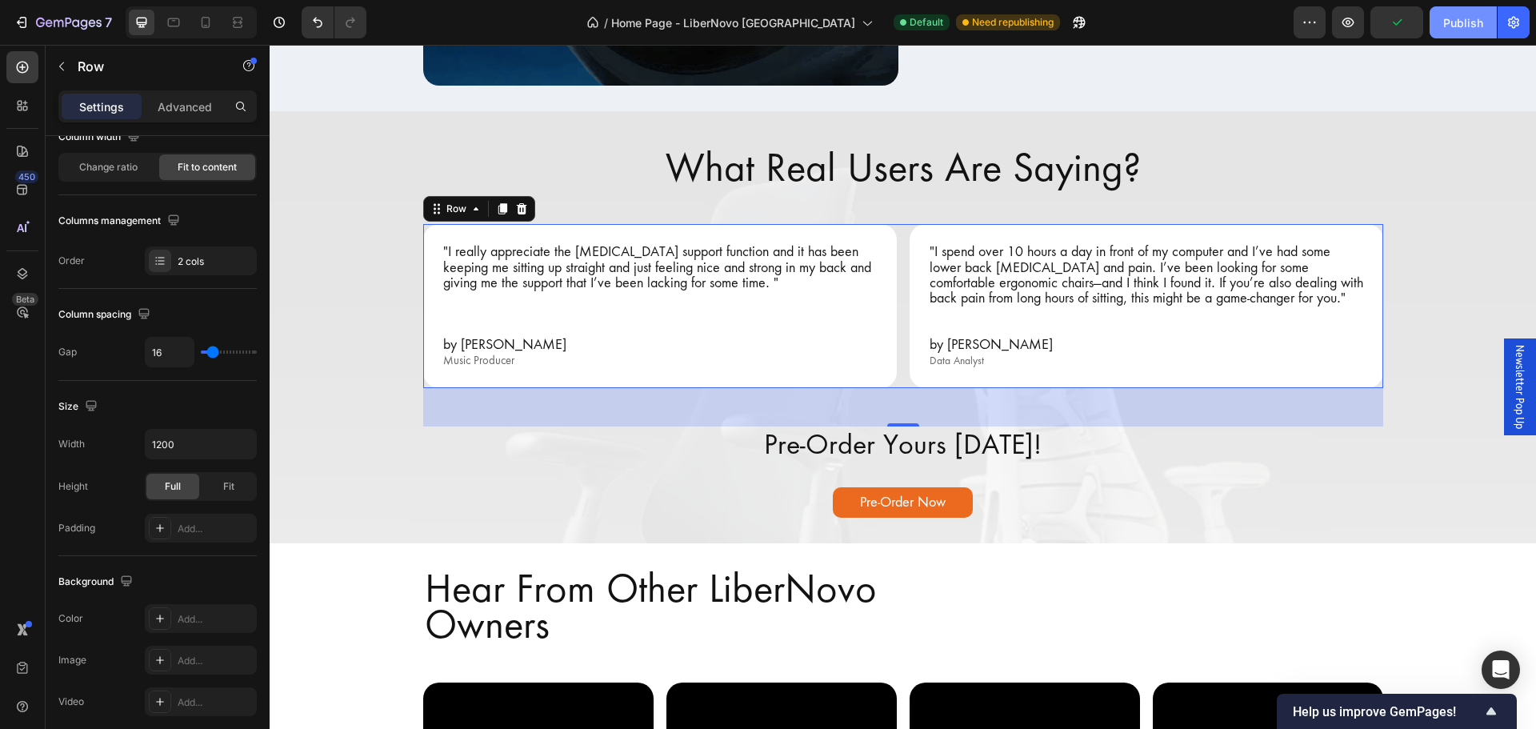
click at [1462, 35] on button "Publish" at bounding box center [1463, 22] width 67 height 32
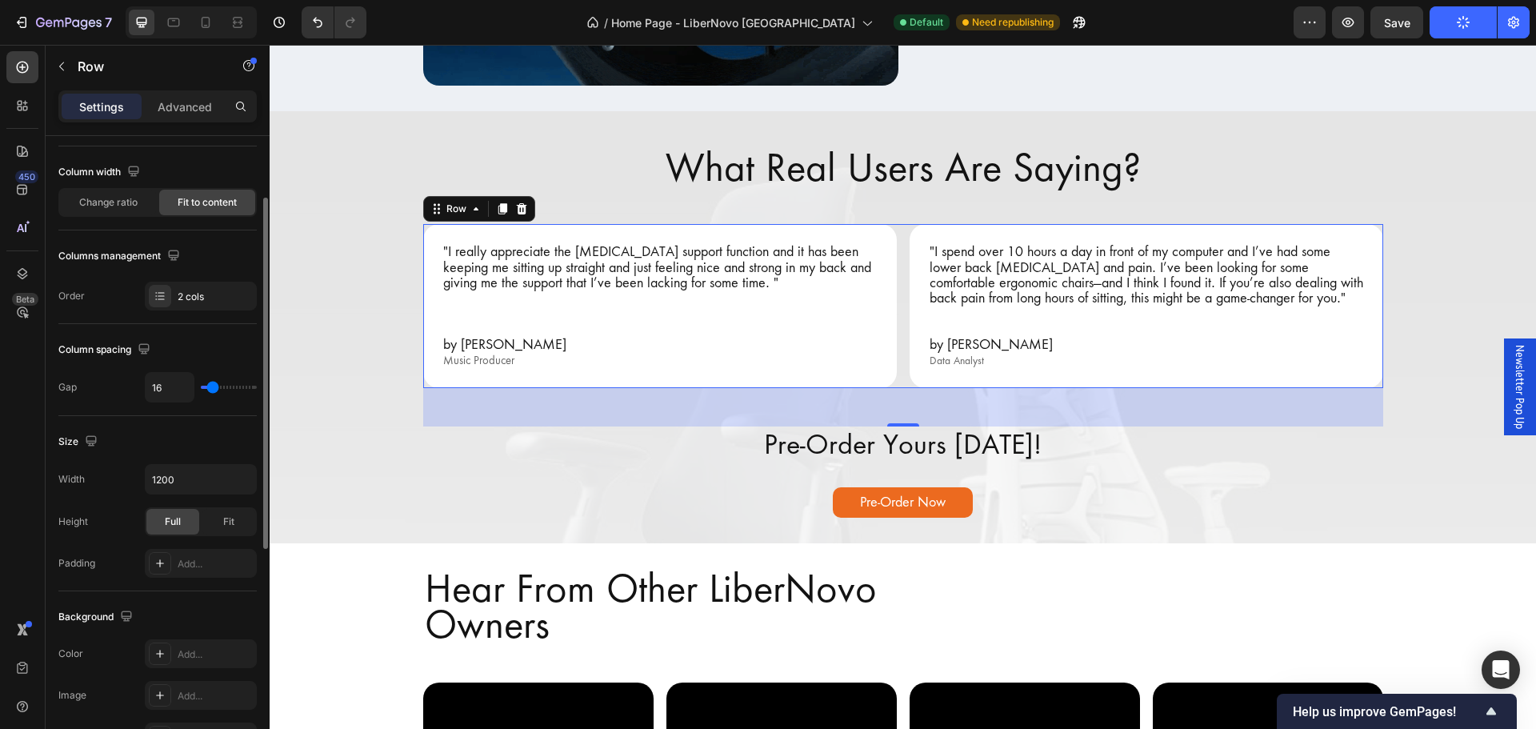
scroll to position [114, 0]
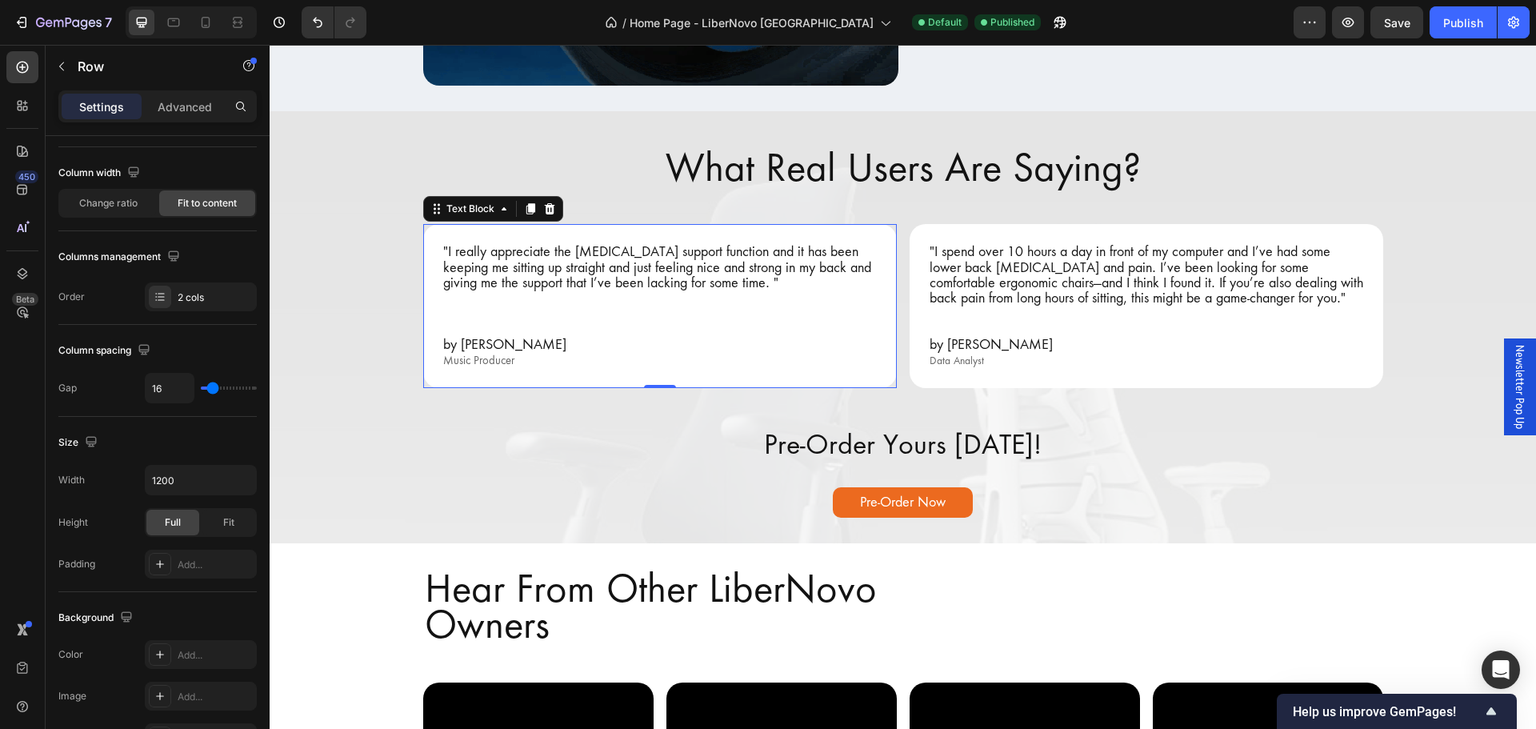
click at [475, 318] on p "To enrich screen reader interactions, please activate Accessibility in Grammarl…" at bounding box center [660, 313] width 434 height 15
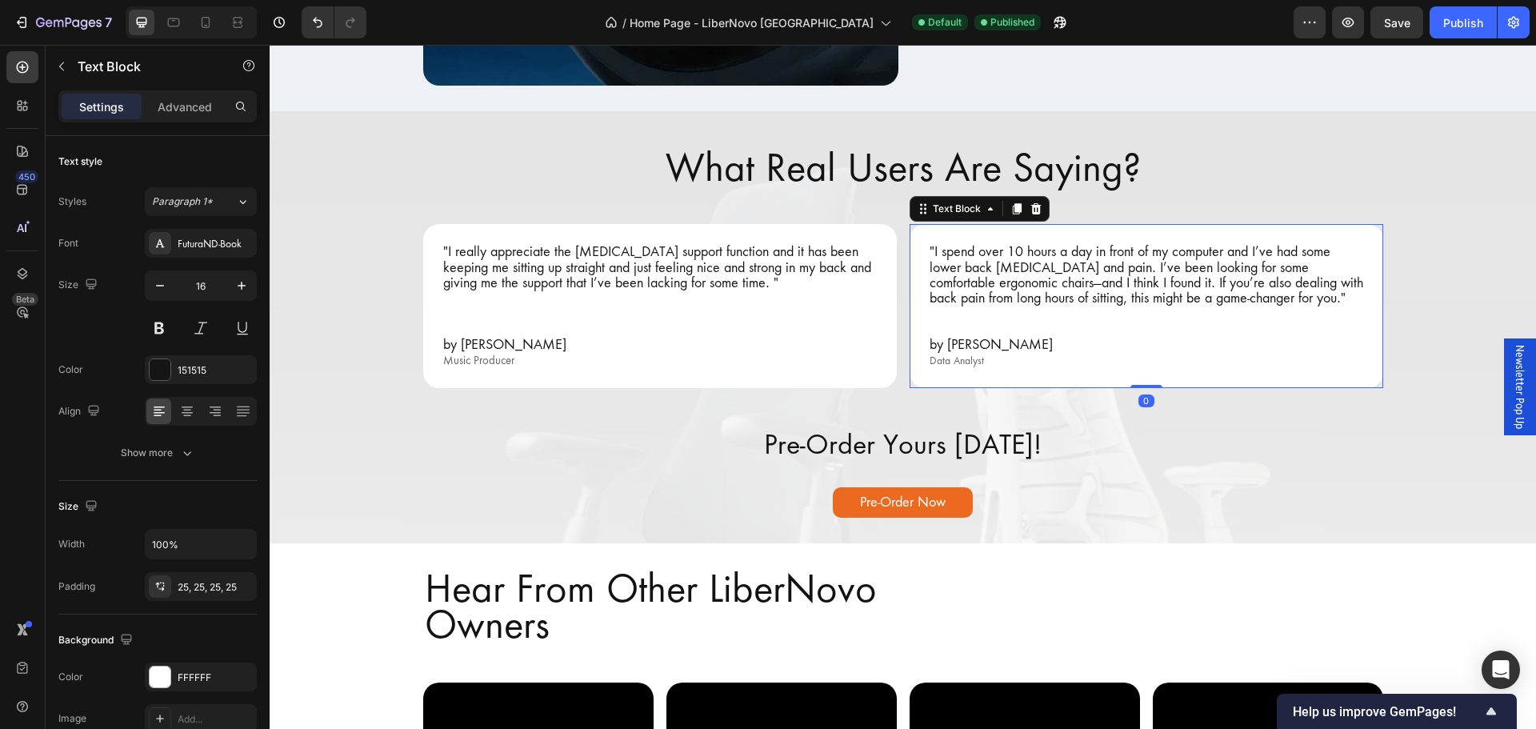
click at [942, 326] on p "To enrich screen reader interactions, please activate Accessibility in Grammarl…" at bounding box center [1147, 328] width 434 height 15
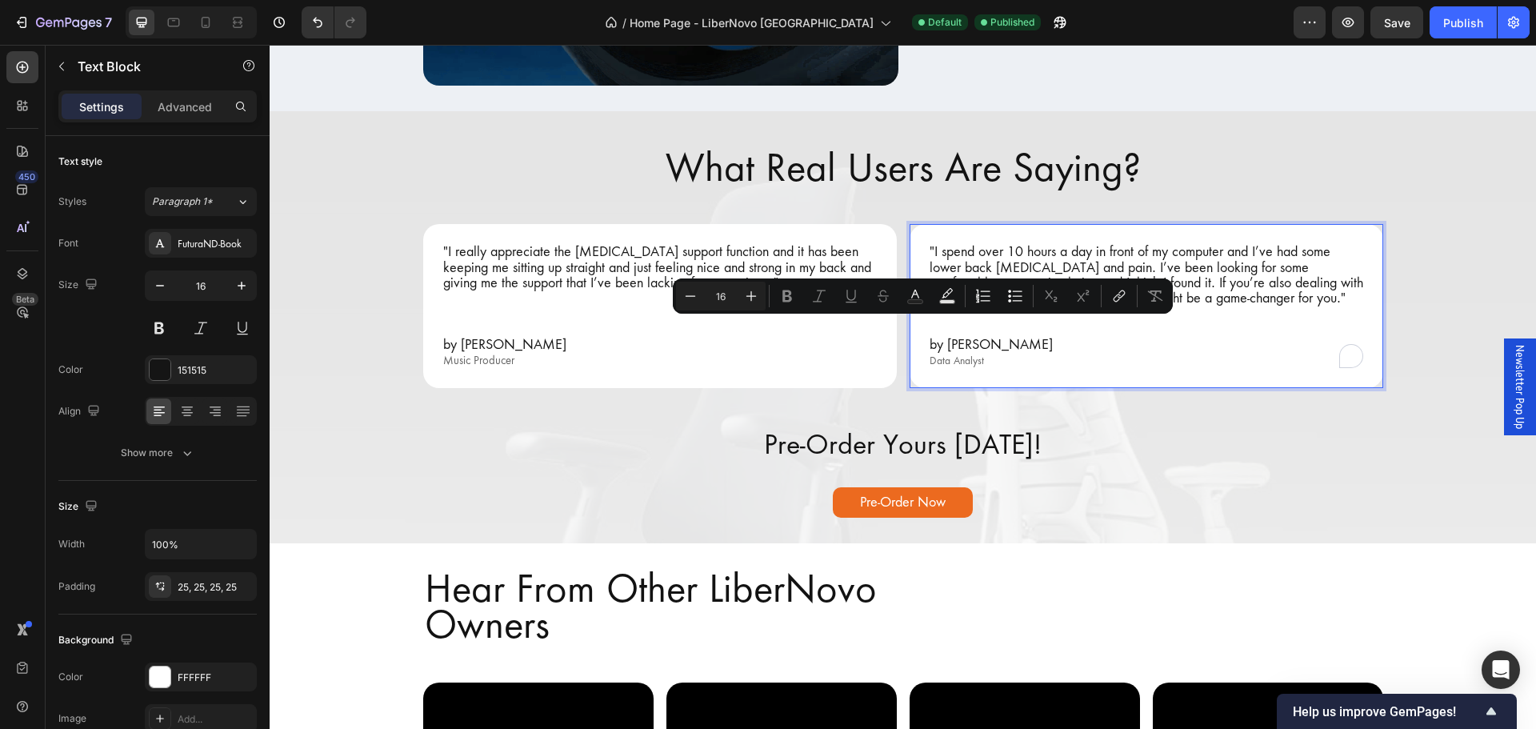
click at [1001, 321] on p "To enrich screen reader interactions, please activate Accessibility in Grammarl…" at bounding box center [1147, 328] width 434 height 15
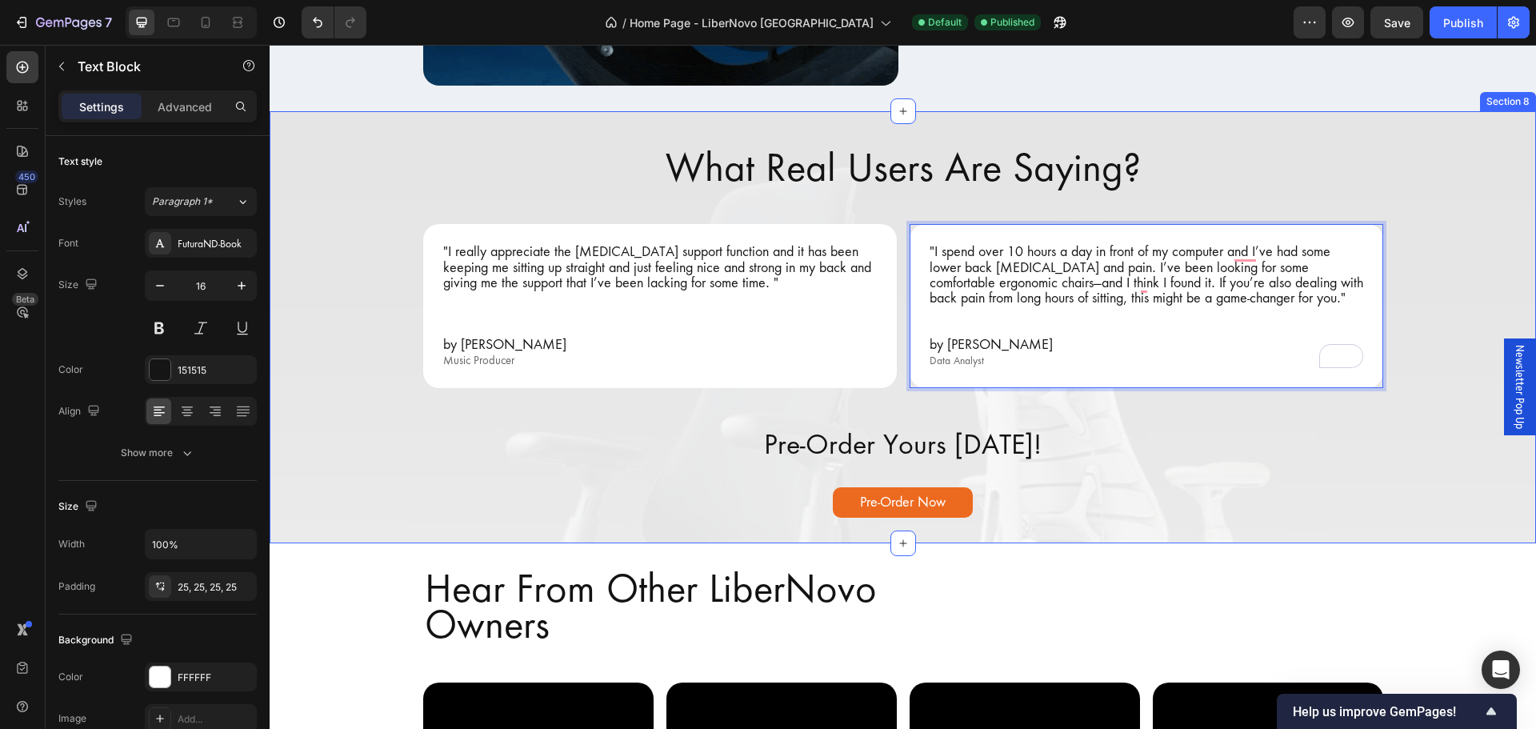
click at [966, 475] on div "What Real Users Are Saying? Heading "I really appreciate the [MEDICAL_DATA] sup…" at bounding box center [903, 327] width 1266 height 381
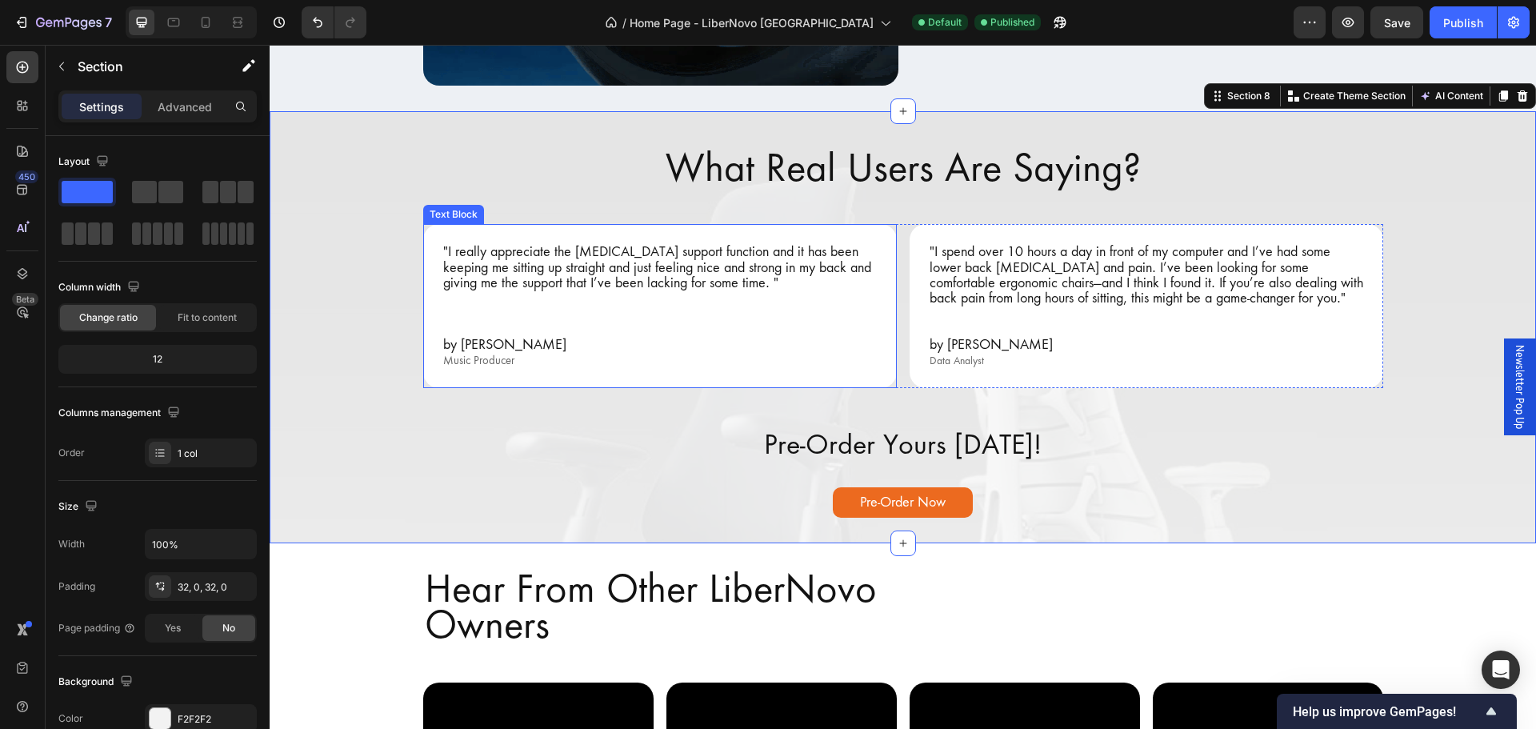
click at [623, 339] on p "by [PERSON_NAME]" at bounding box center [660, 344] width 434 height 15
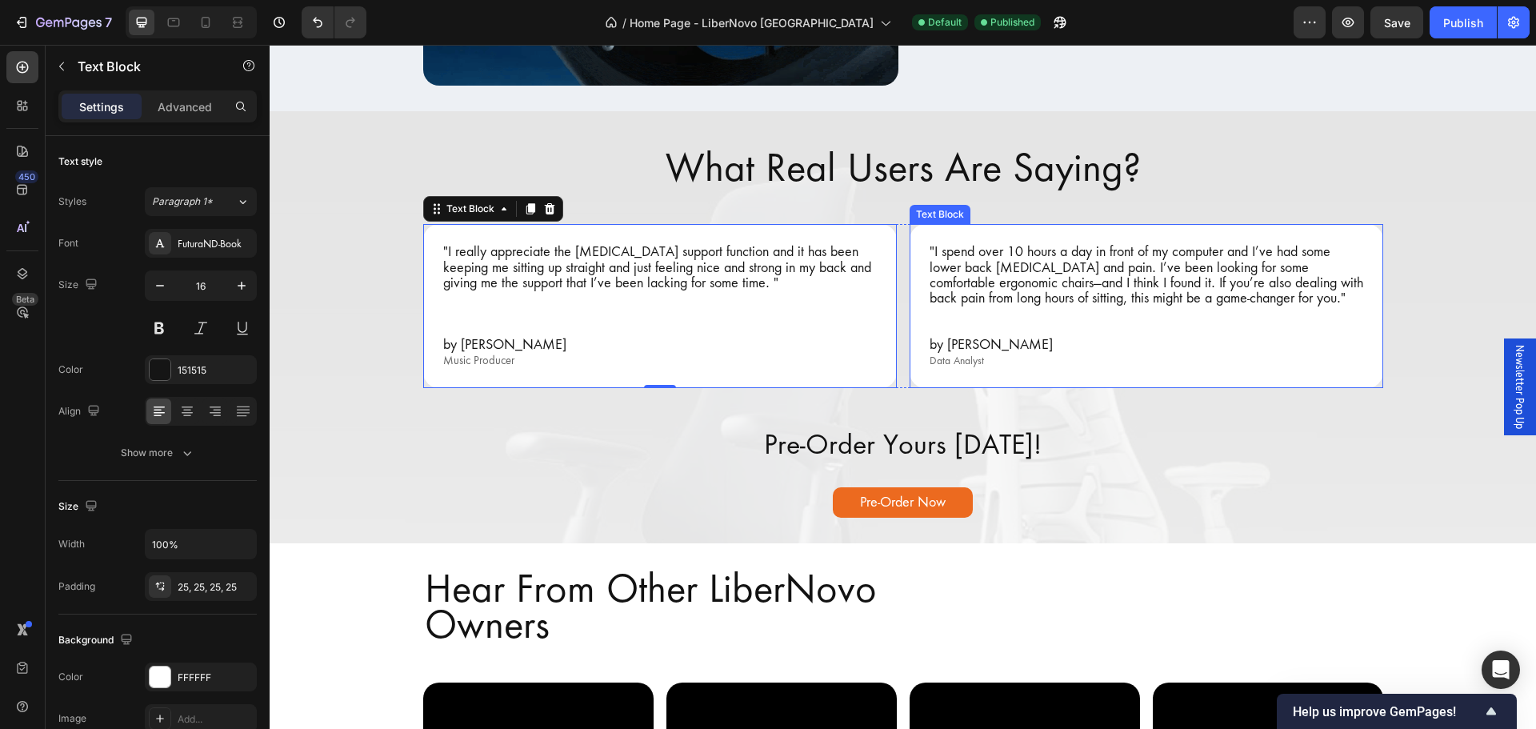
click at [1104, 328] on p "To enrich screen reader interactions, please activate Accessibility in Grammarl…" at bounding box center [1147, 328] width 434 height 15
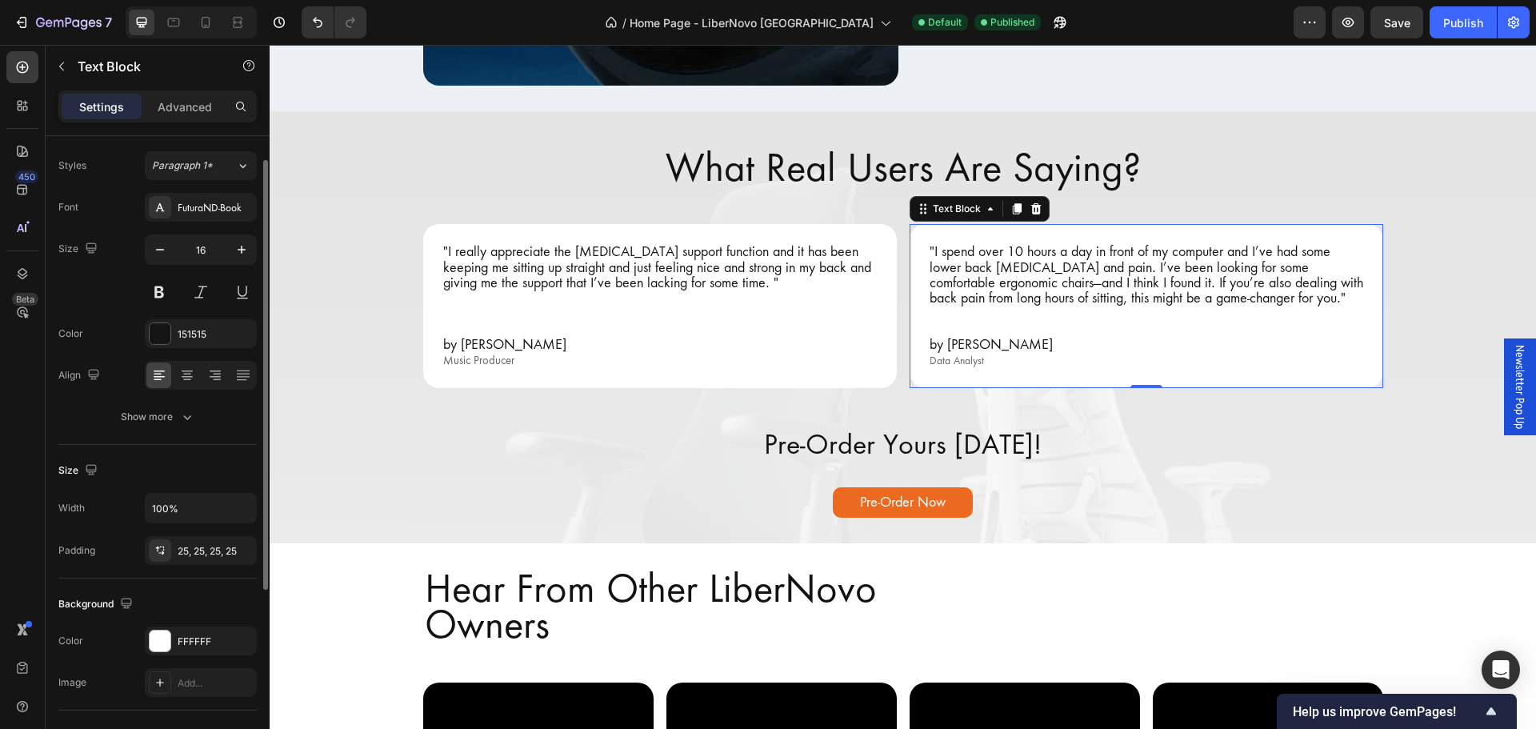
scroll to position [37, 0]
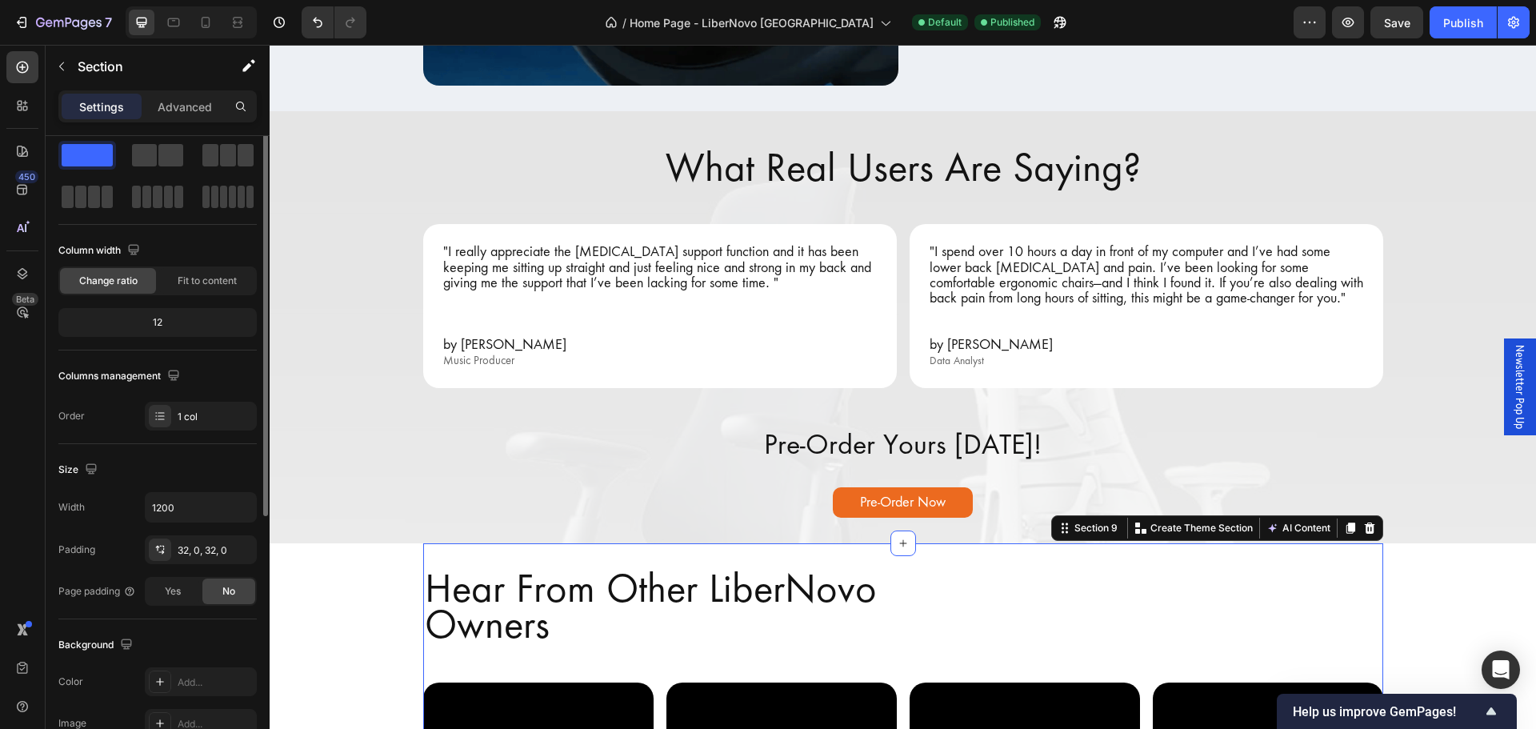
scroll to position [0, 0]
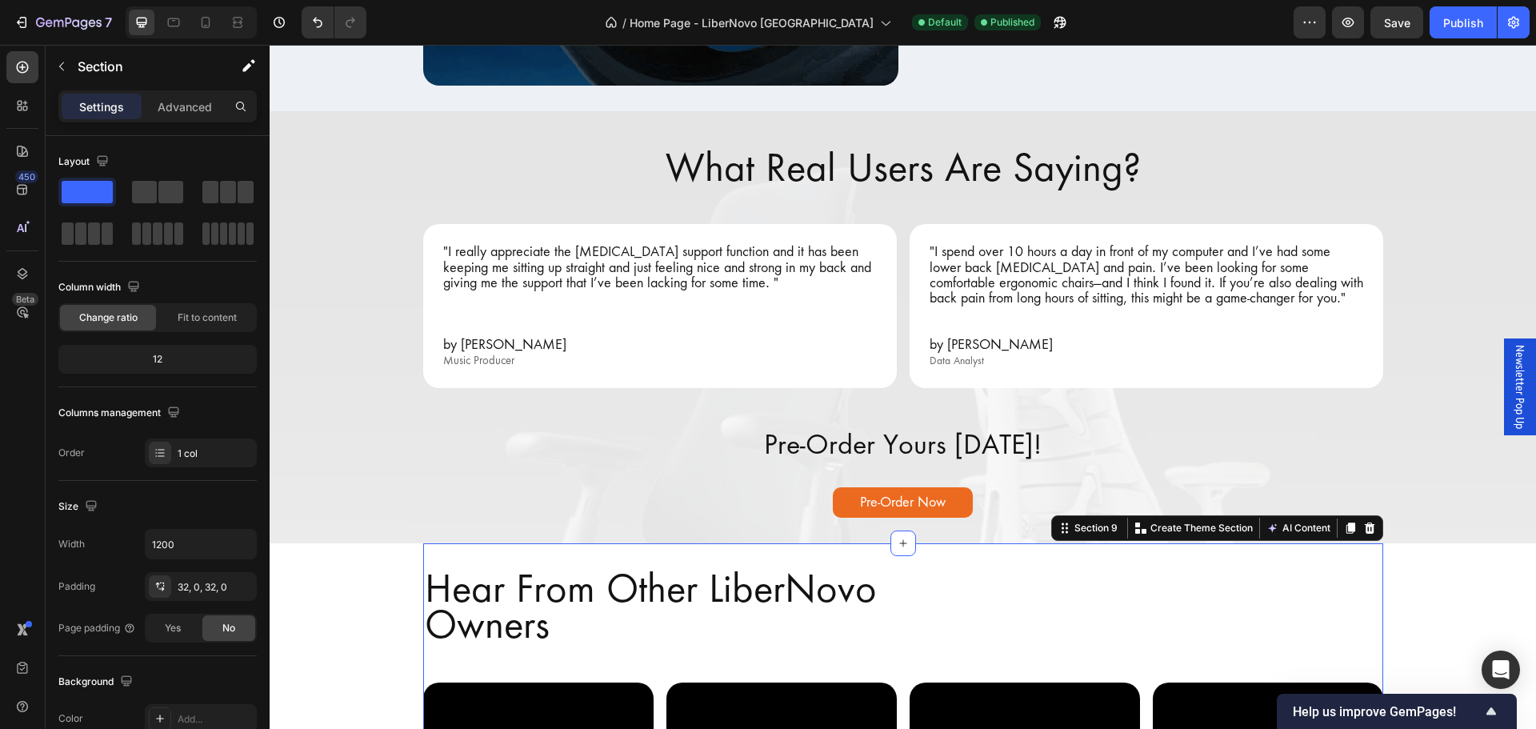
click at [1478, 38] on div "7 Version history / Home Page - LiberNovo Malaysia Default Published Preview Sa…" at bounding box center [768, 23] width 1536 height 46
click at [1460, 14] on div "Publish" at bounding box center [1463, 22] width 40 height 17
